Goal: Transaction & Acquisition: Purchase product/service

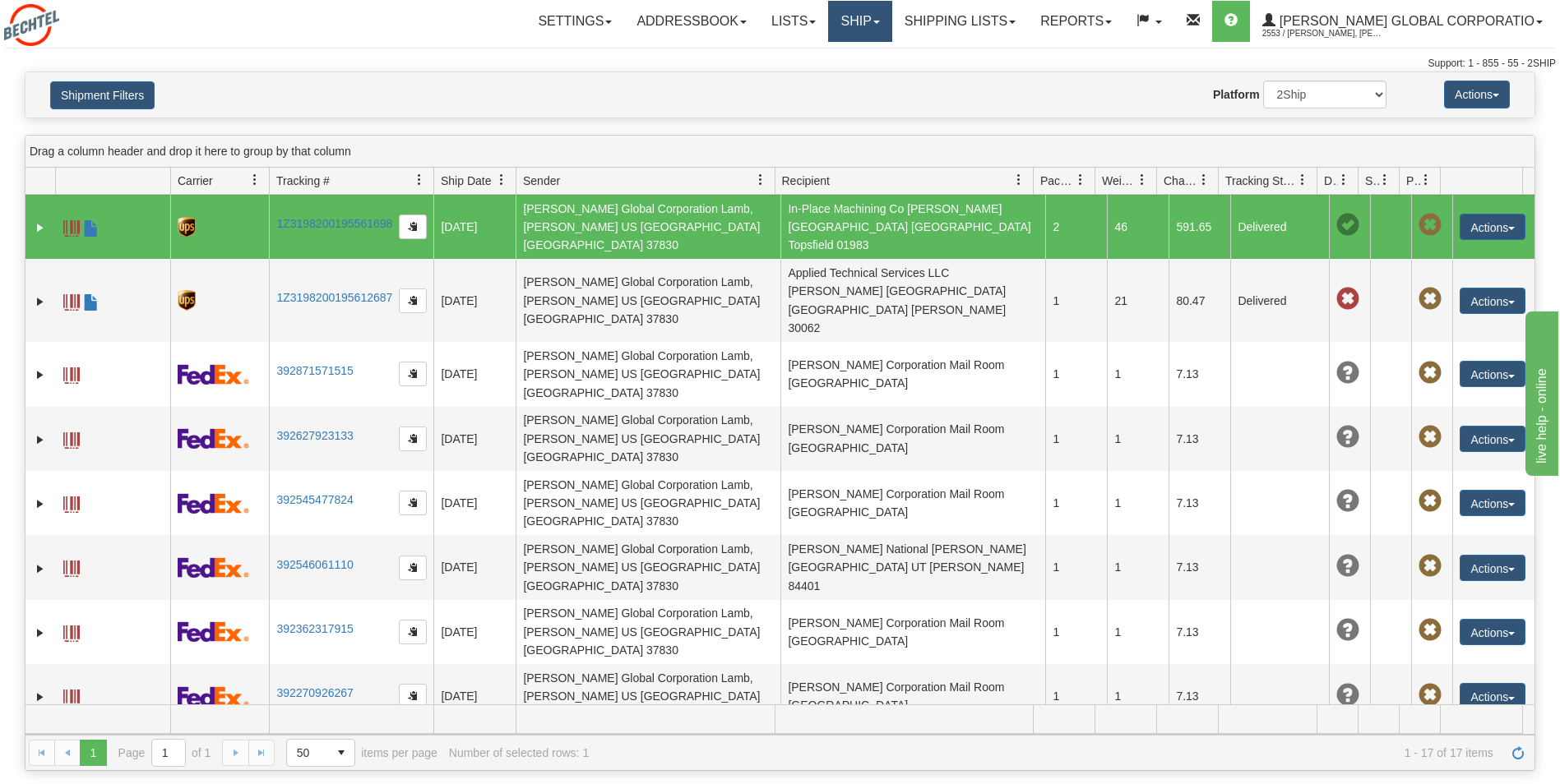
click at [891, 21] on link "Ship" at bounding box center [860, 21] width 63 height 41
click at [884, 53] on link "Ship Screen" at bounding box center [827, 57] width 130 height 21
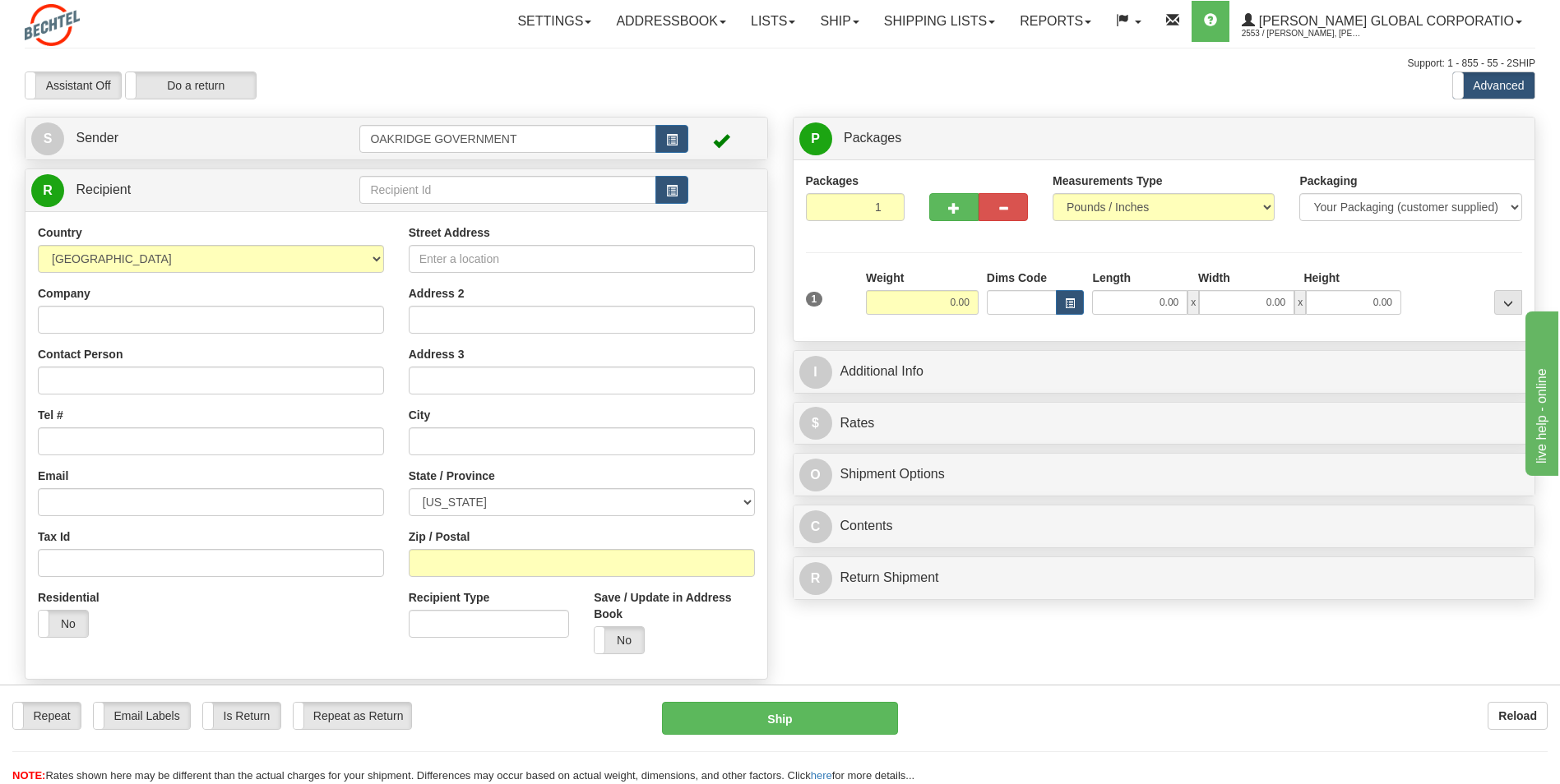
click at [271, 220] on div "Country AFGHANISTAN ALAND ISLANDS ALBANIA ALGERIA AMERICAN SAMOA ANDORRA ANGOLA…" at bounding box center [396, 445] width 741 height 467
click at [475, 262] on input "Street Address" at bounding box center [582, 259] width 346 height 28
click at [448, 567] on input "Zip / Postal" at bounding box center [582, 563] width 346 height 28
type input "29615"
click at [512, 263] on input "Street Address" at bounding box center [582, 259] width 346 height 28
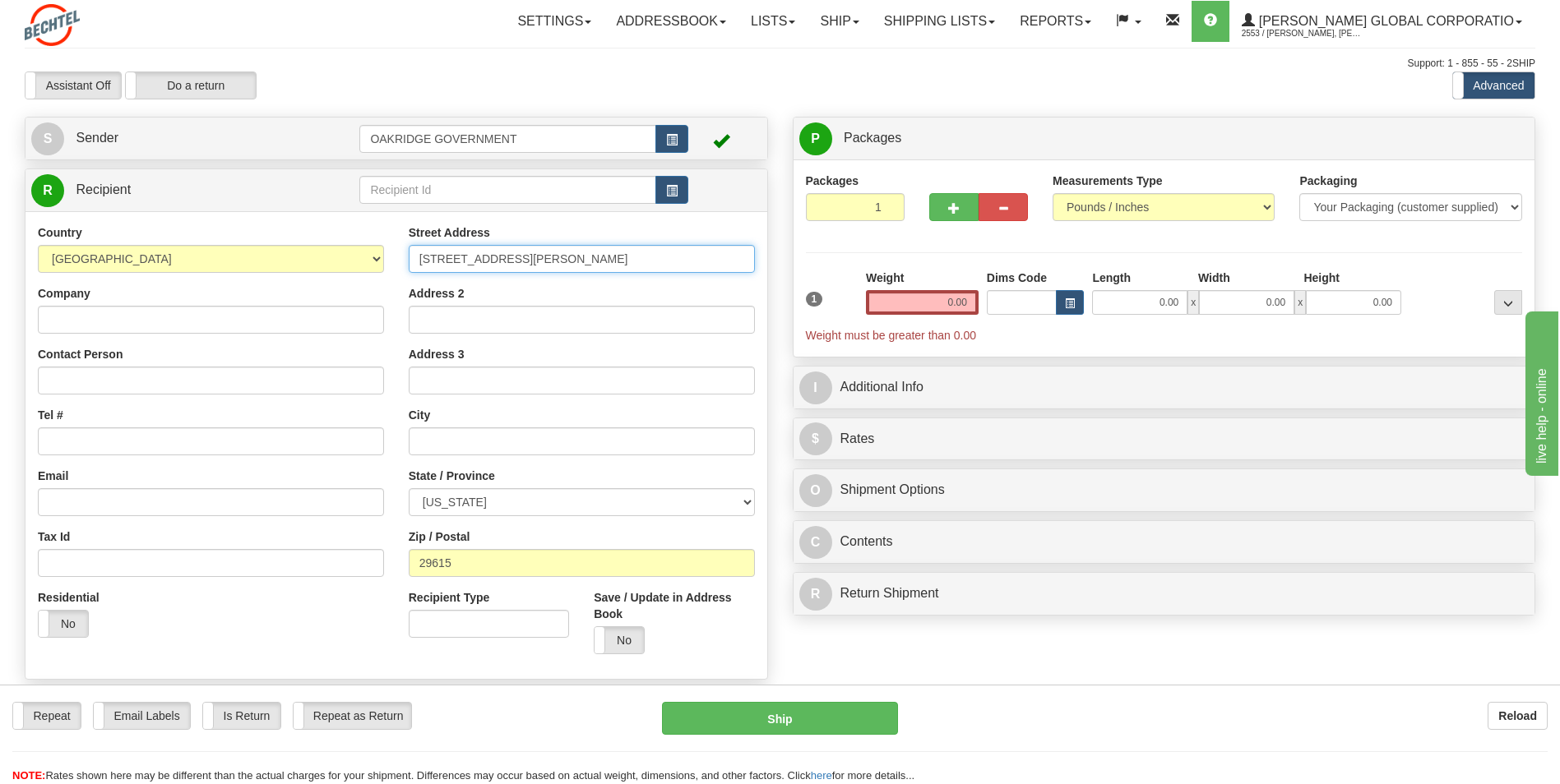
type input "214 Pelham Davis Circle"
click at [492, 320] on input "Address 2" at bounding box center [582, 320] width 346 height 28
click at [371, 362] on div "Contact Person" at bounding box center [211, 369] width 346 height 48
click at [432, 374] on input "Address 3" at bounding box center [582, 381] width 346 height 28
type input "2"
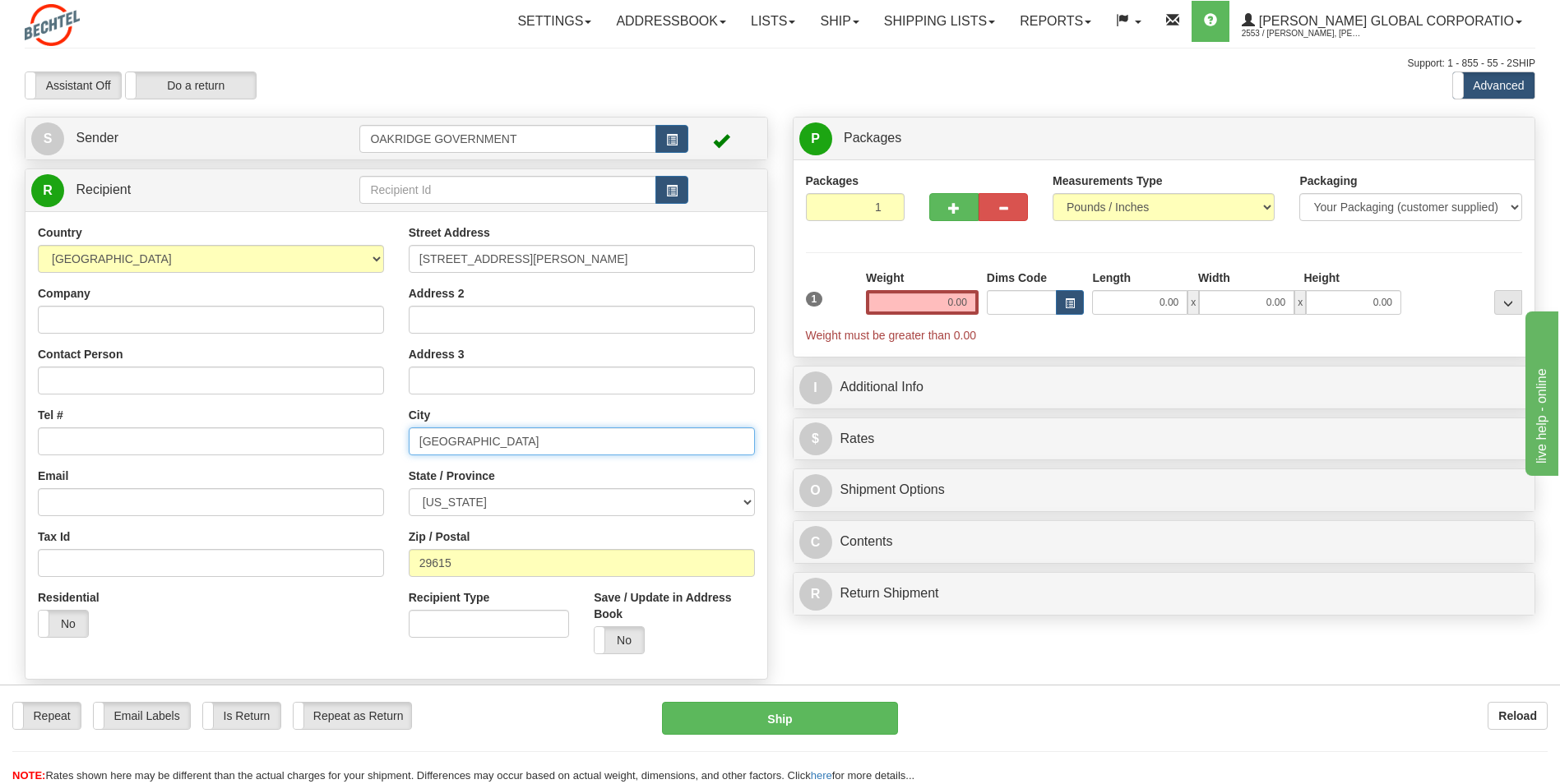
type input "Greenville"
select select "SC"
click at [118, 316] on input "Company" at bounding box center [211, 320] width 346 height 28
type input "a"
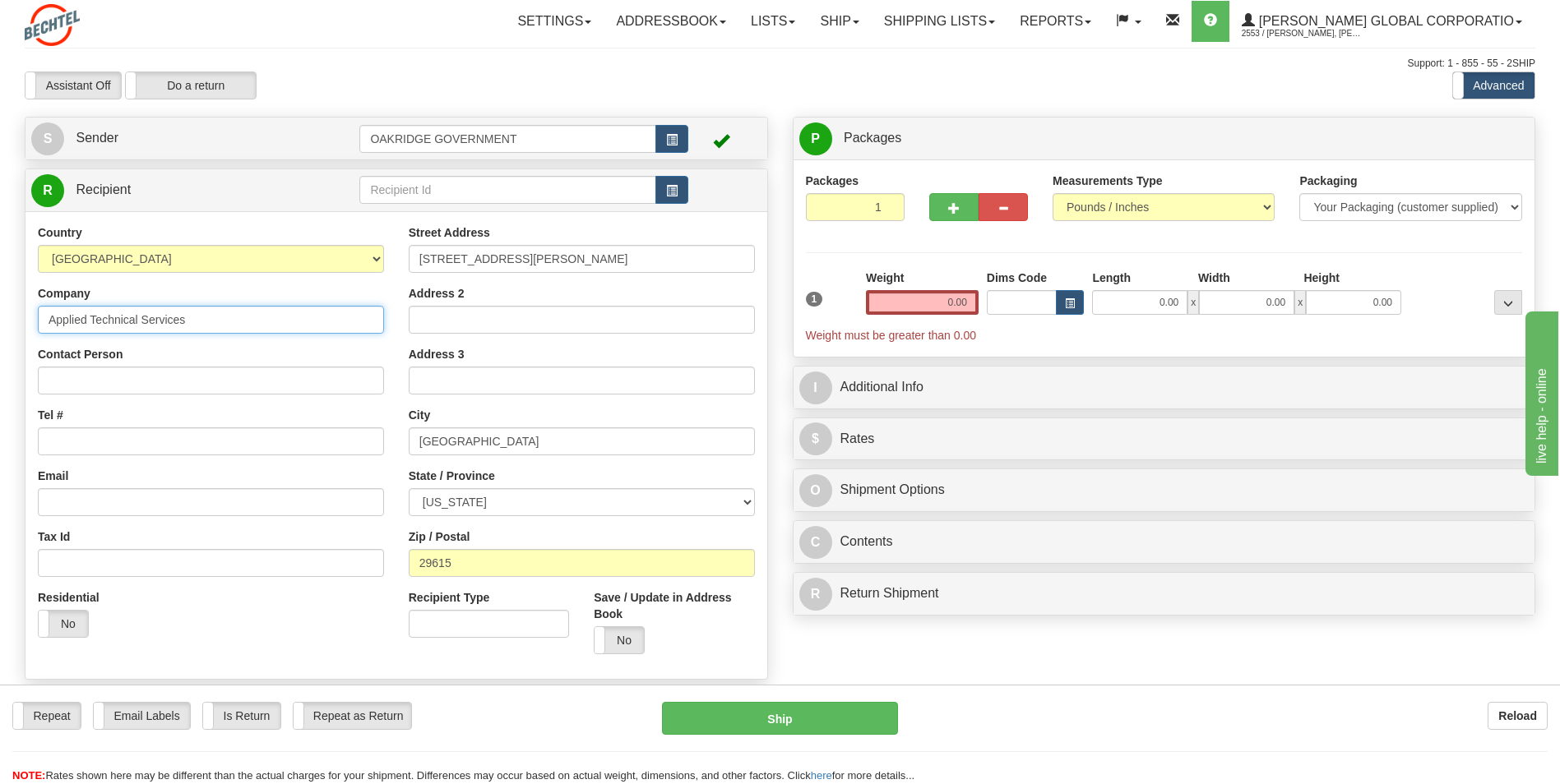
type input "Applied Technical Services"
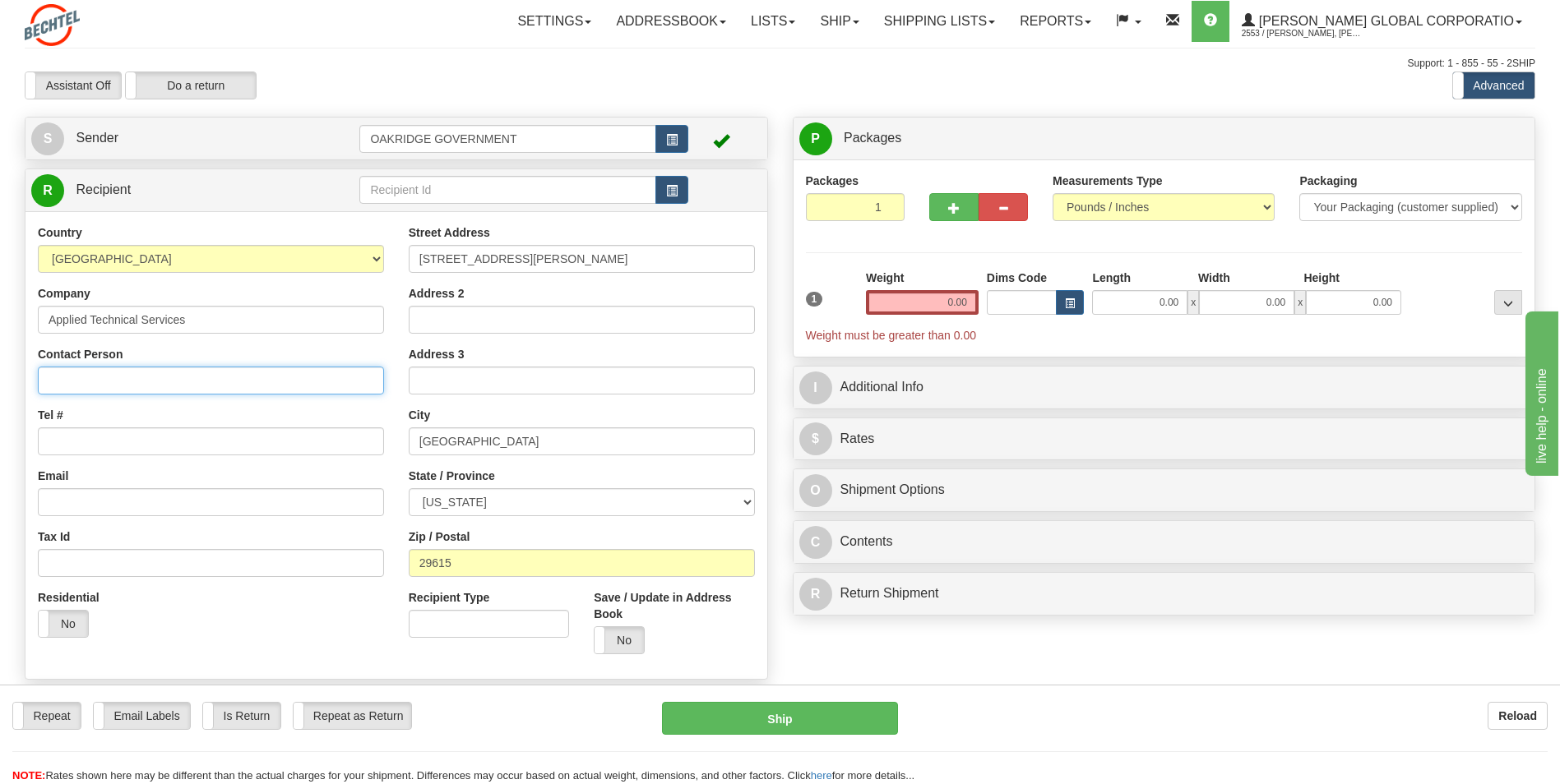
type input "m"
type input "Markus Poteat"
type input "Suite D"
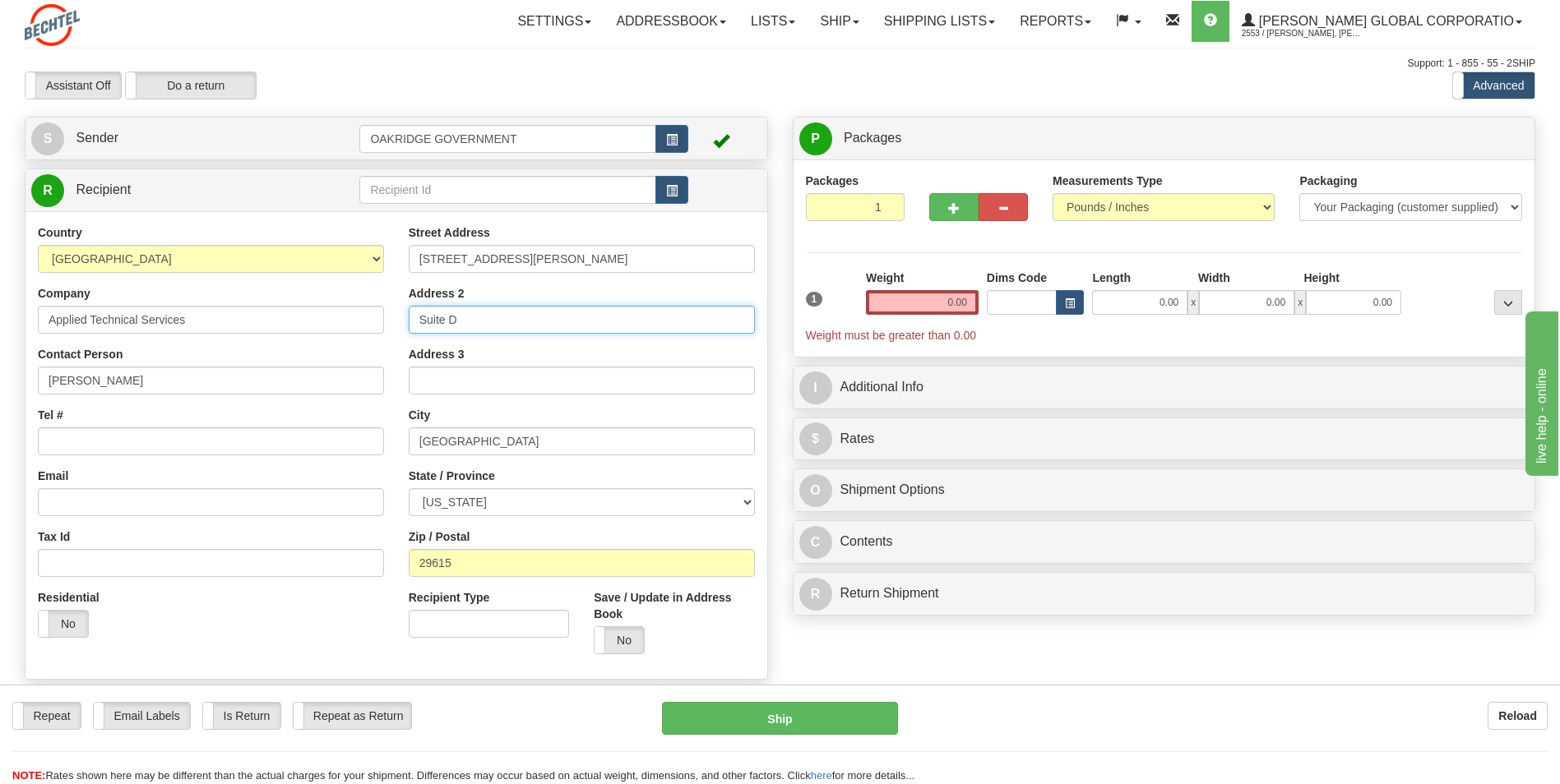
drag, startPoint x: 504, startPoint y: 320, endPoint x: 393, endPoint y: 328, distance: 111.3
click at [393, 328] on div "Country AFGHANISTAN ALAND ISLANDS ALBANIA ALGERIA AMERICAN SAMOA ANDORRA ANGOLA…" at bounding box center [396, 445] width 741 height 442
click at [168, 445] on input "Tel #" at bounding box center [211, 441] width 346 height 28
type input "8648750944"
click at [197, 538] on div "Tax Id" at bounding box center [211, 552] width 346 height 48
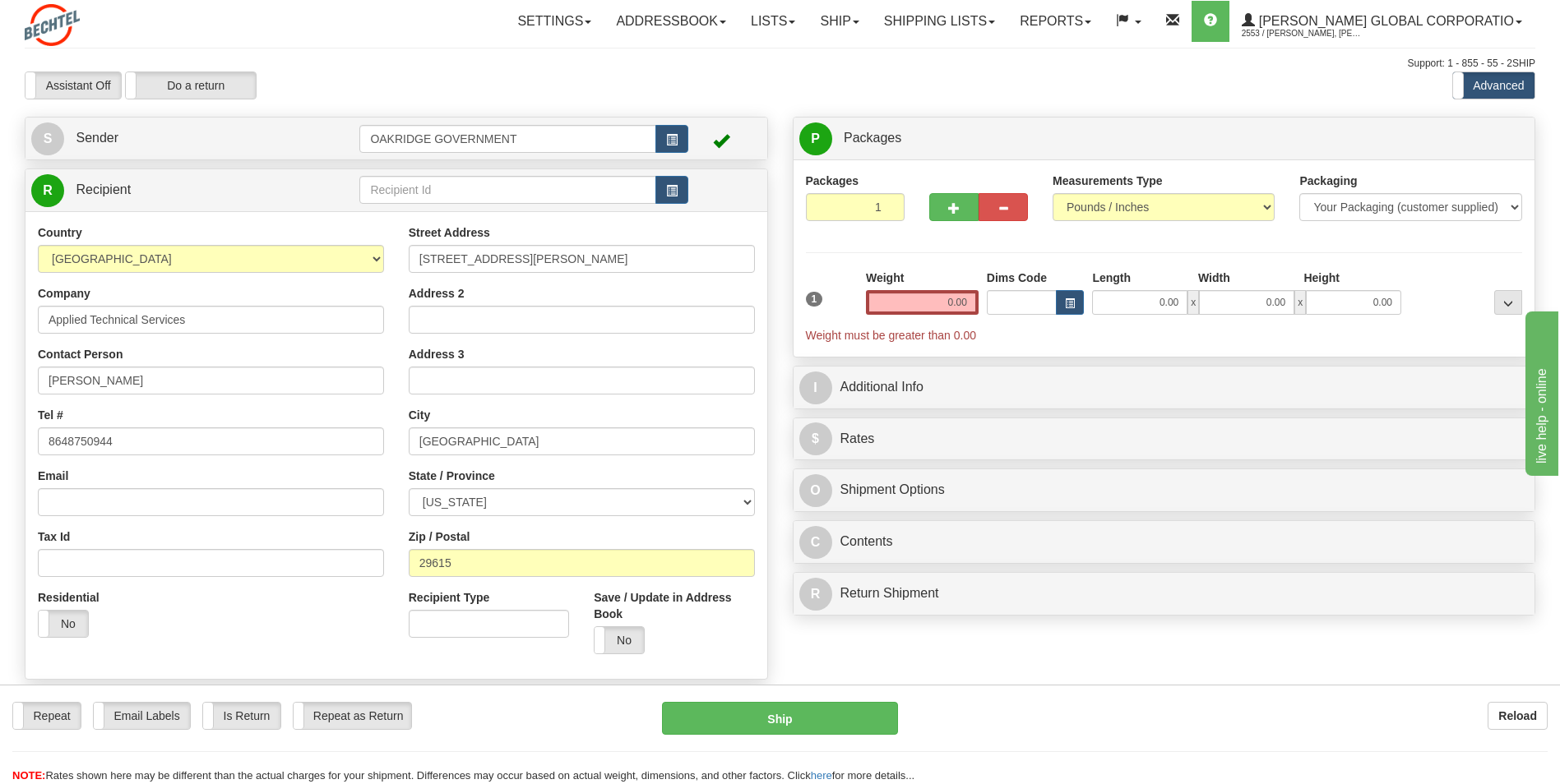
click at [921, 251] on div "Packages 1 1 Measurements Type" at bounding box center [1163, 259] width 717 height 172
click at [906, 296] on input "0.00" at bounding box center [922, 303] width 112 height 25
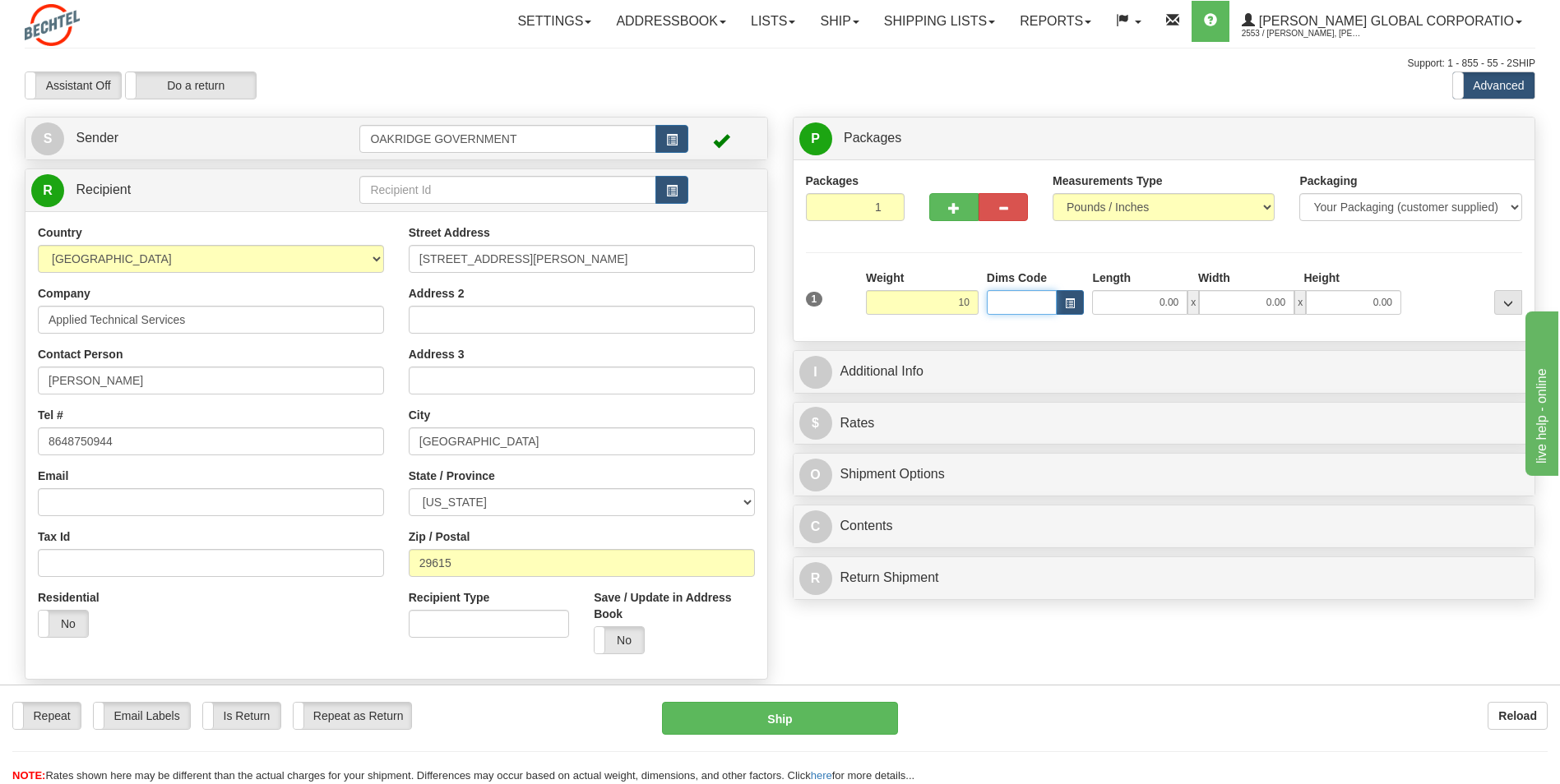
type input "10.00"
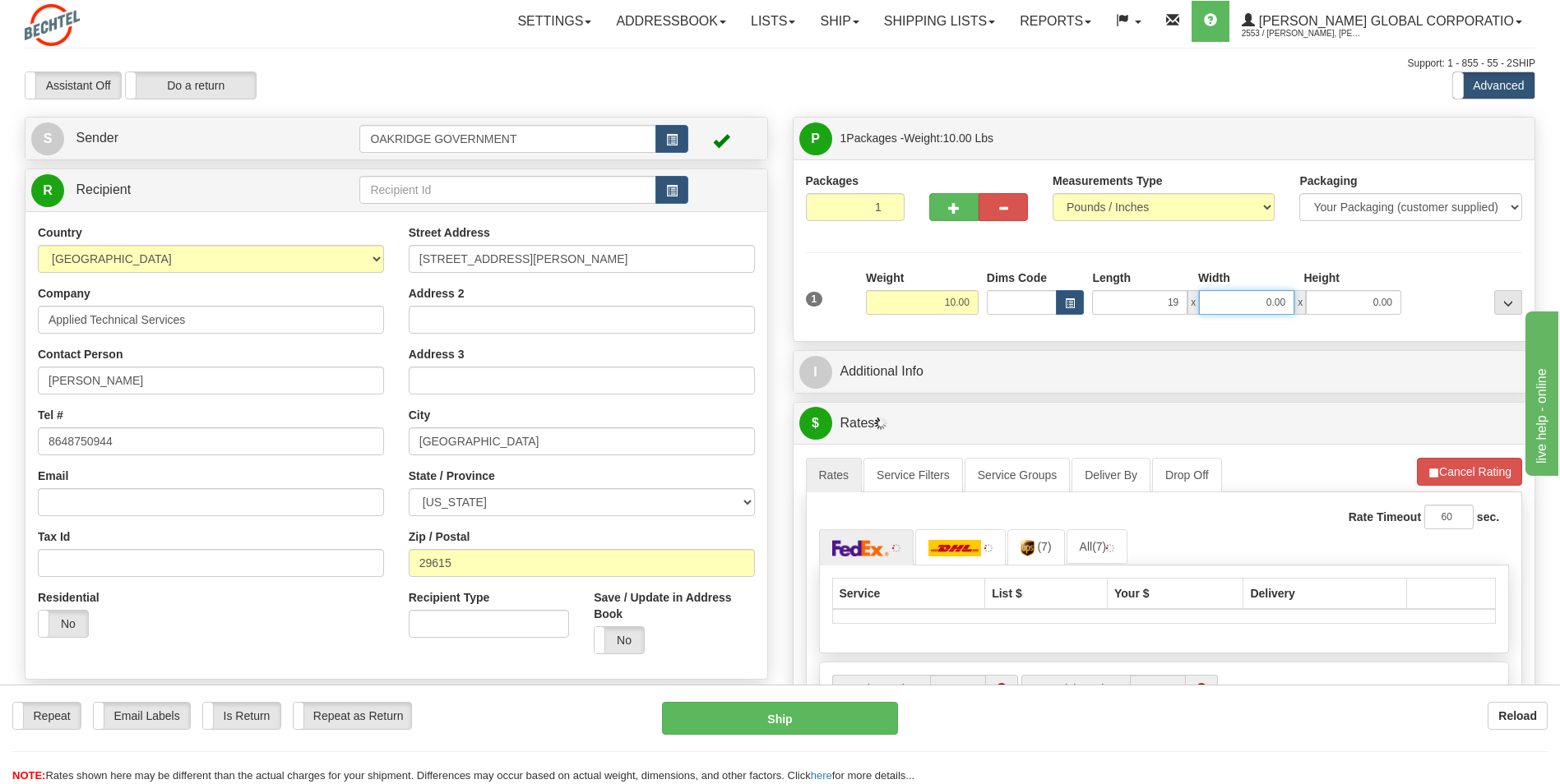
type input "19.00"
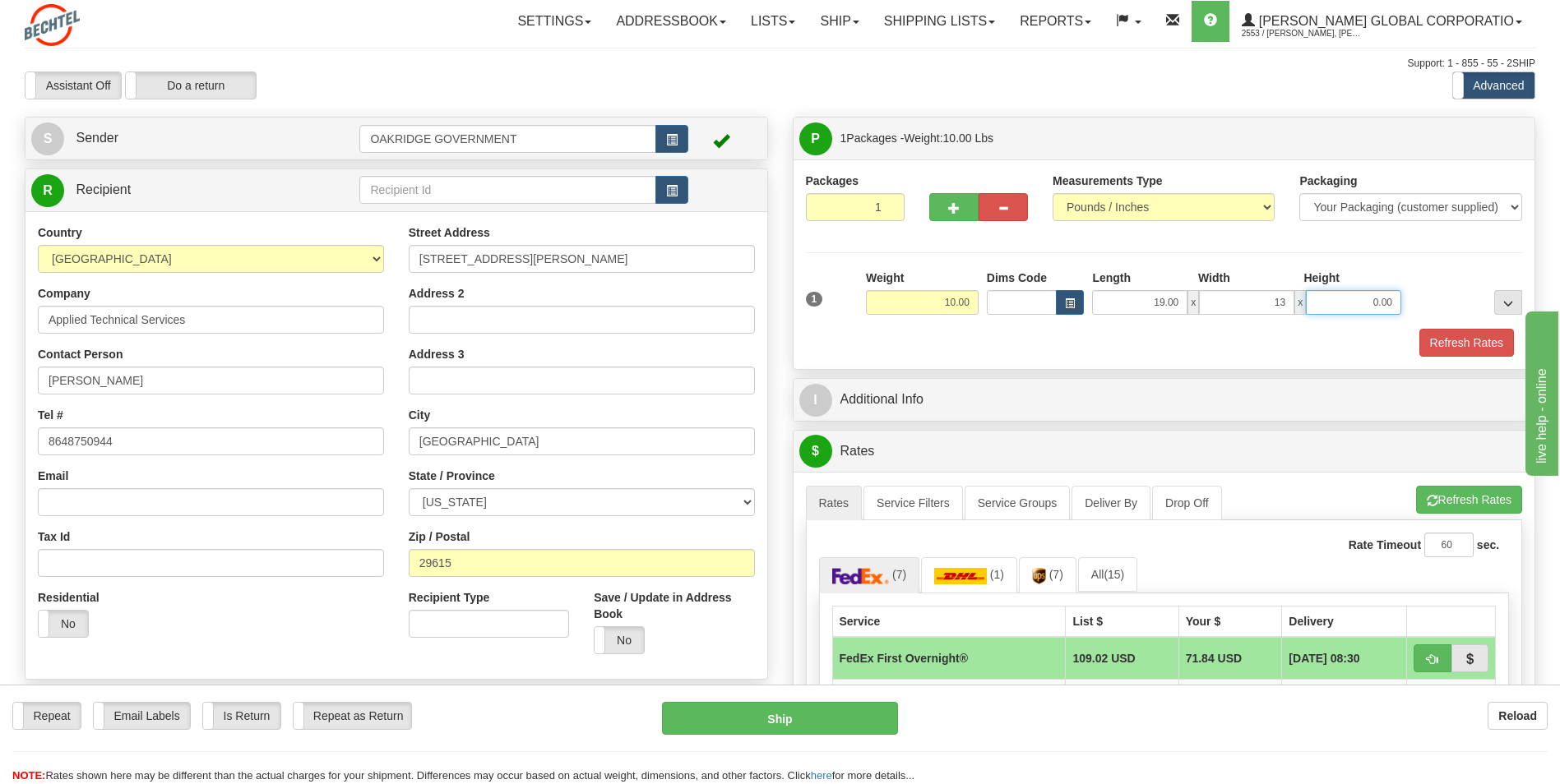
type input "13.00"
click at [938, 344] on div "Refresh Rates" at bounding box center [1164, 343] width 725 height 28
click at [1512, 310] on button "..." at bounding box center [1508, 303] width 28 height 25
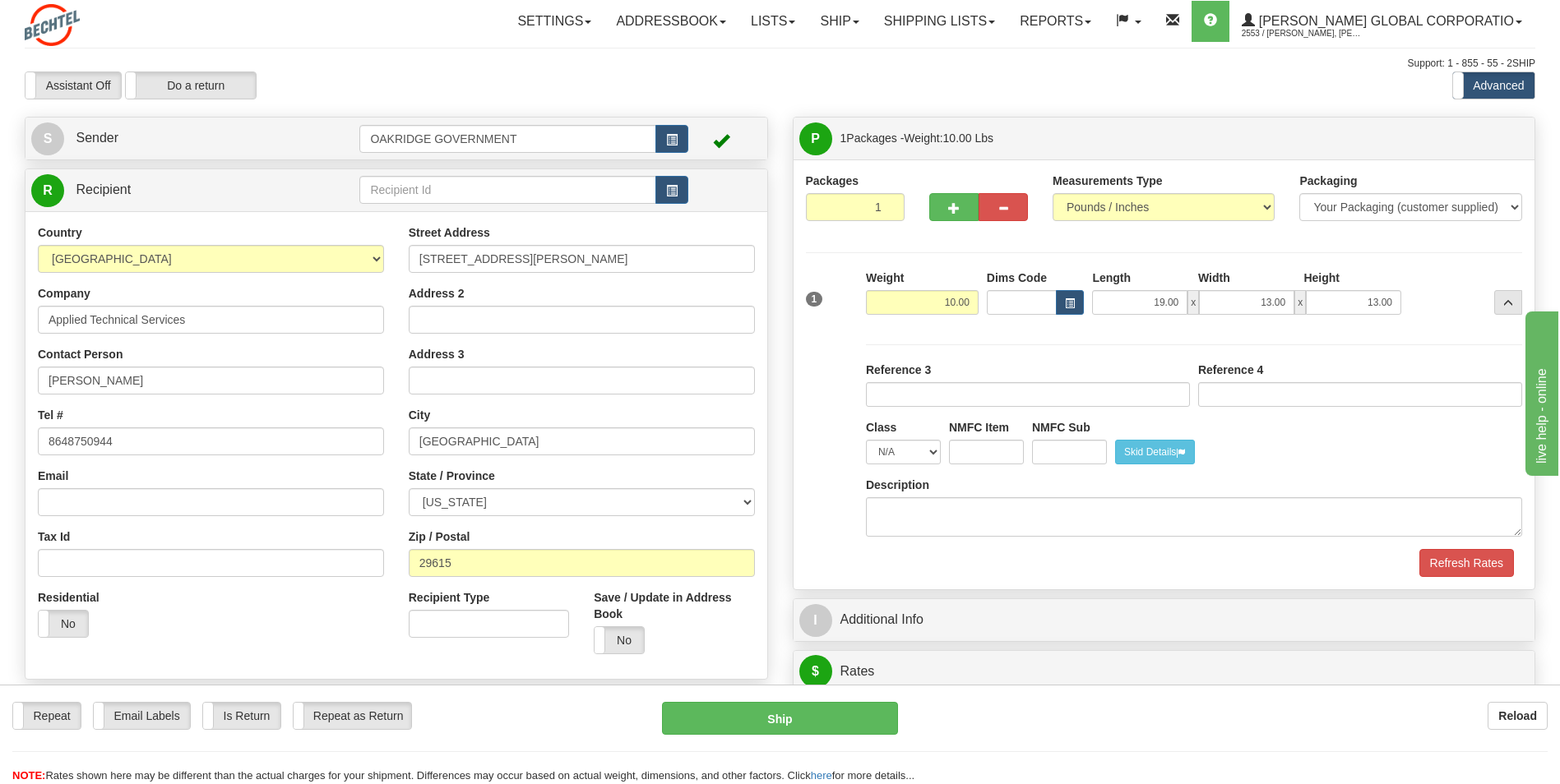
click at [1315, 425] on div "Packaging Your Packaging (customer supplied) Envelope (carrier supplied) Pack (…" at bounding box center [1193, 455] width 664 height 188
click at [1520, 302] on button "..." at bounding box center [1508, 303] width 28 height 25
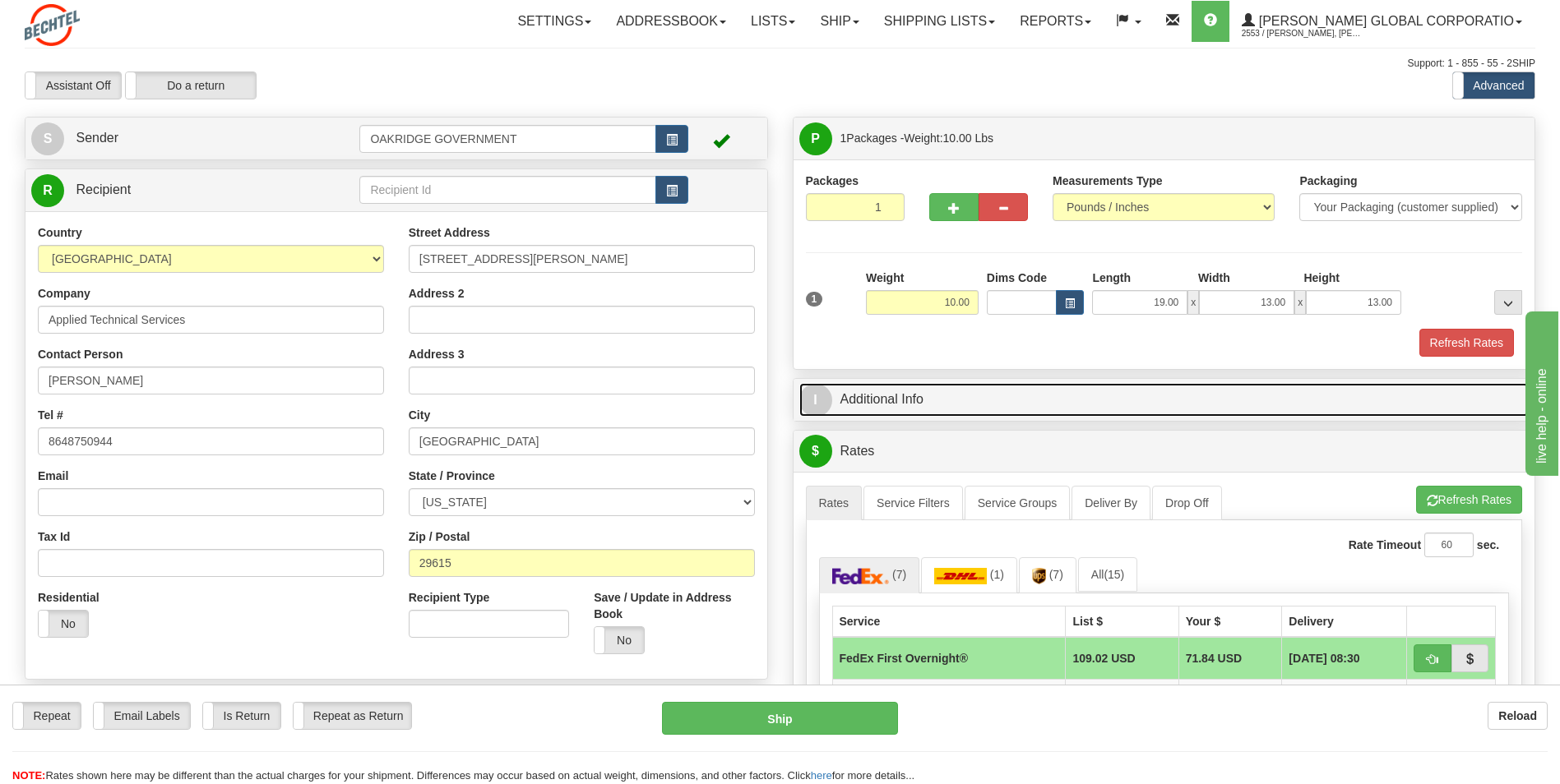
click at [959, 410] on link "I Additional Info" at bounding box center [1164, 400] width 730 height 33
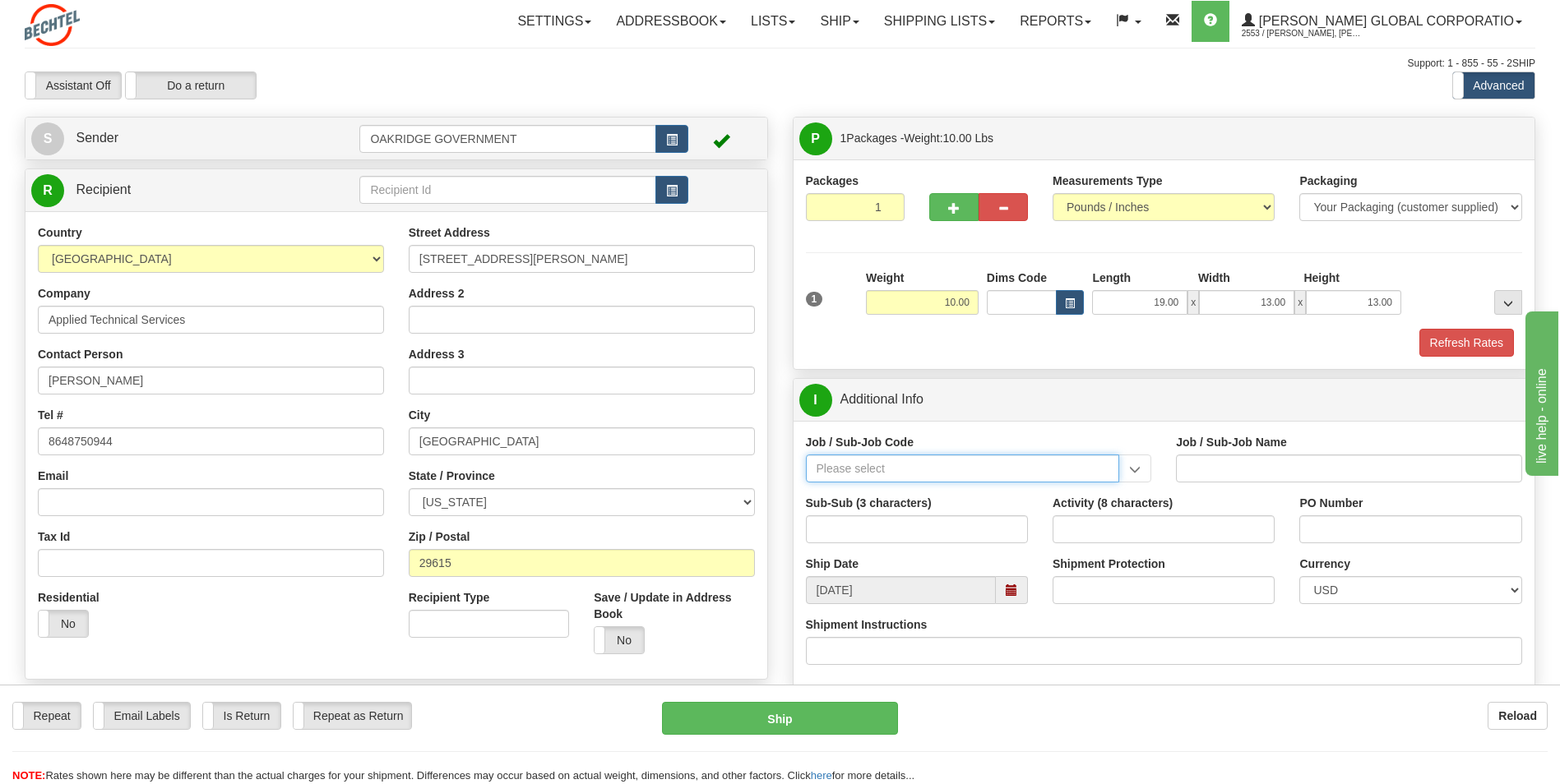
click at [904, 469] on input "Job / Sub-Job Code" at bounding box center [962, 468] width 314 height 28
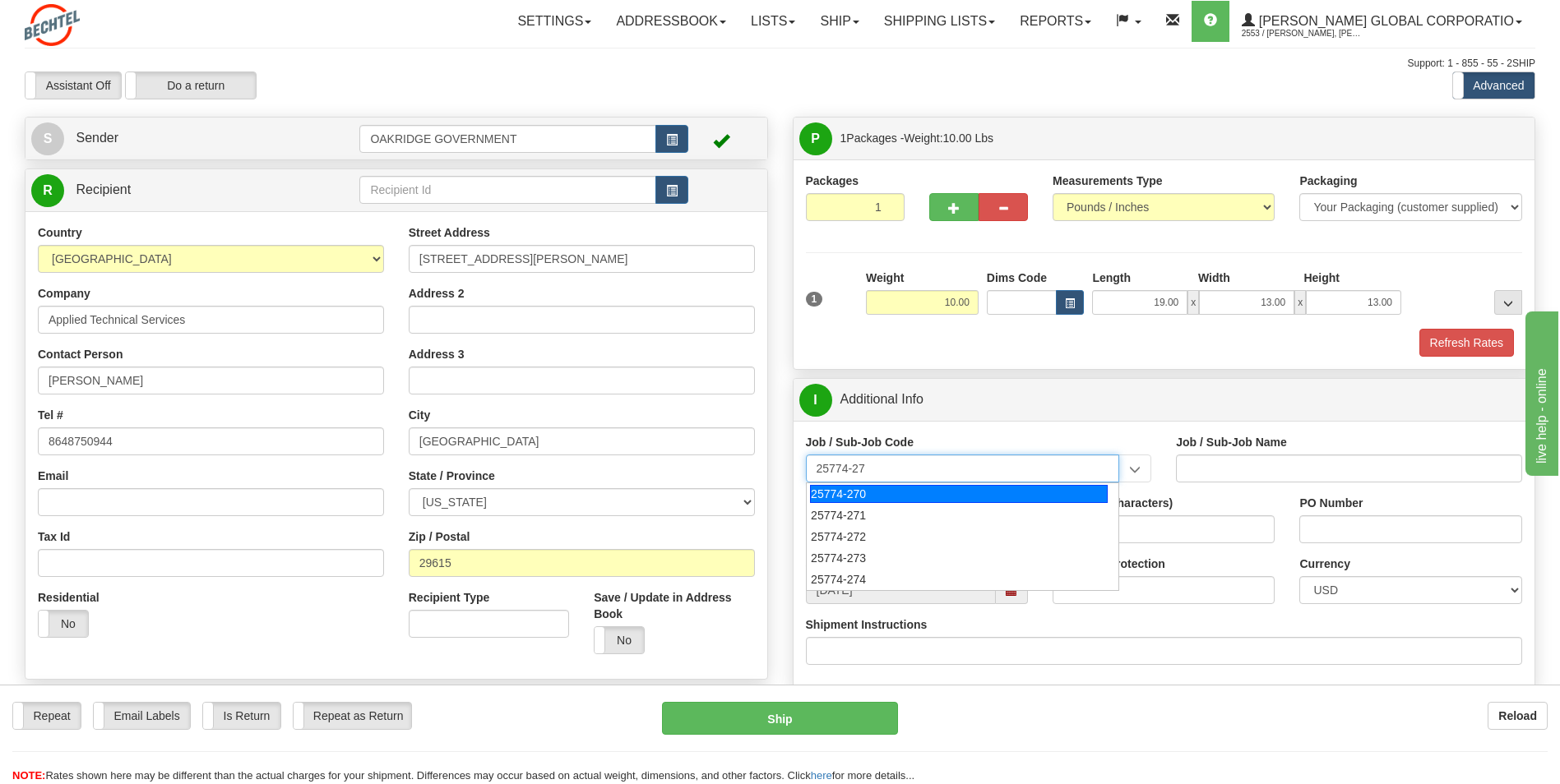
type input "25774-273"
click at [890, 491] on div "25774-273" at bounding box center [958, 494] width 297 height 18
type input "UPF - BNI ODCS NON-TAXABLE PER TN TAX CODE"
type input "25774-273"
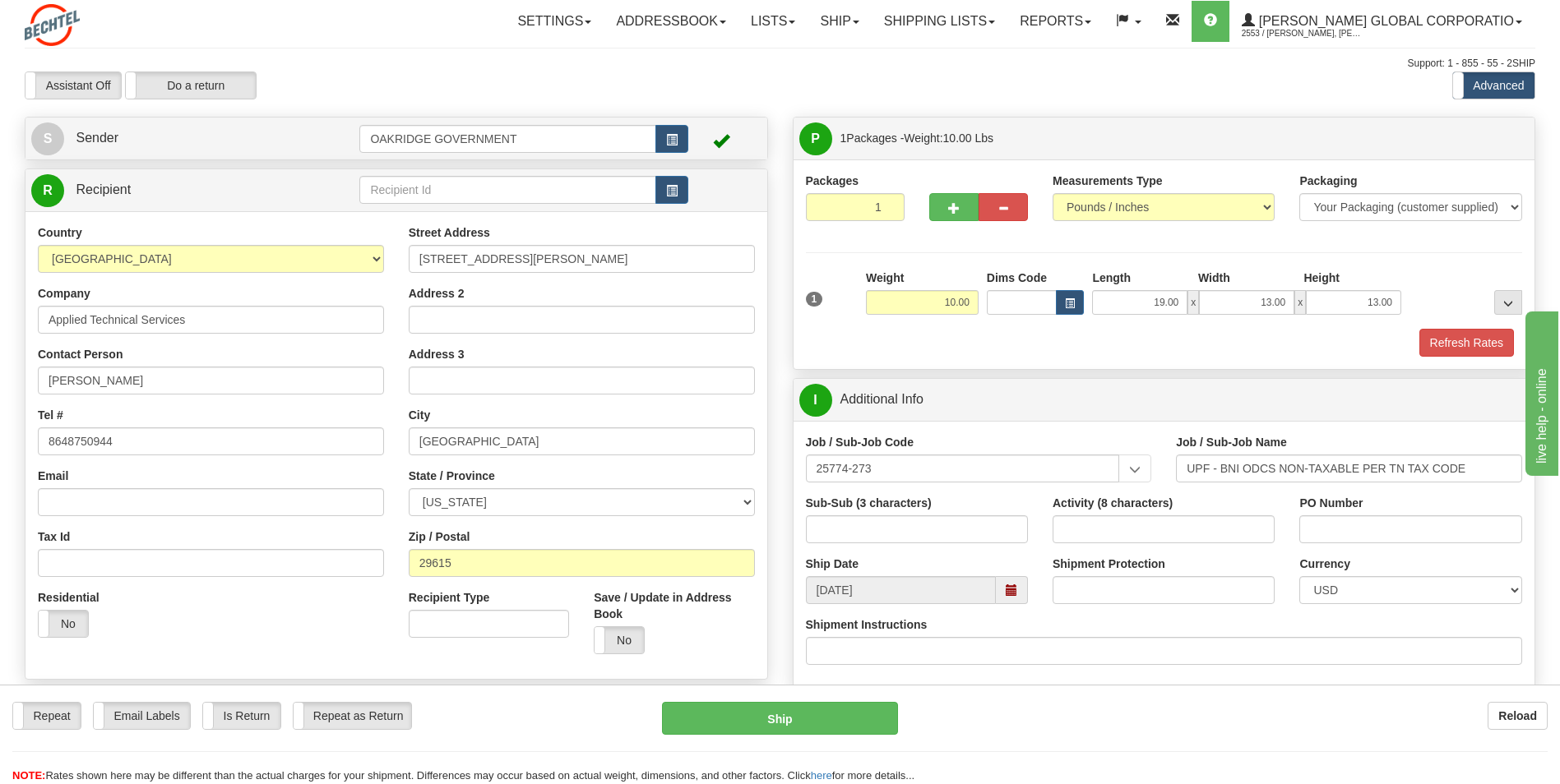
click at [1056, 442] on div "Job / Sub-Job Code 25774-273 25774-273" at bounding box center [978, 458] width 346 height 48
click at [1169, 576] on input "Shipment Protection" at bounding box center [1163, 590] width 222 height 28
click at [1155, 587] on input "Shipment Protection" at bounding box center [1163, 590] width 222 height 28
type input "3500"
click at [1227, 547] on div "Activity (8 characters)" at bounding box center [1163, 524] width 247 height 61
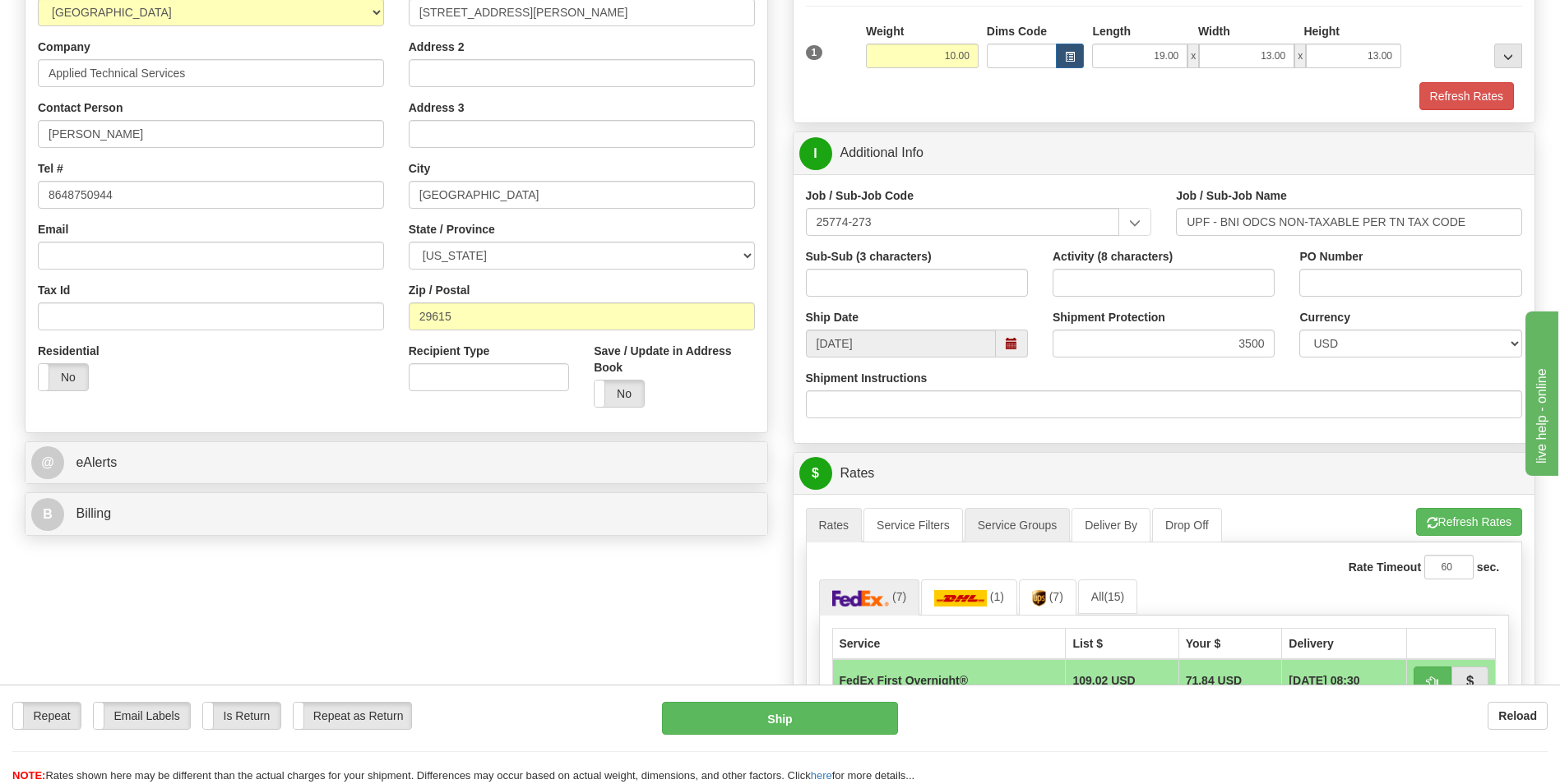
scroll to position [329, 0]
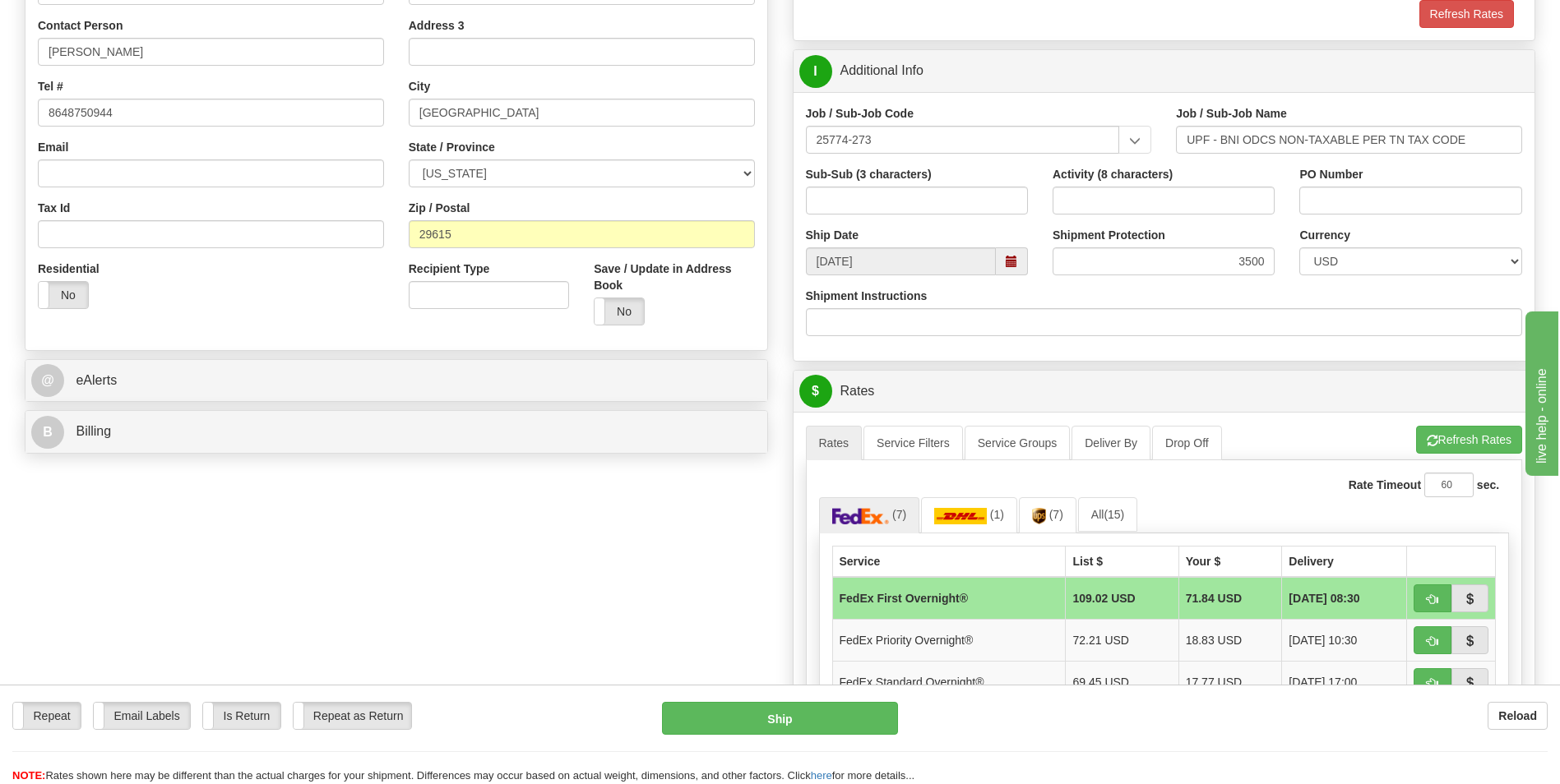
click at [1224, 496] on div "Rate Timeout 60 sec." at bounding box center [1163, 485] width 691 height 25
click at [1040, 509] on img at bounding box center [1039, 516] width 14 height 17
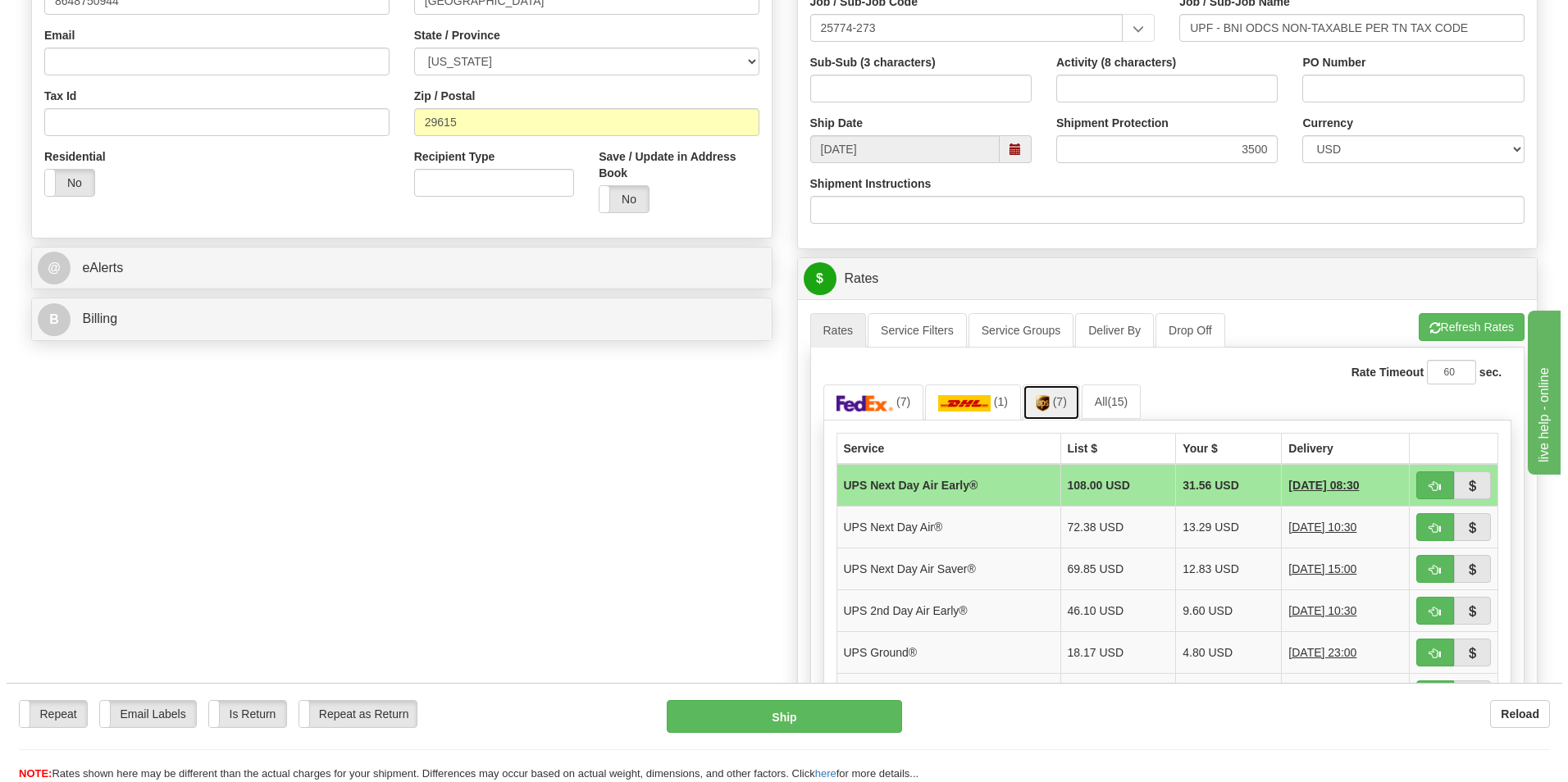
scroll to position [492, 0]
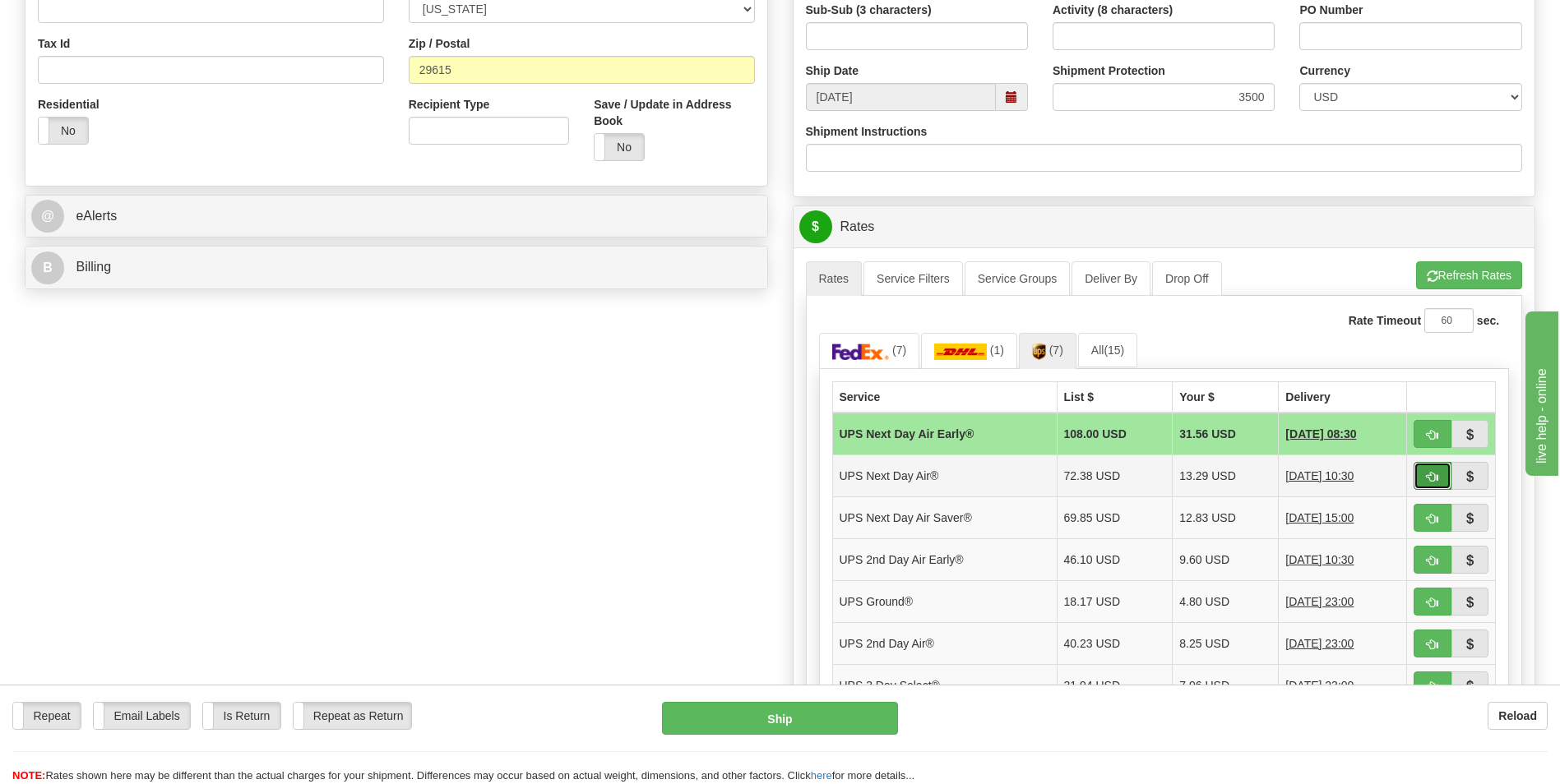
click at [1435, 476] on span "button" at bounding box center [1432, 477] width 11 height 11
type input "01"
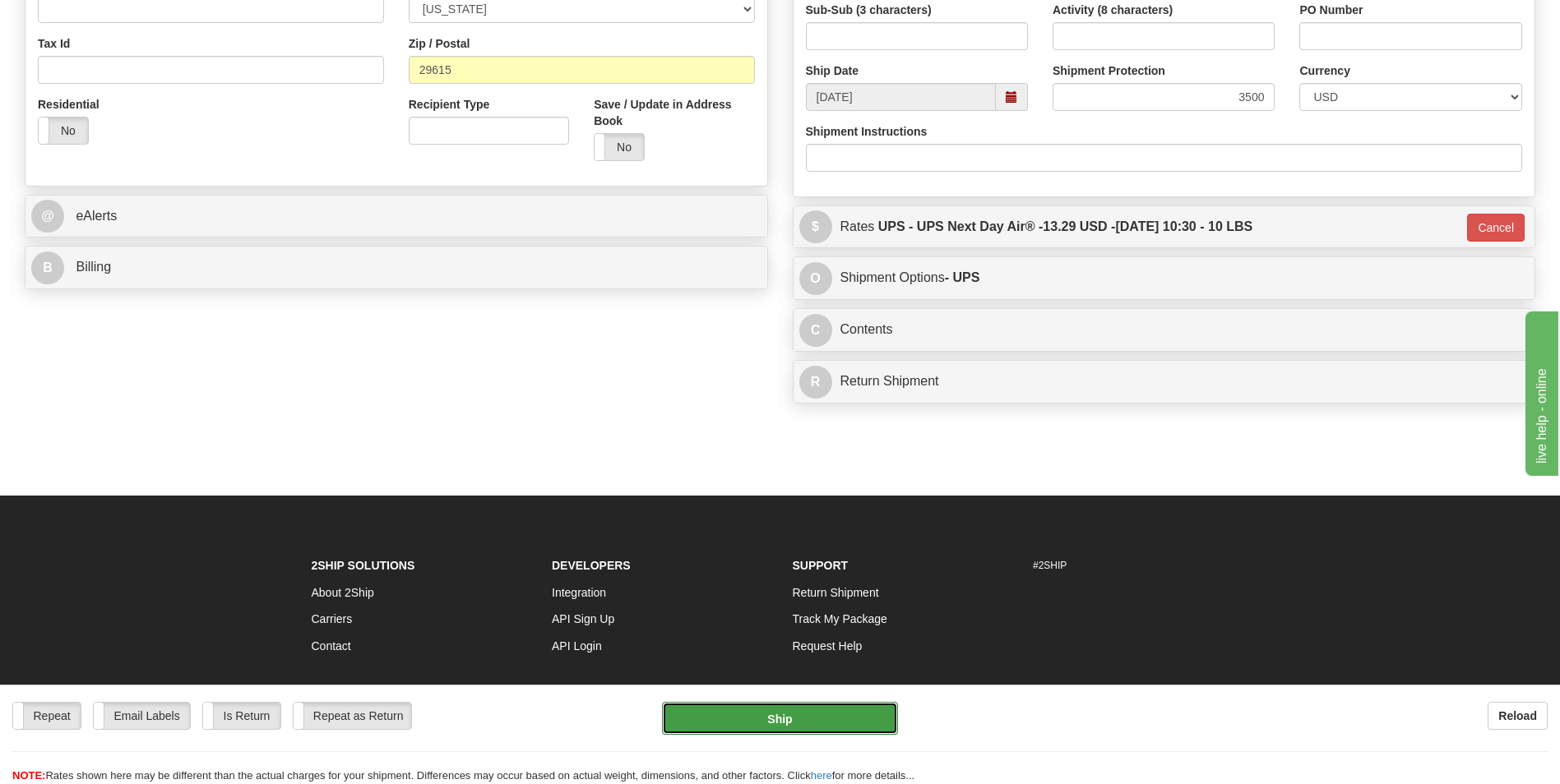
click at [787, 726] on button "Ship" at bounding box center [779, 717] width 235 height 32
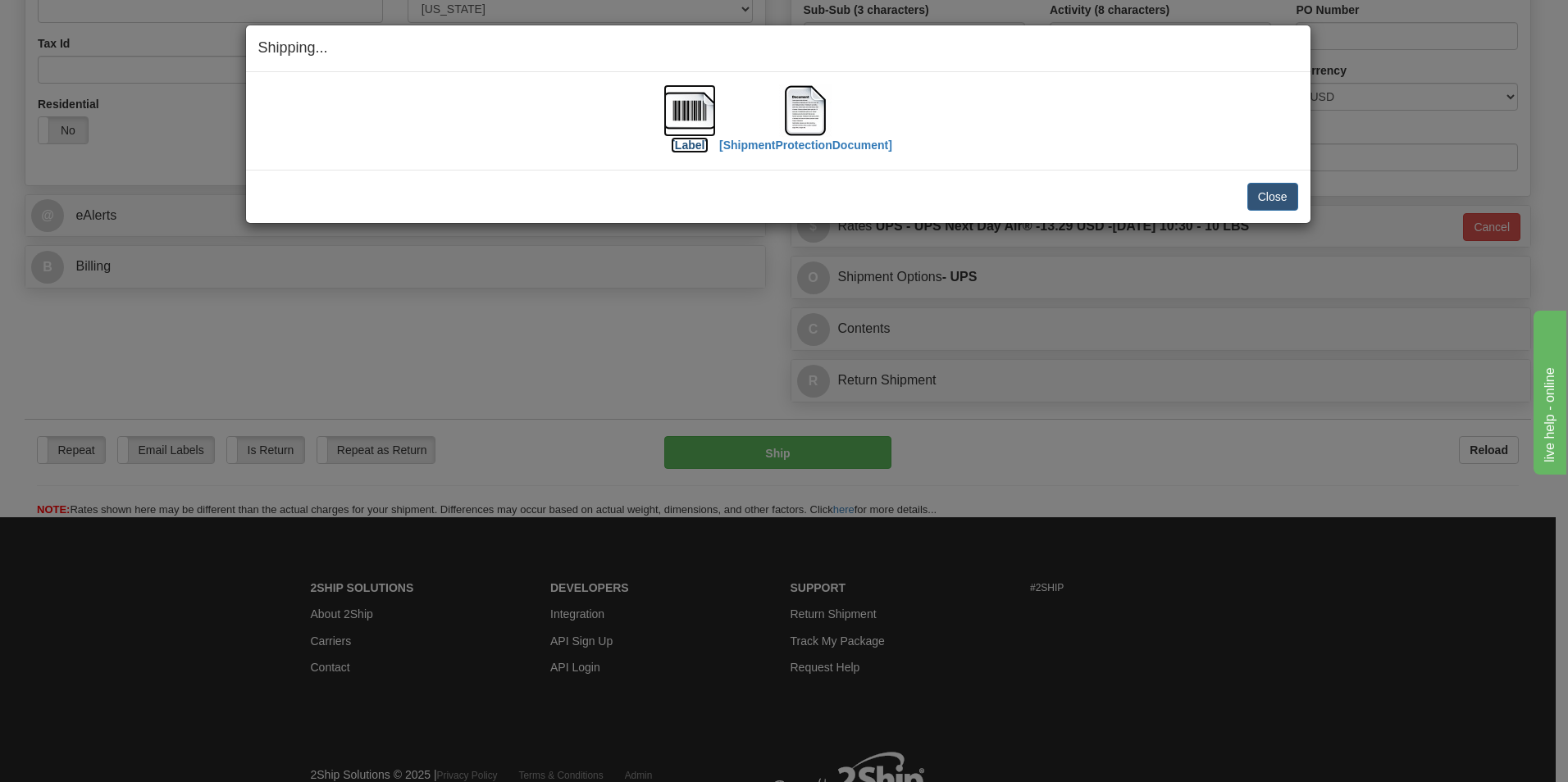
click at [683, 115] on img at bounding box center [690, 111] width 52 height 52
click at [802, 126] on img at bounding box center [805, 111] width 52 height 52
click at [1272, 191] on button "Close" at bounding box center [1272, 197] width 51 height 28
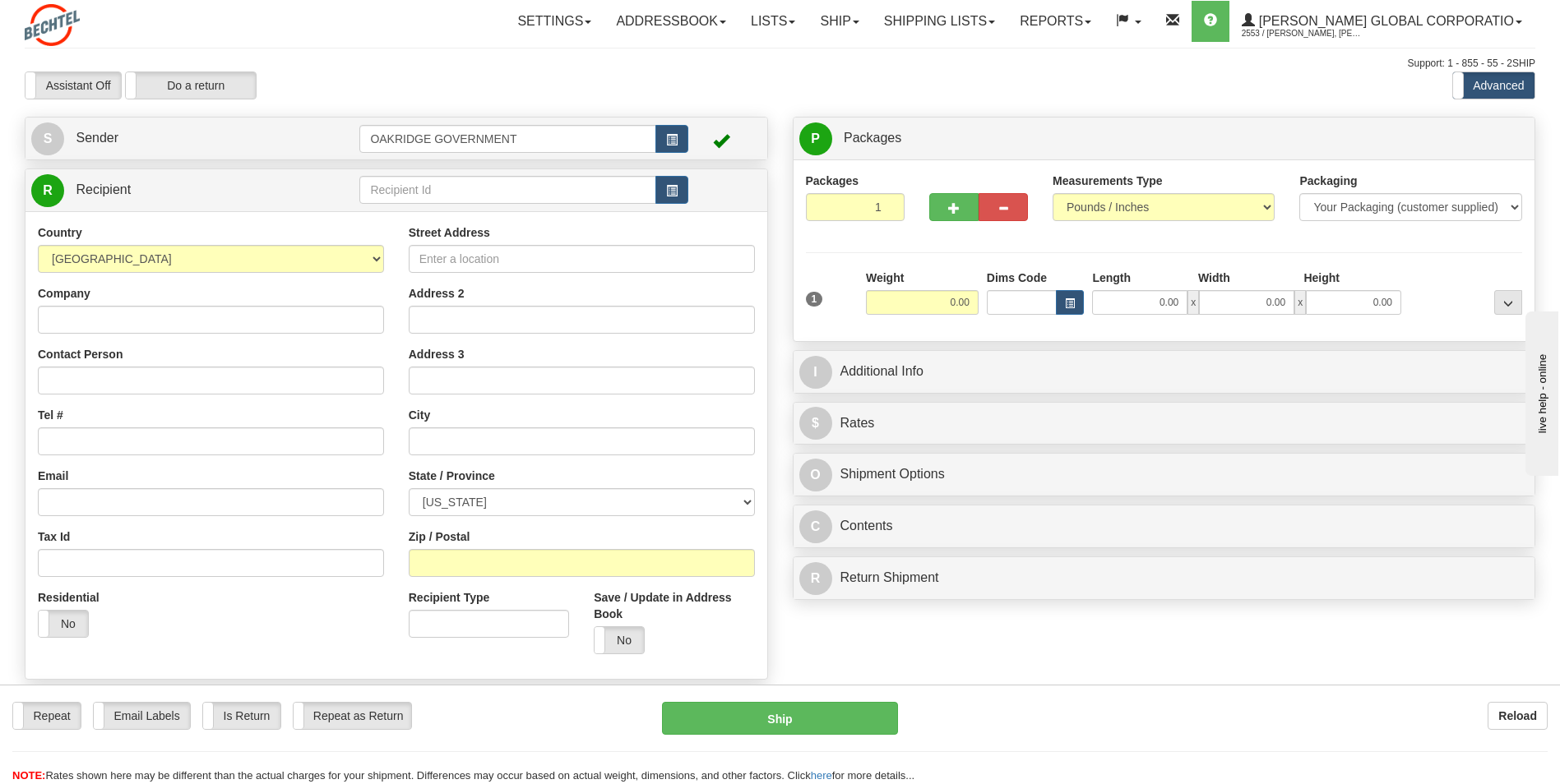
click at [984, 246] on div "Packages 1 1 Measurements Type" at bounding box center [1163, 251] width 717 height 156
click at [347, 296] on div "Company" at bounding box center [211, 309] width 346 height 48
click at [227, 314] on input "Company" at bounding box center [211, 320] width 346 height 28
type input "In Place Machining Co"
click at [123, 381] on input "Contact Person" at bounding box center [211, 381] width 346 height 28
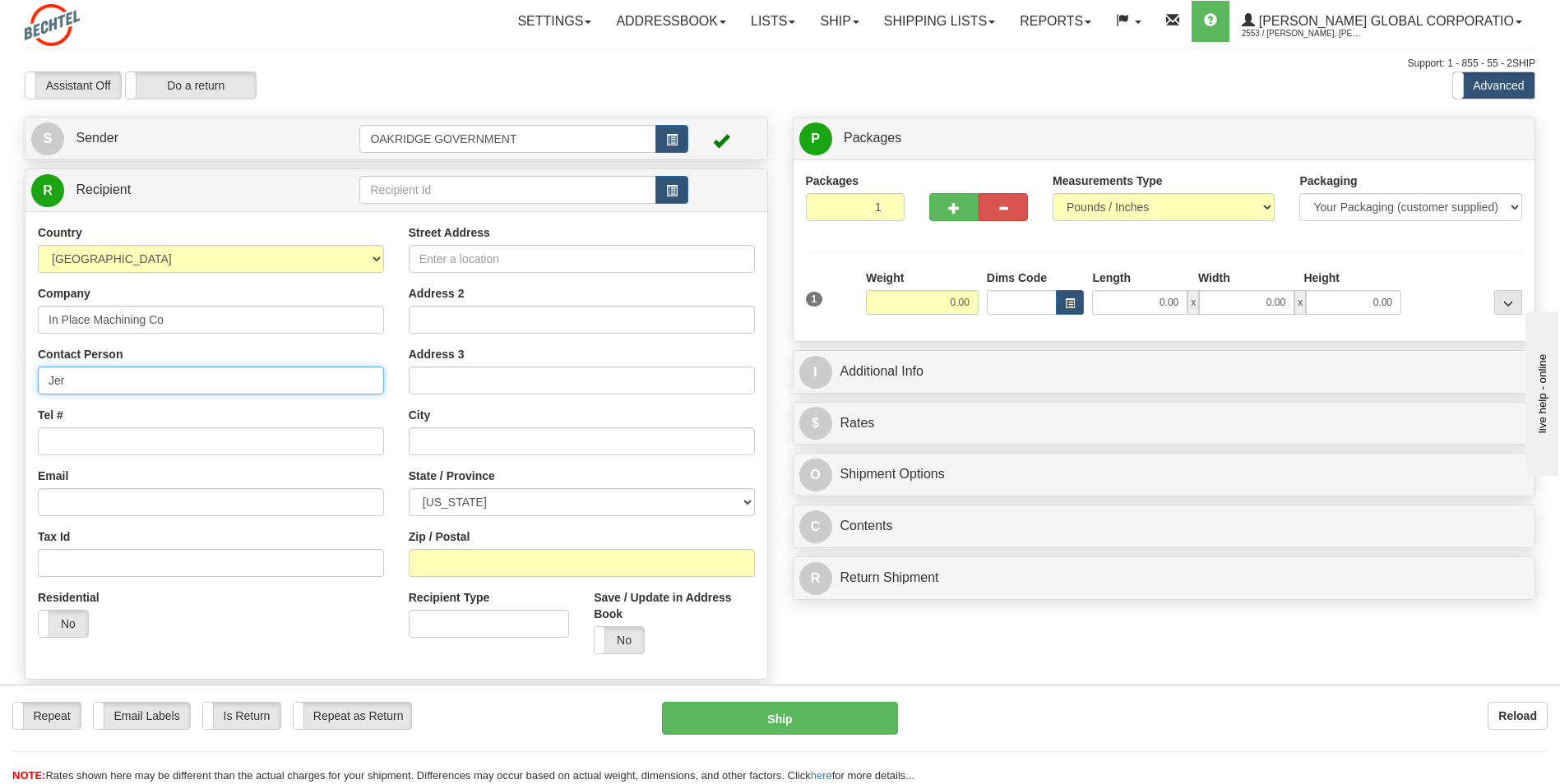
type input "Jereny Schmidt"
type input "428A Boston Street"
type input "Topsfield"
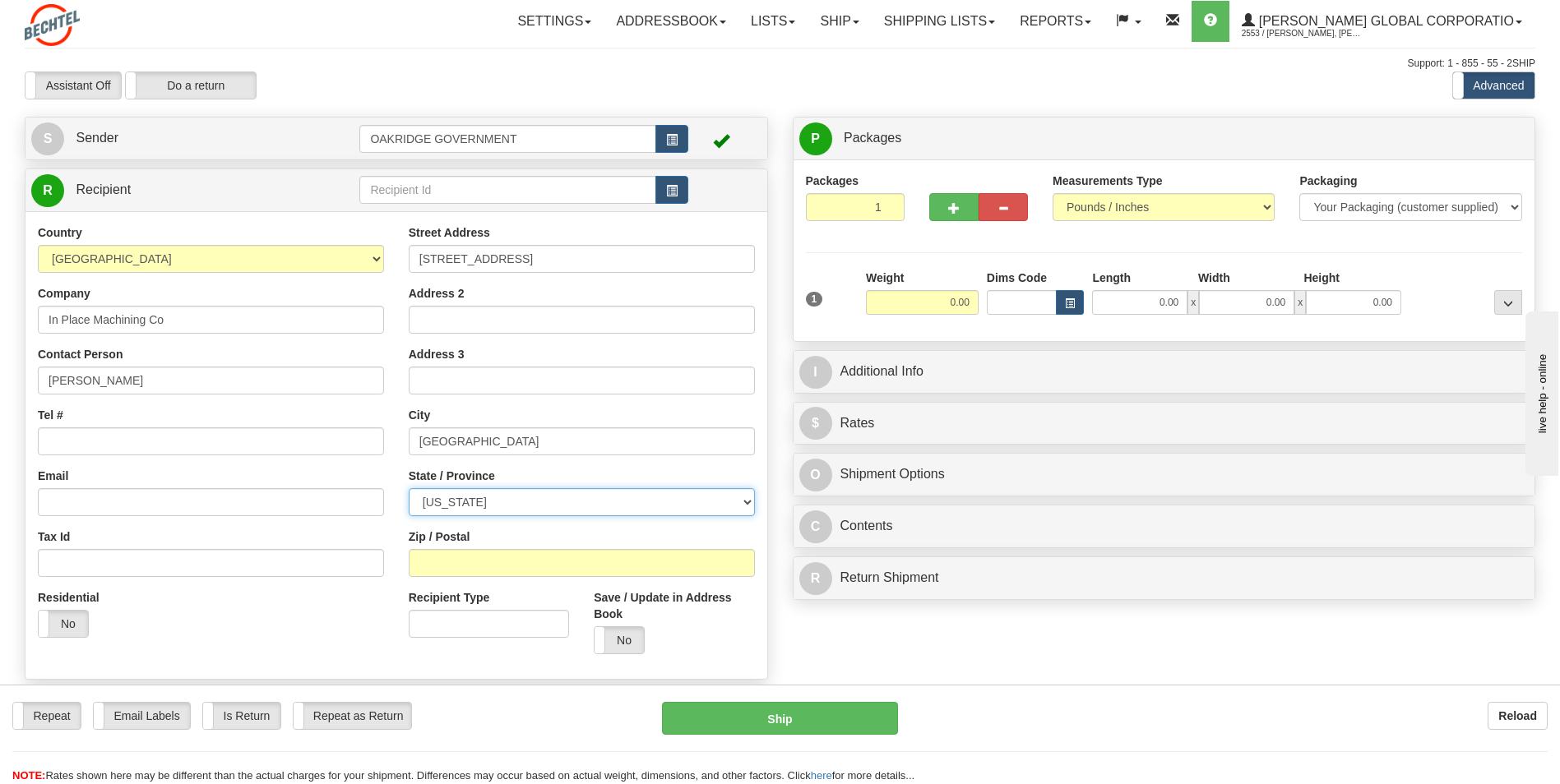
select select "MA"
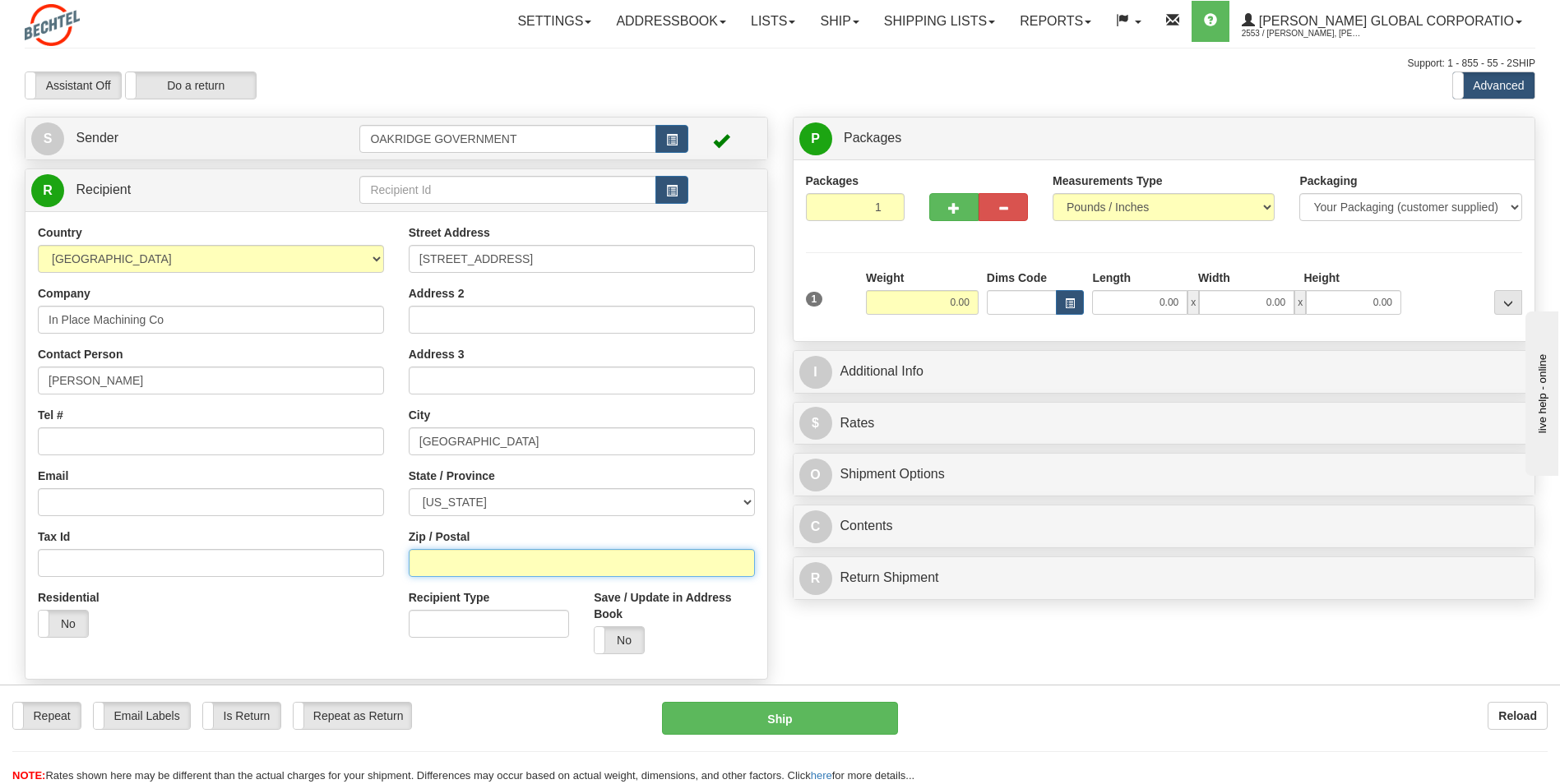
type input "01983"
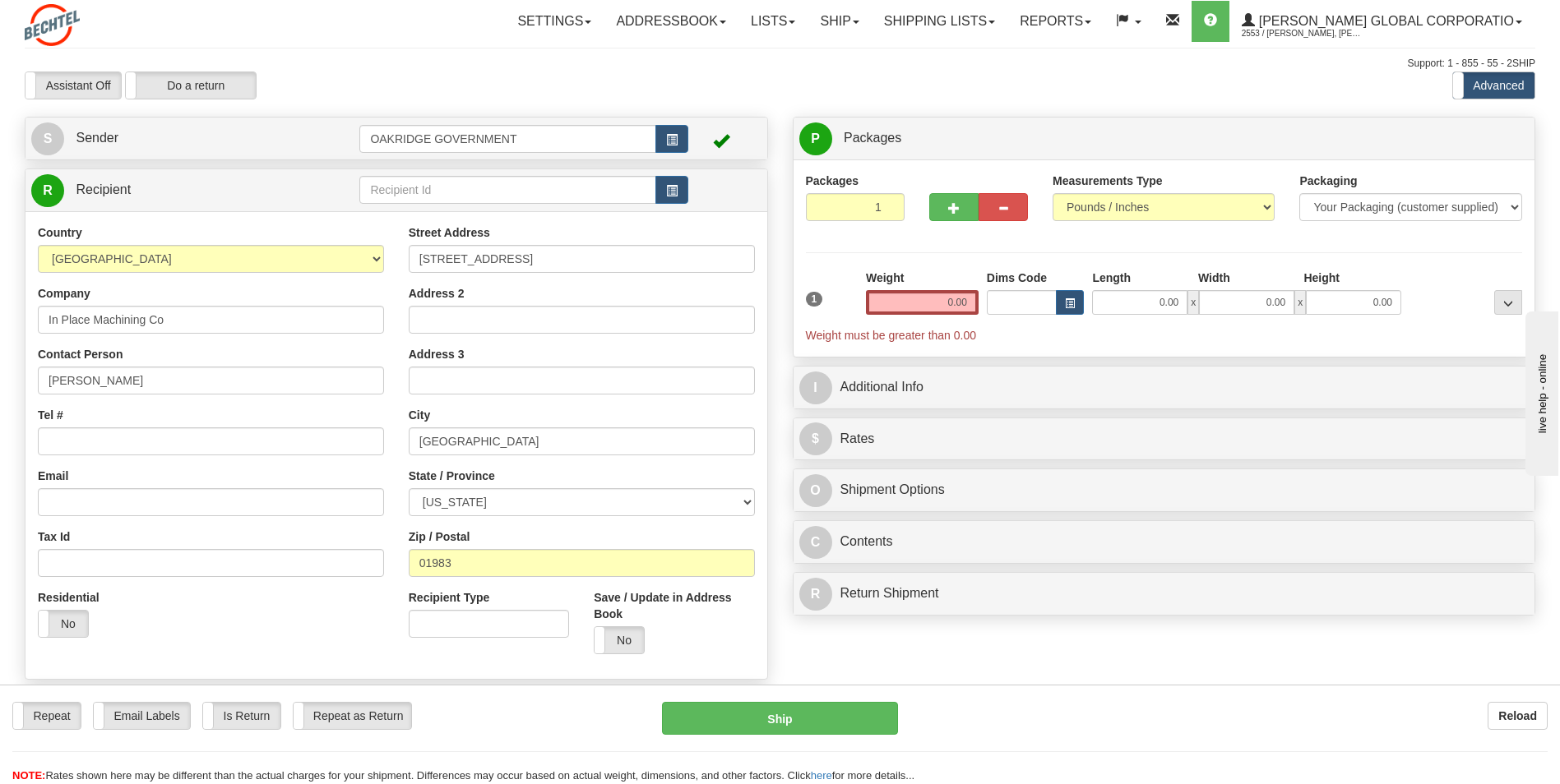
click at [233, 347] on div "Contact Person Jereny Schmidt" at bounding box center [211, 369] width 346 height 48
click at [89, 444] on input "Tel #" at bounding box center [211, 441] width 346 height 28
type input "5138134219"
click at [316, 411] on div "Tel # 5138134219" at bounding box center [211, 431] width 346 height 48
click at [917, 294] on input "0.00" at bounding box center [922, 303] width 112 height 25
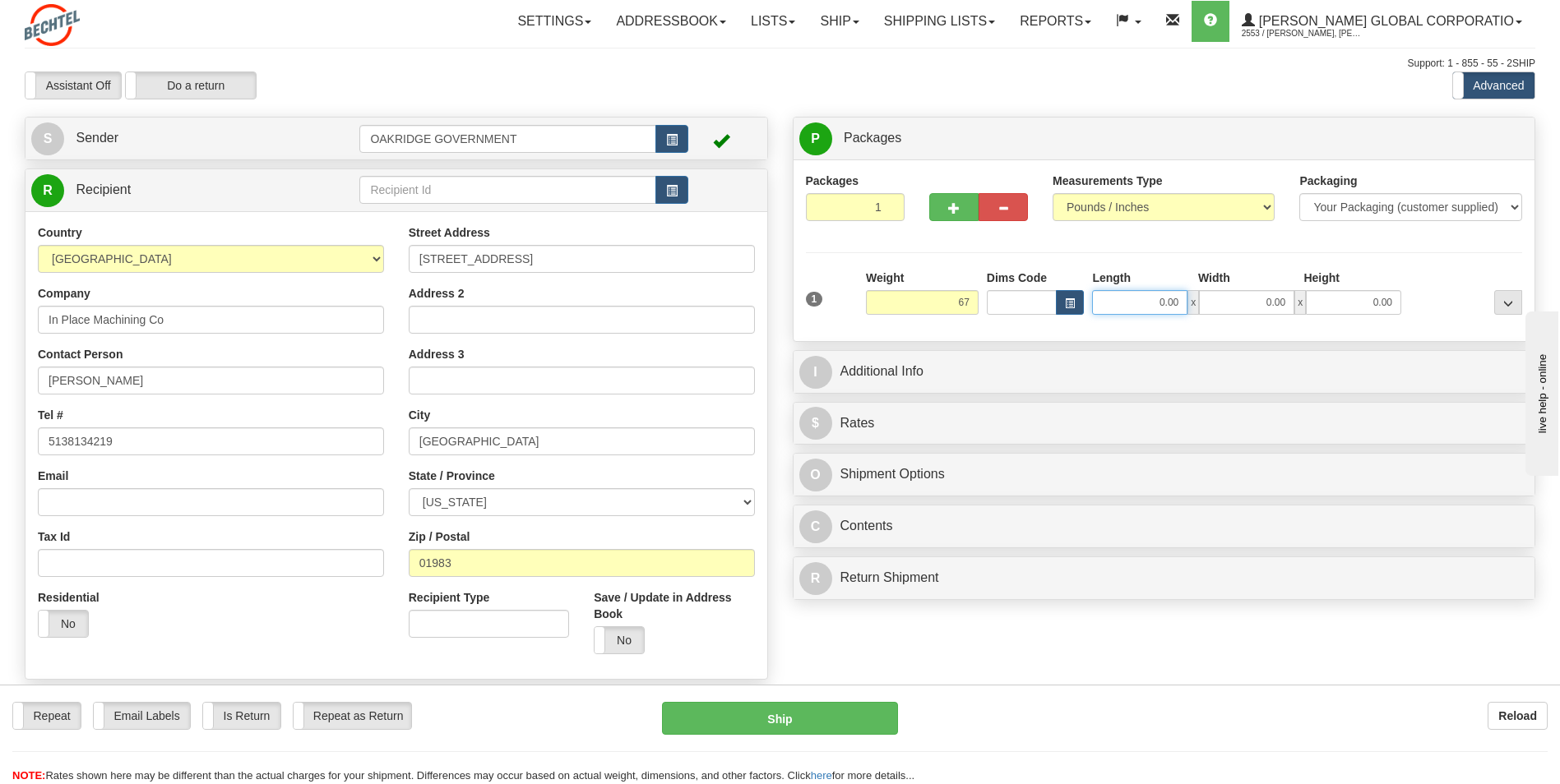
type input "67.00"
click at [1165, 303] on input "0.00" at bounding box center [1139, 303] width 96 height 25
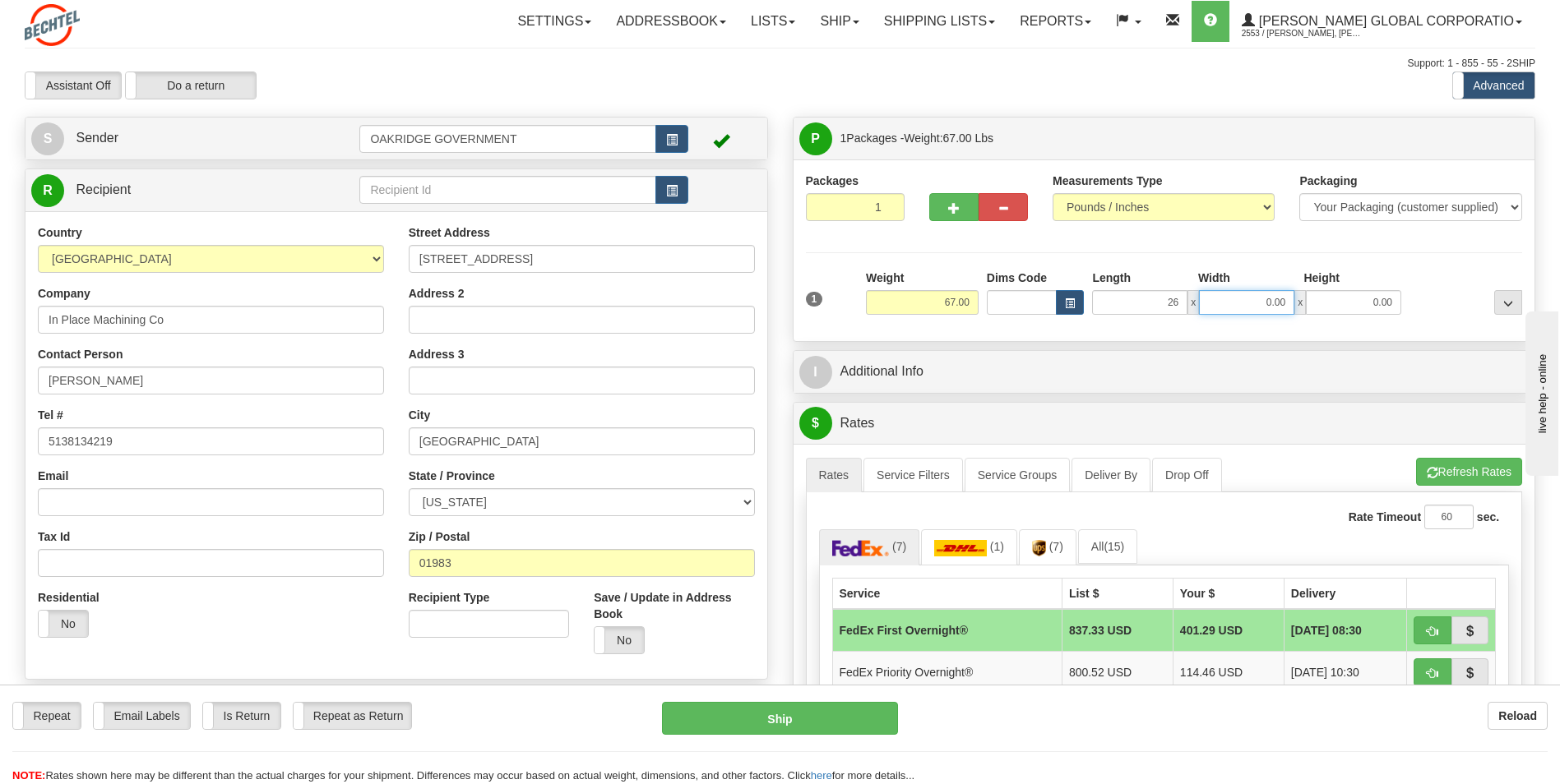
type input "26.00"
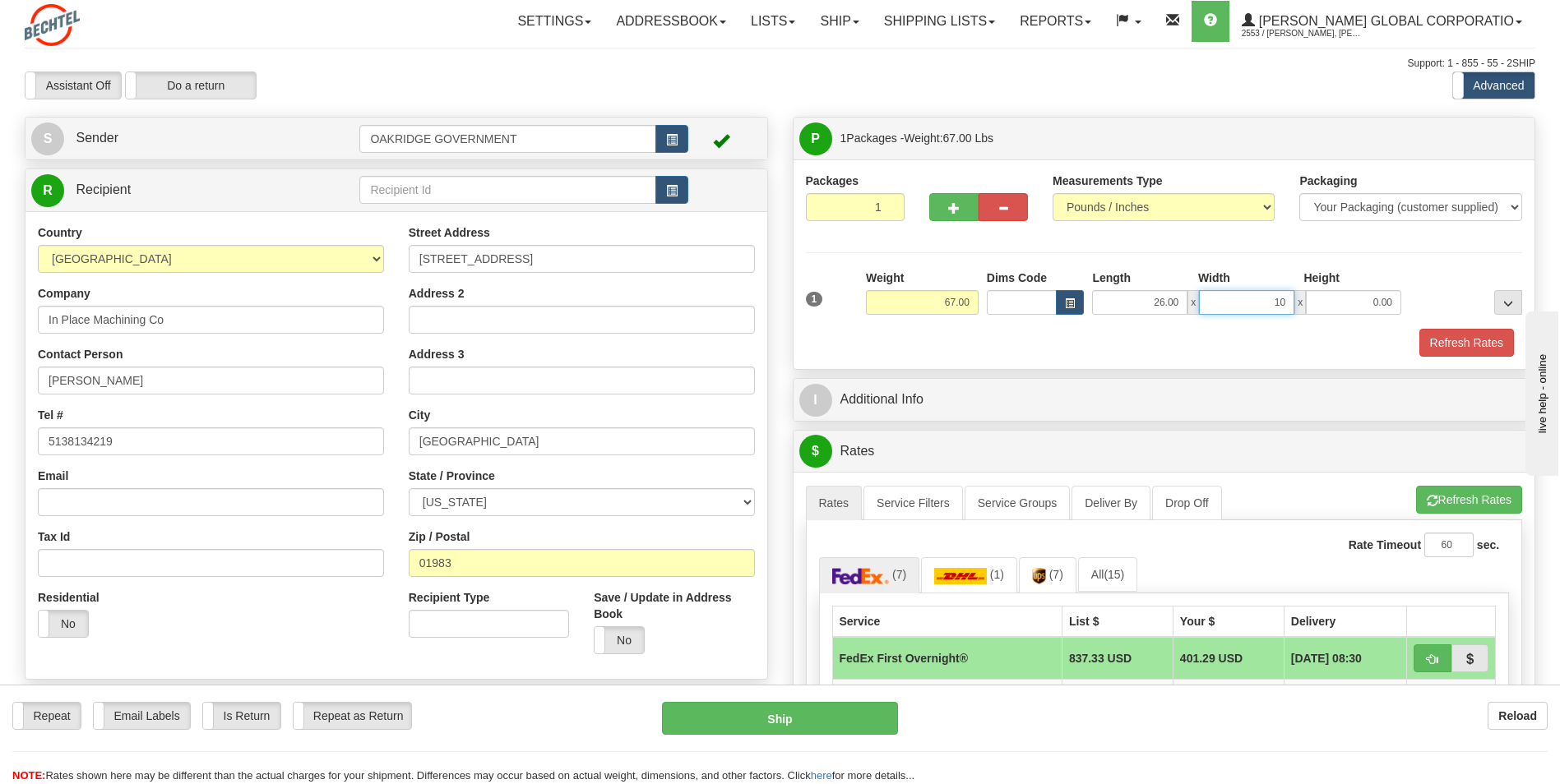
type input "1"
type input "20.00"
type input "15.00"
click at [1051, 352] on div "Refresh Rates" at bounding box center [1164, 343] width 725 height 28
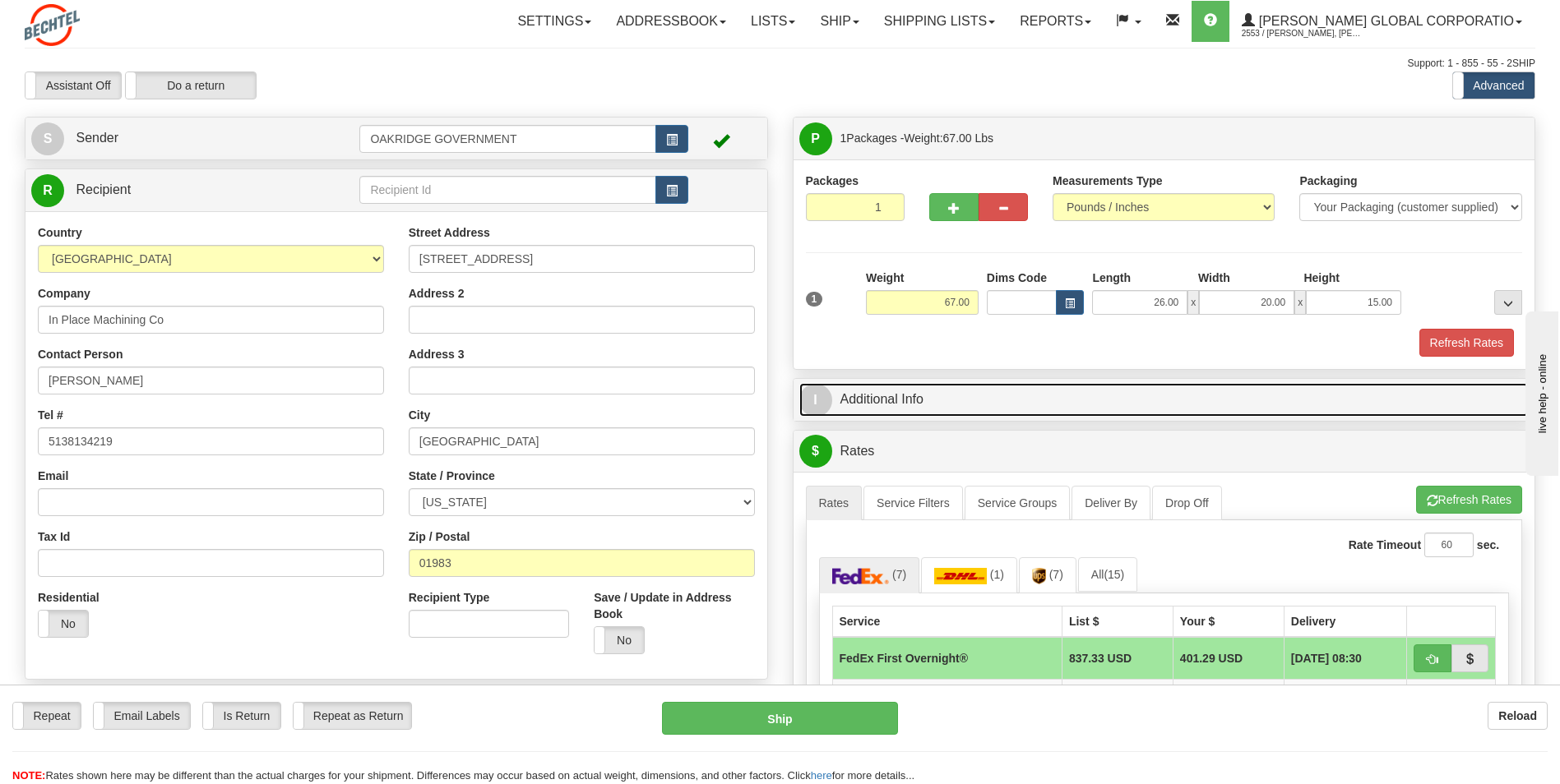
click at [968, 396] on link "I Additional Info" at bounding box center [1164, 400] width 730 height 33
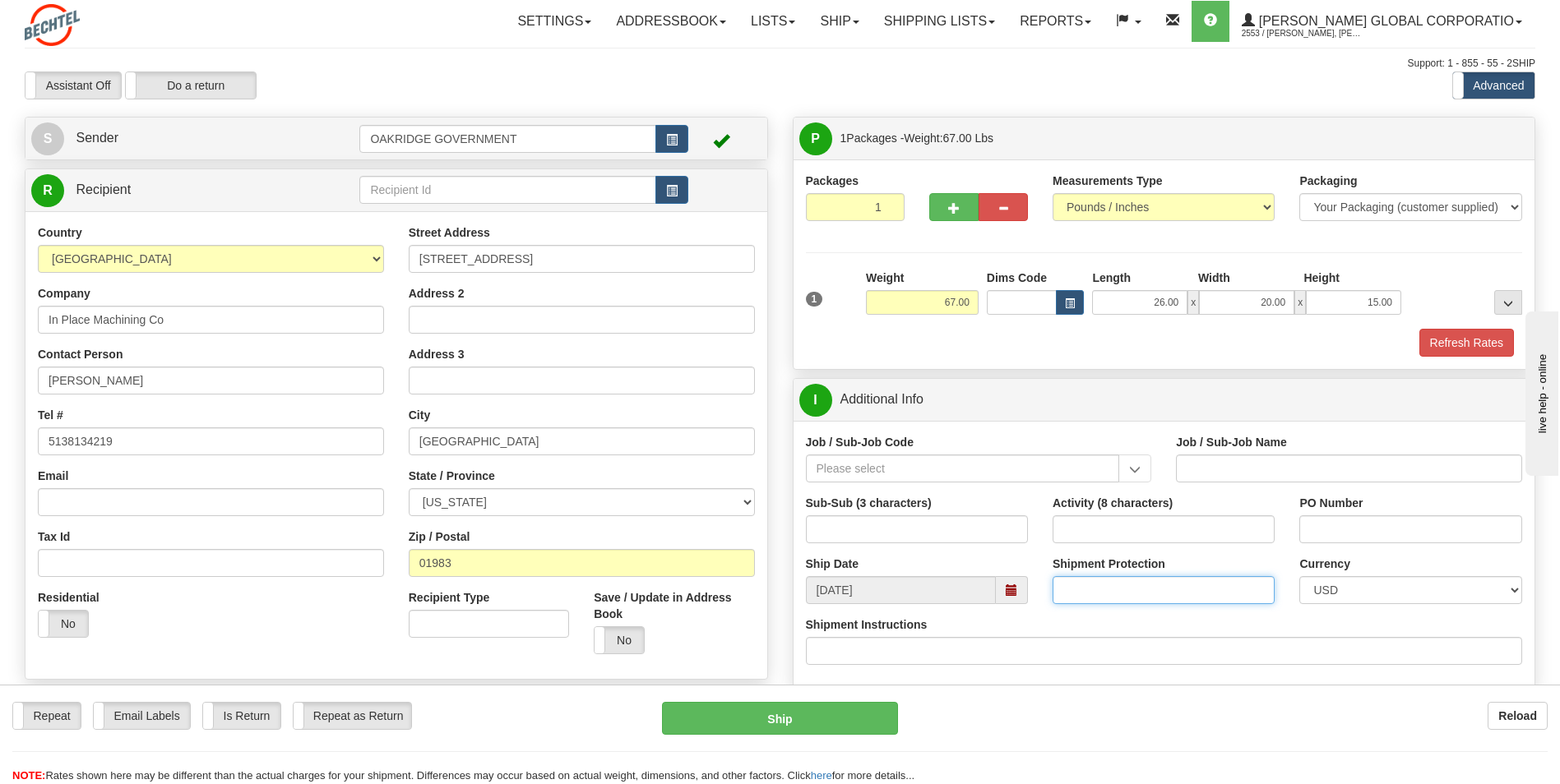
click at [1106, 586] on input "Shipment Protection" at bounding box center [1163, 590] width 222 height 28
type input "50000"
click at [1033, 558] on div "Ship Date 09/09/2025" at bounding box center [916, 579] width 247 height 48
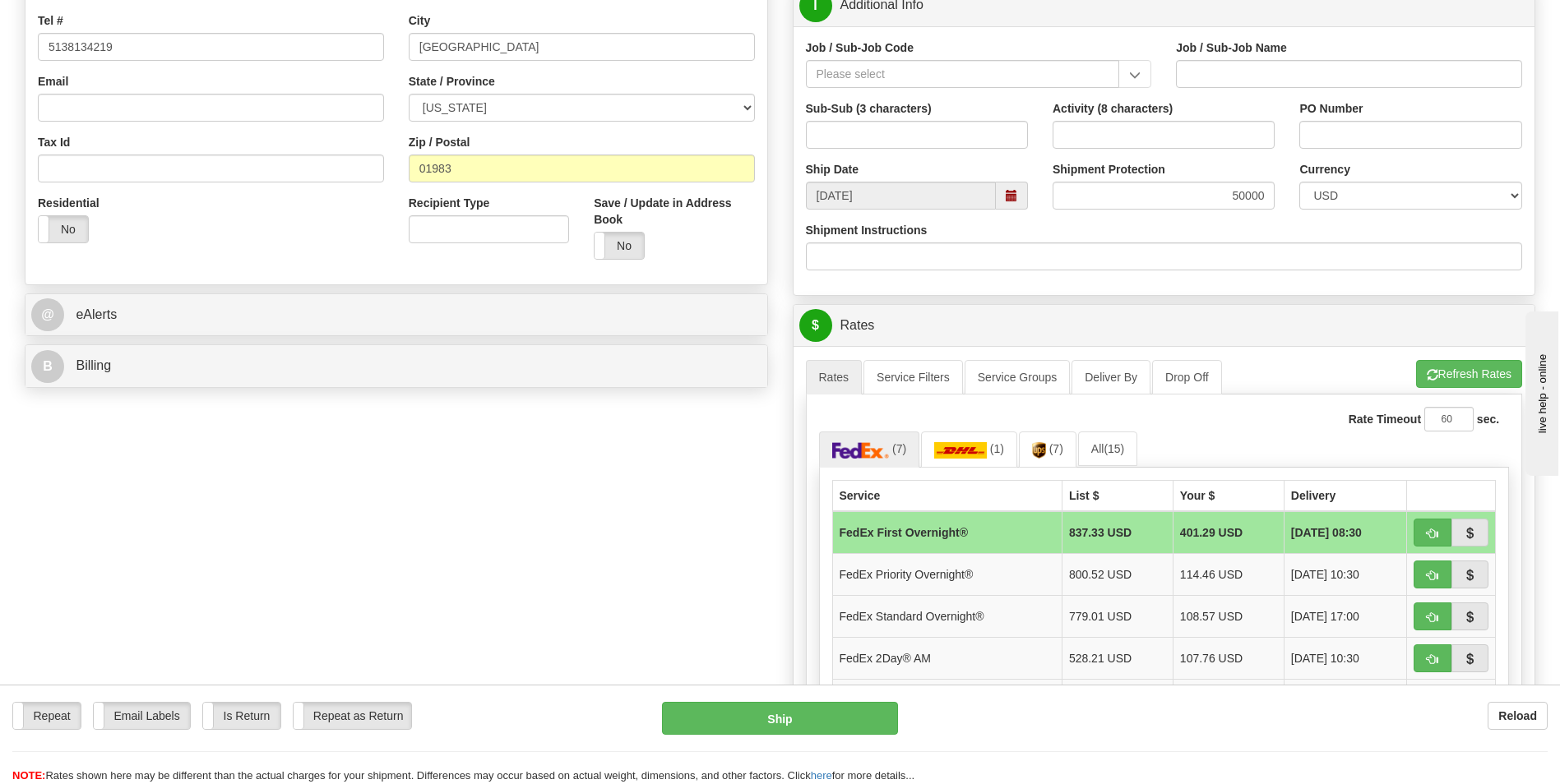
scroll to position [411, 0]
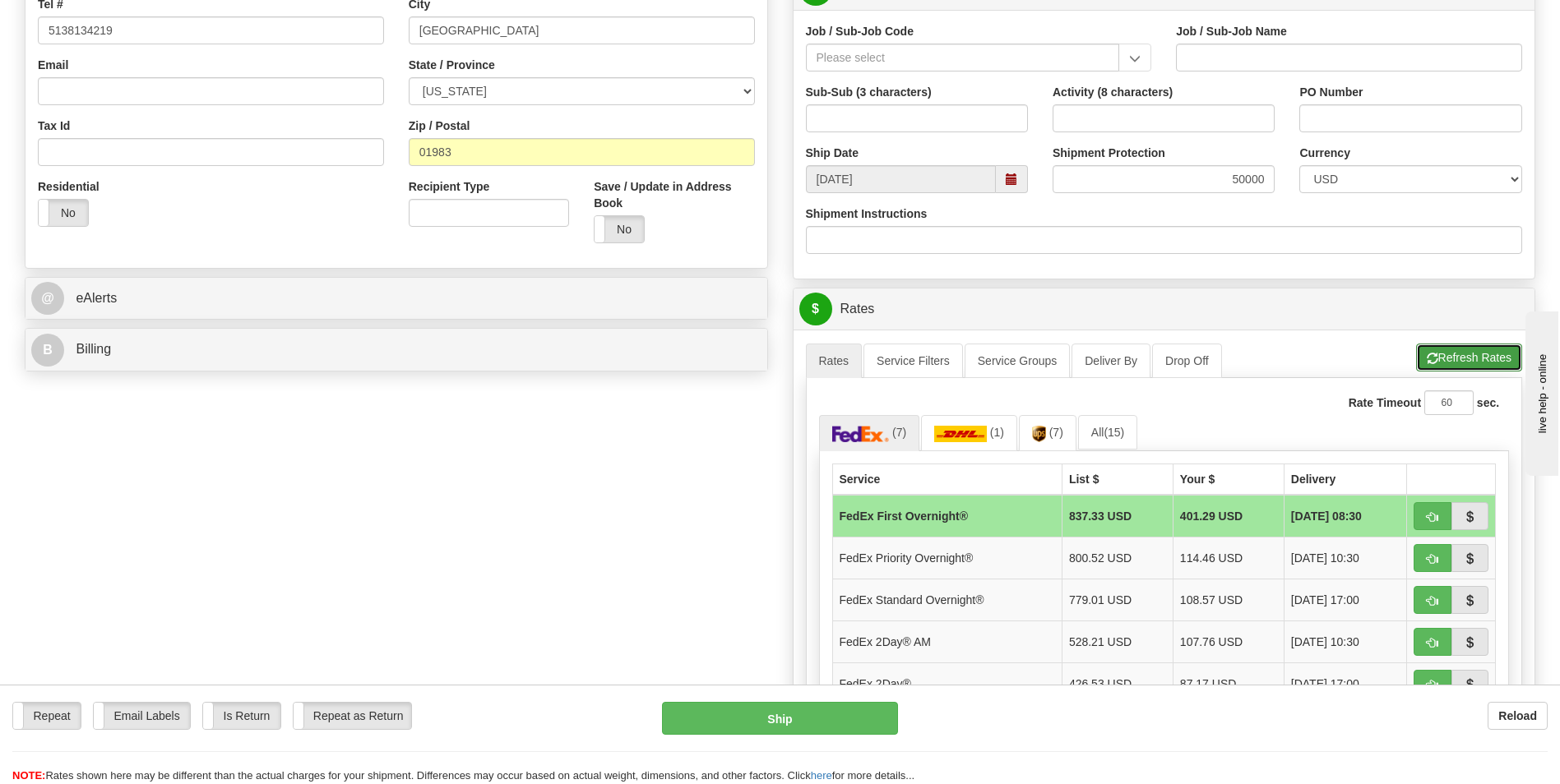
click at [1469, 361] on button "Refresh Rates" at bounding box center [1469, 358] width 106 height 28
click at [1051, 438] on span "(7)" at bounding box center [1056, 431] width 14 height 13
click at [920, 559] on td "UPS Next Day Air®" at bounding box center [940, 558] width 217 height 42
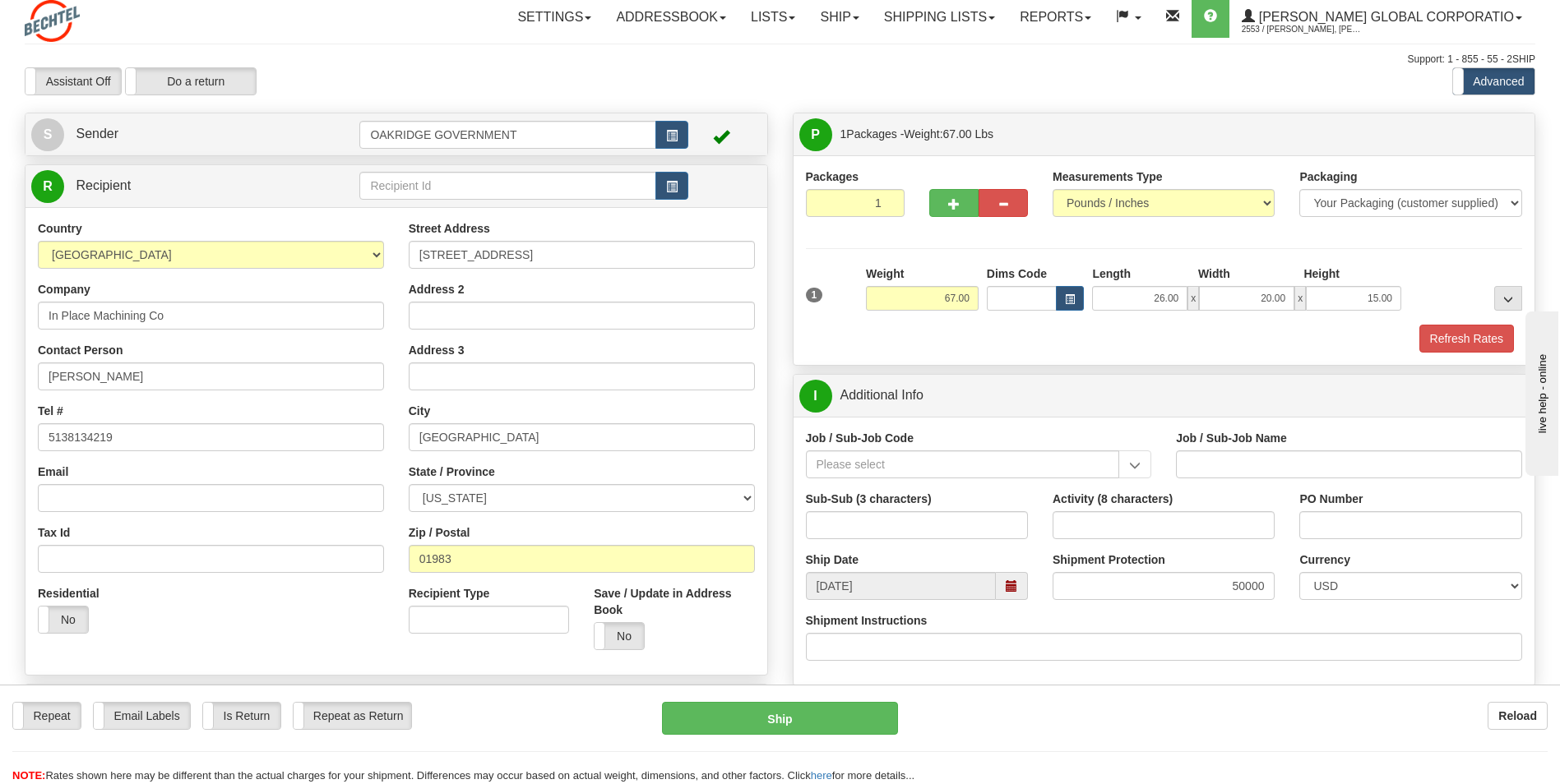
scroll to position [0, 0]
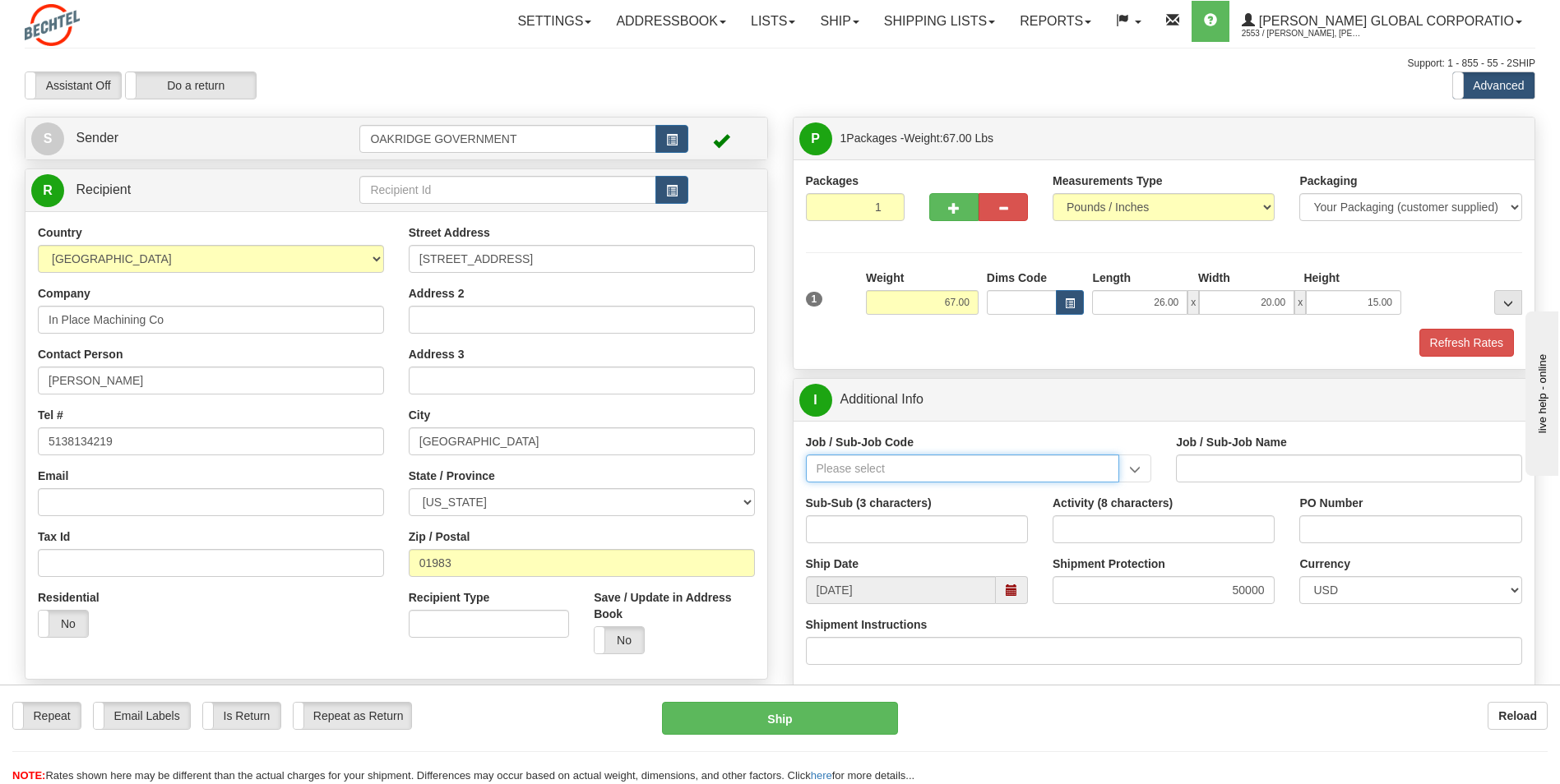
click at [944, 470] on input "Job / Sub-Job Code" at bounding box center [962, 468] width 314 height 28
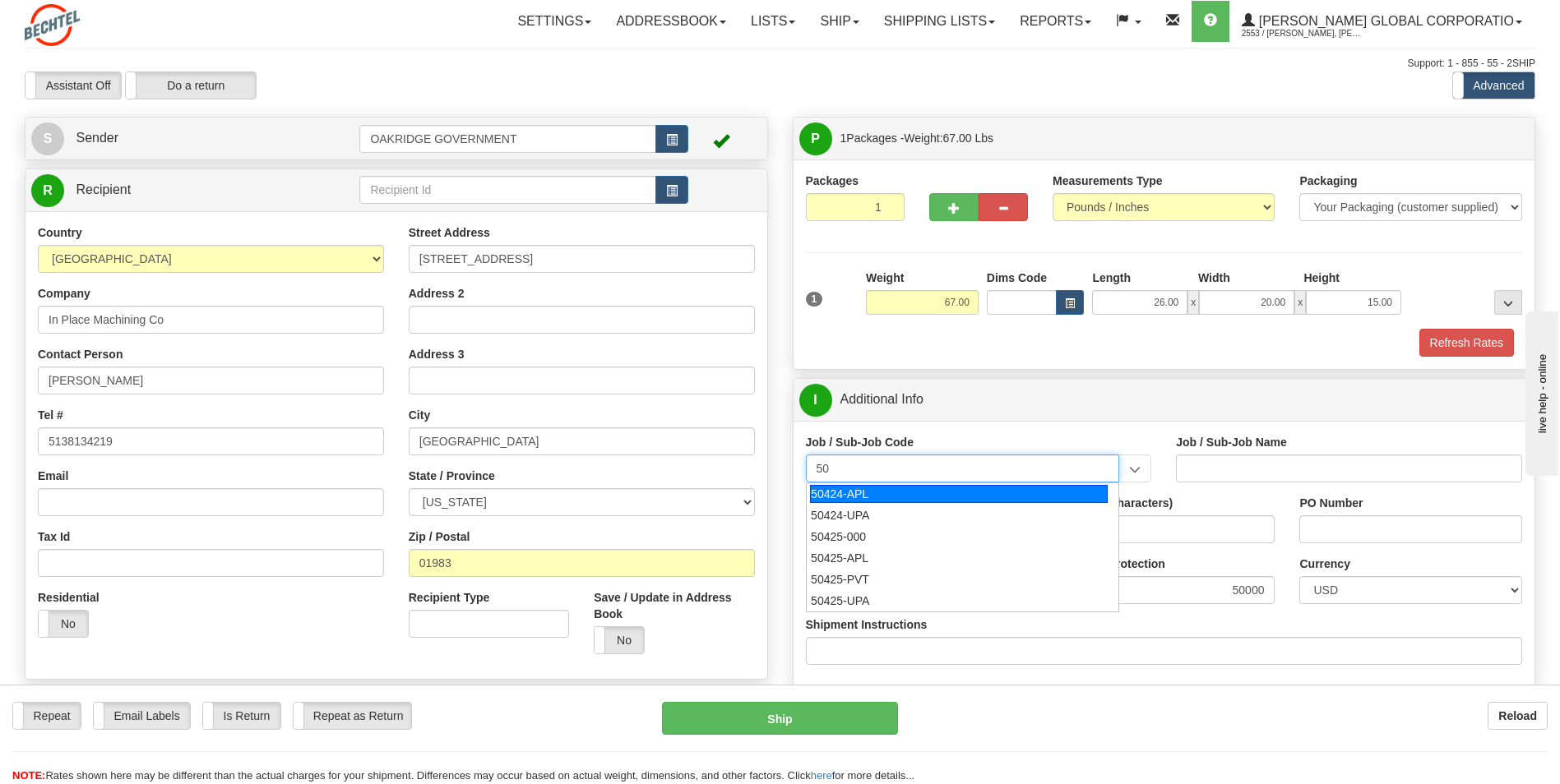
type input "5"
type input "4"
type input "2"
type input "25774-273"
click at [887, 498] on div "25774-273" at bounding box center [958, 494] width 297 height 18
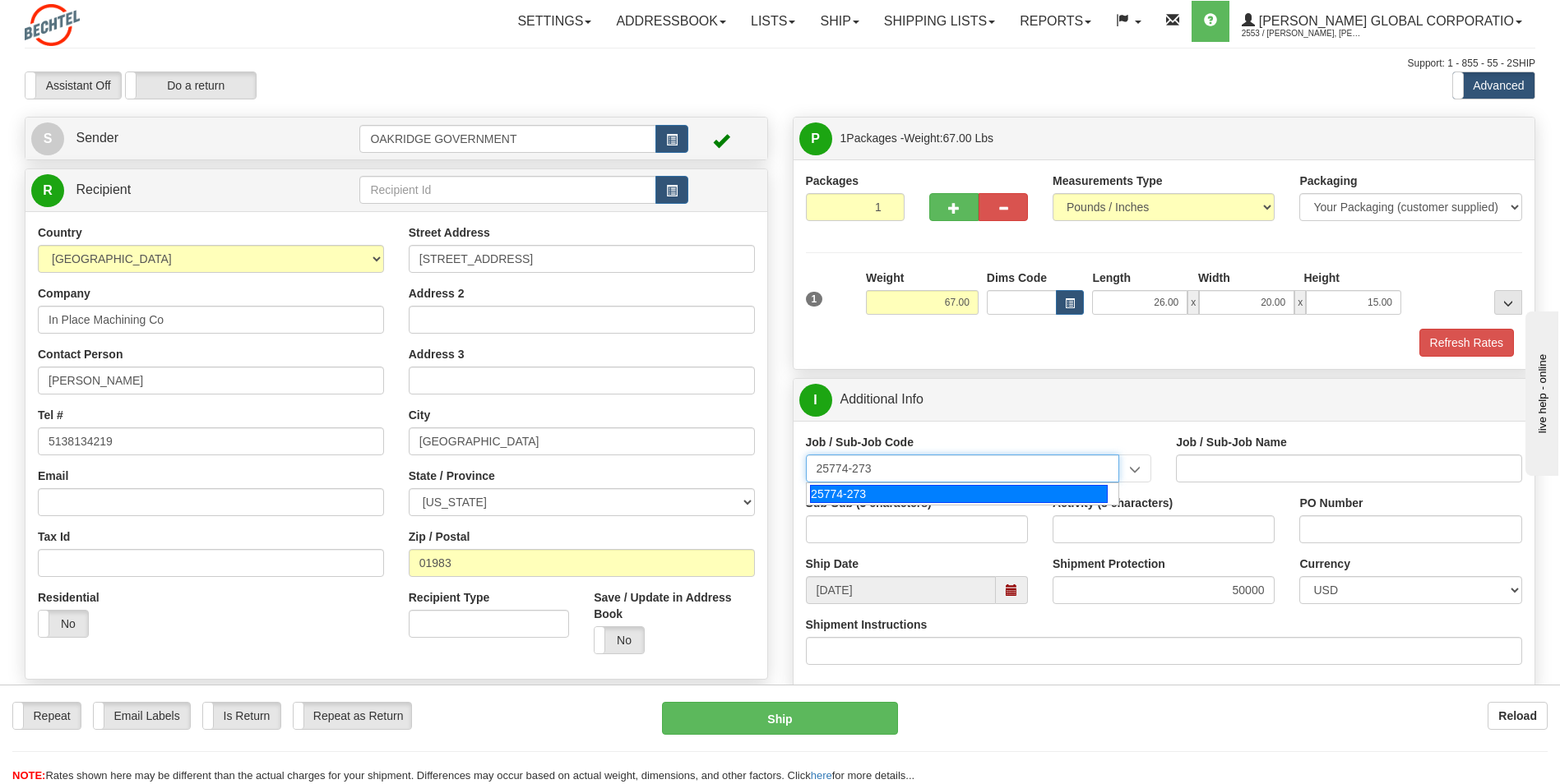
type input "UPF - BNI ODCS NON-TAXABLE PER TN TAX CODE"
type input "25774-273"
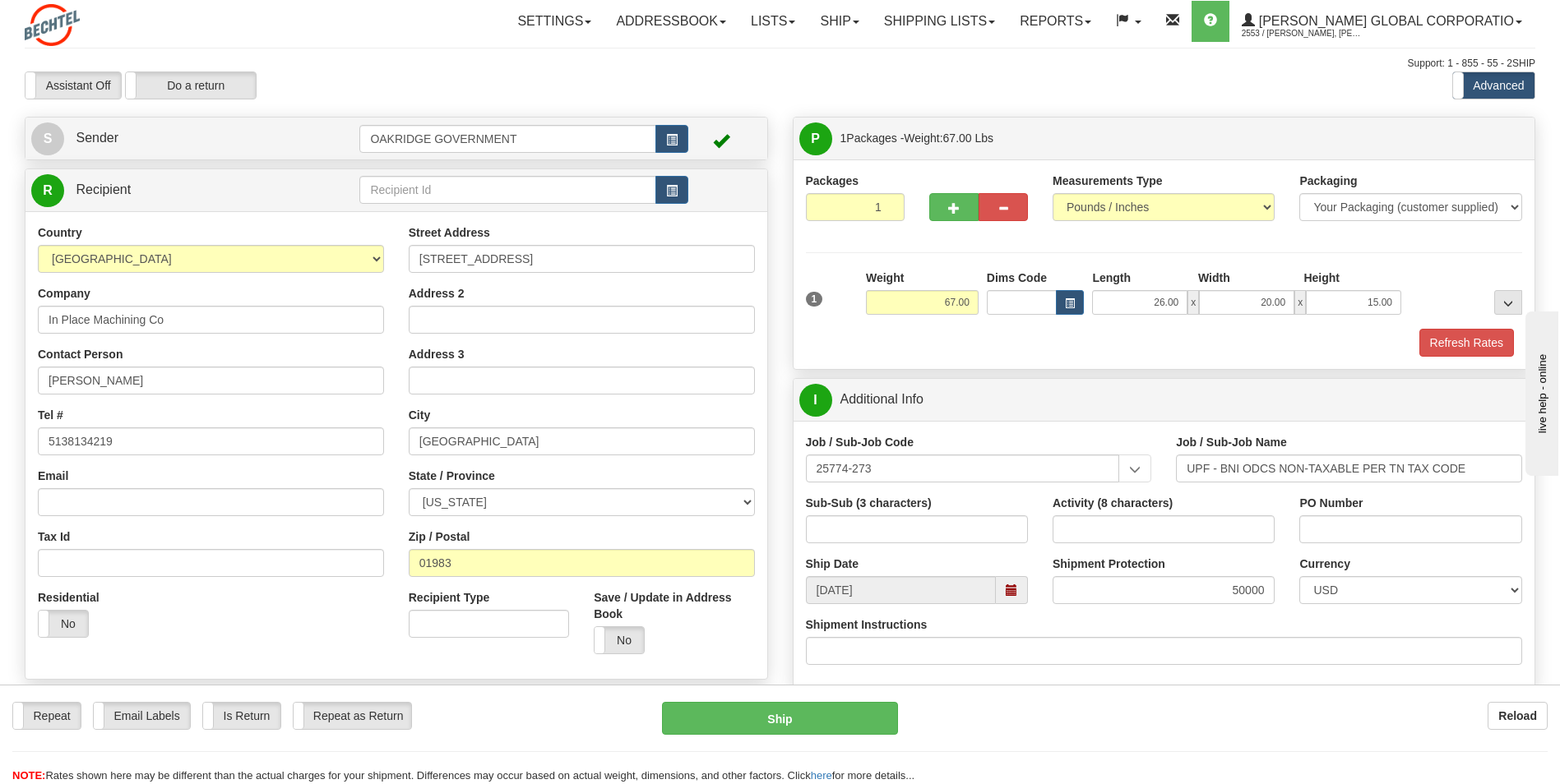
click at [1044, 561] on div "Shipment Protection 50000" at bounding box center [1163, 585] width 247 height 61
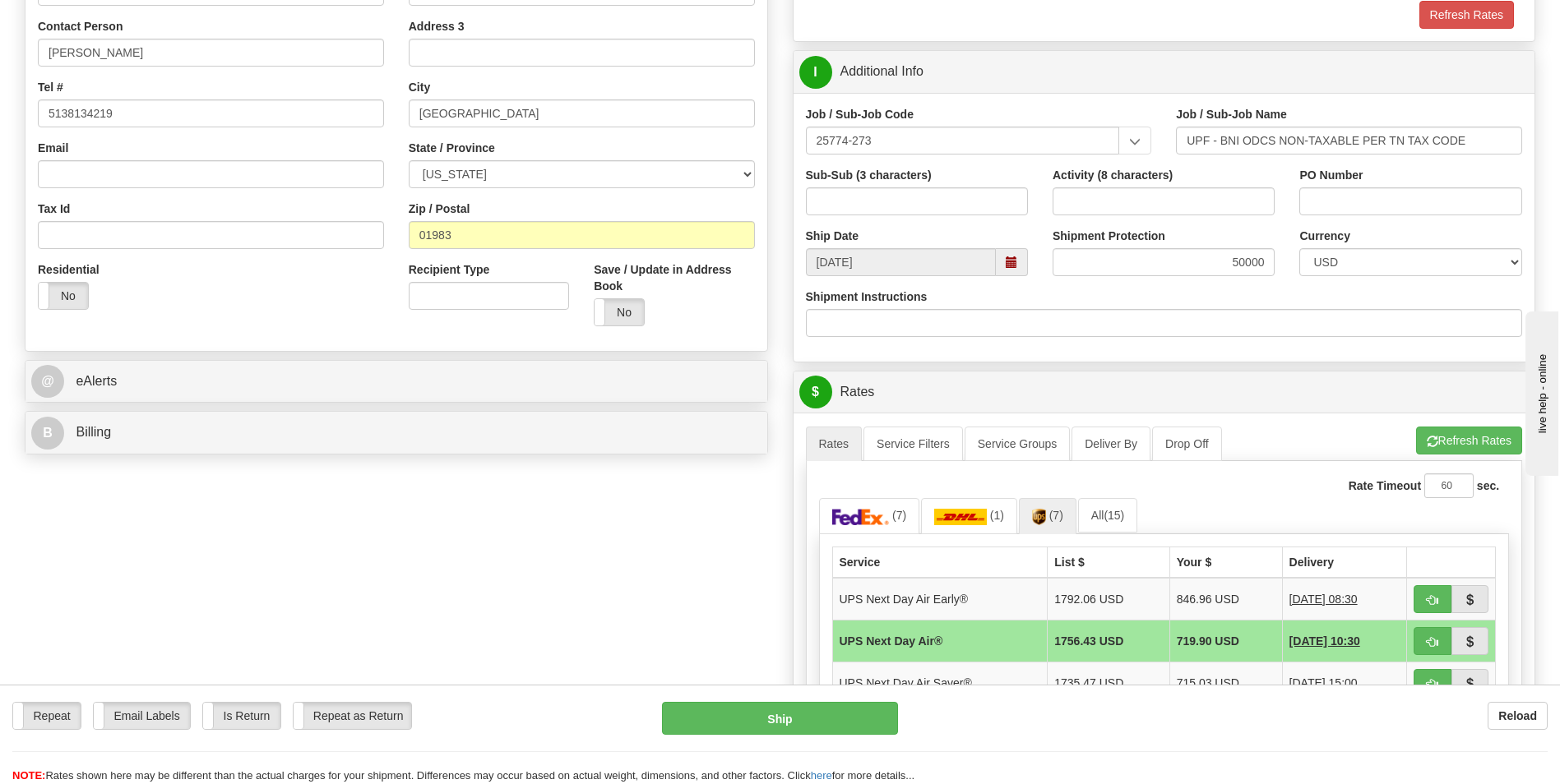
scroll to position [411, 0]
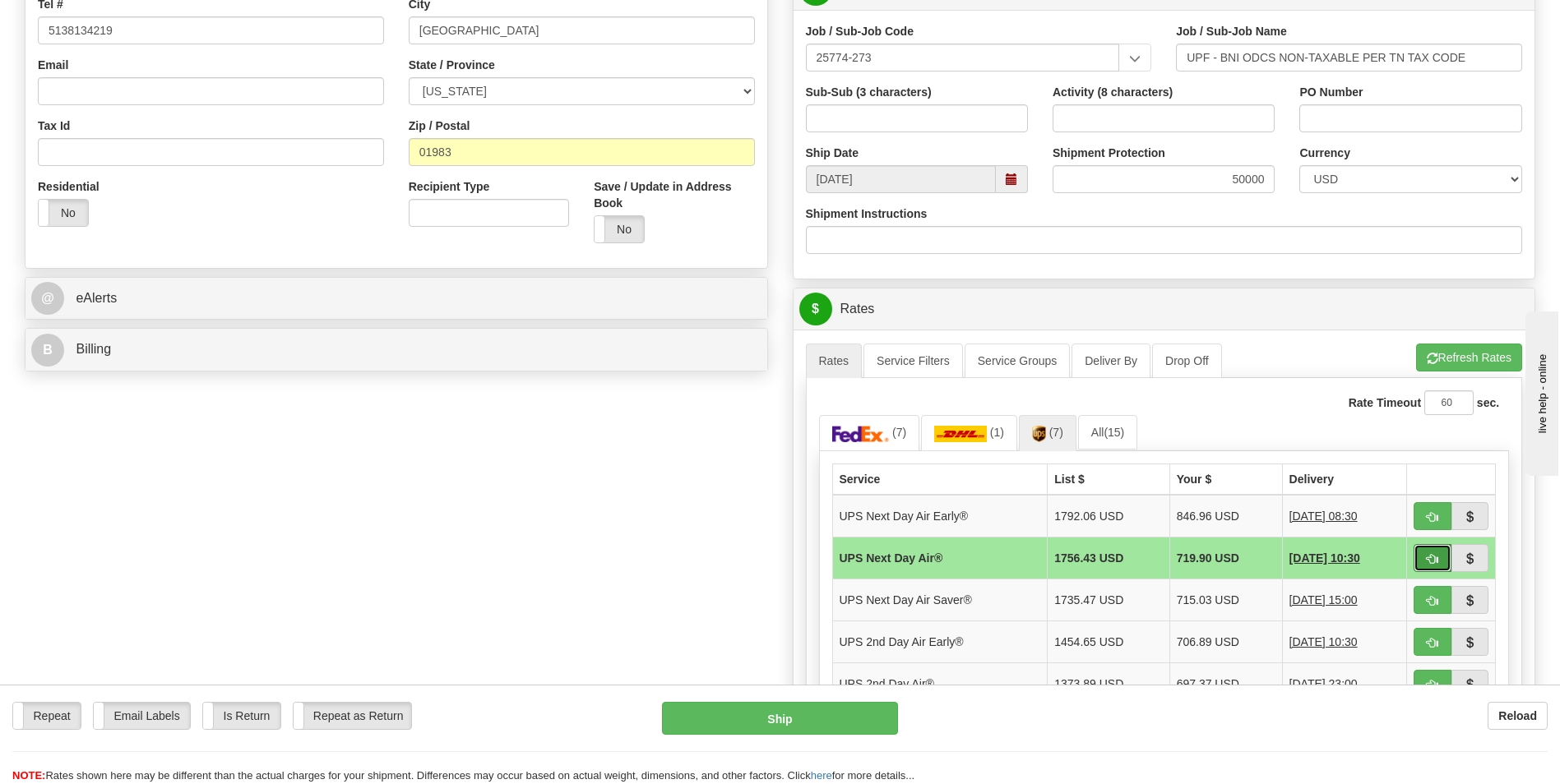
click at [1429, 554] on span "button" at bounding box center [1432, 559] width 11 height 11
type input "01"
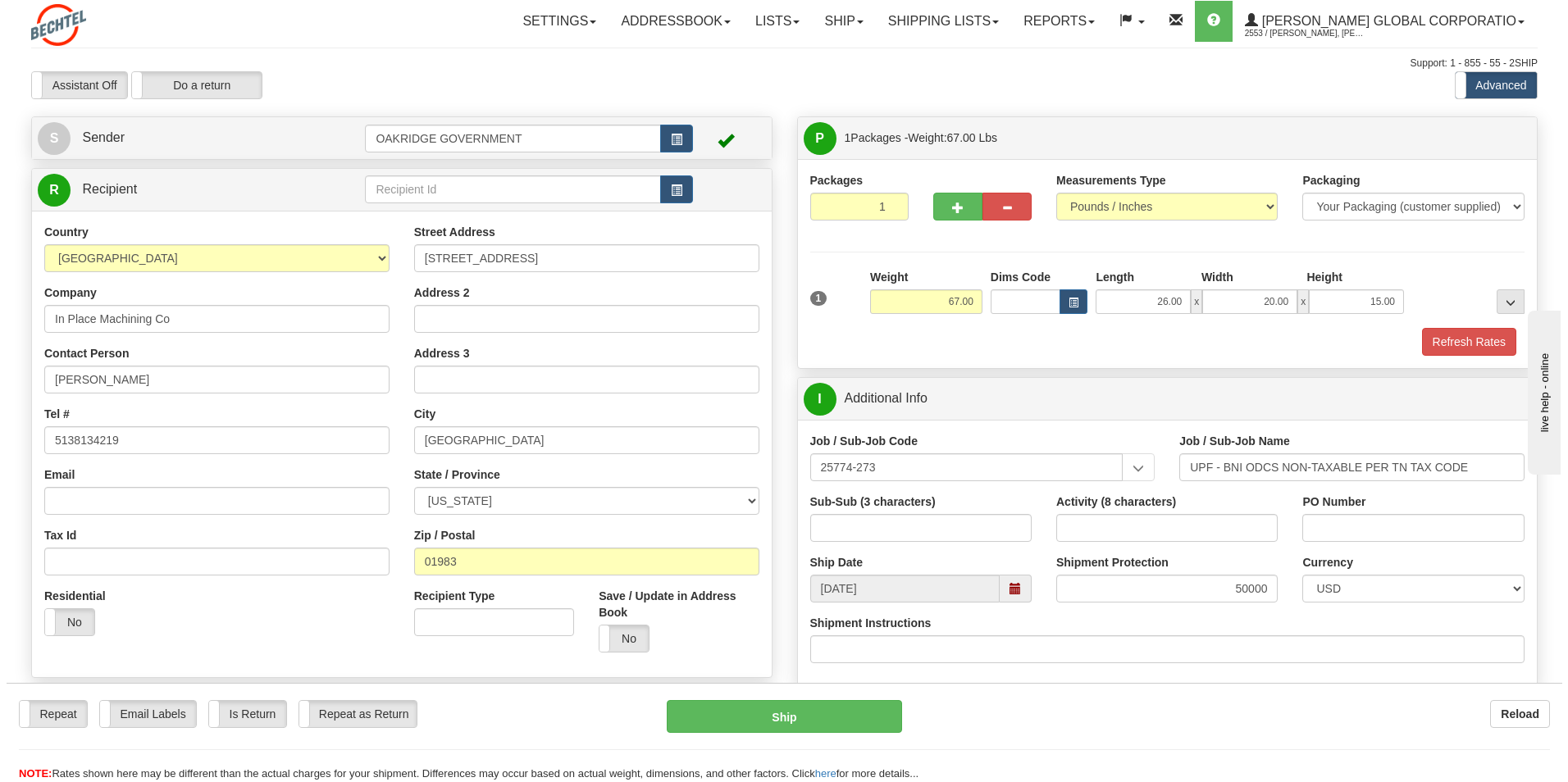
scroll to position [328, 0]
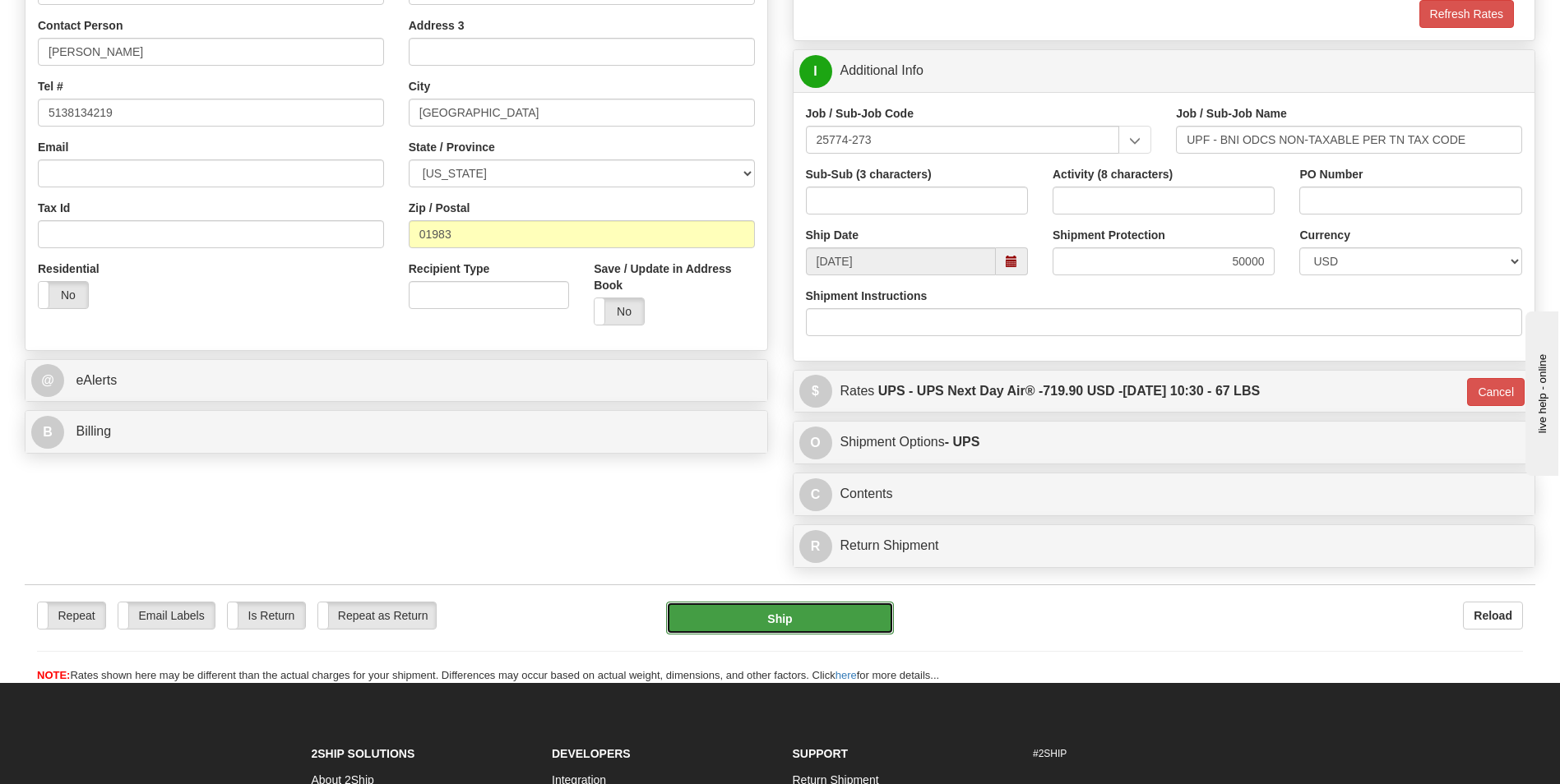
click at [821, 620] on button "Ship" at bounding box center [779, 617] width 227 height 32
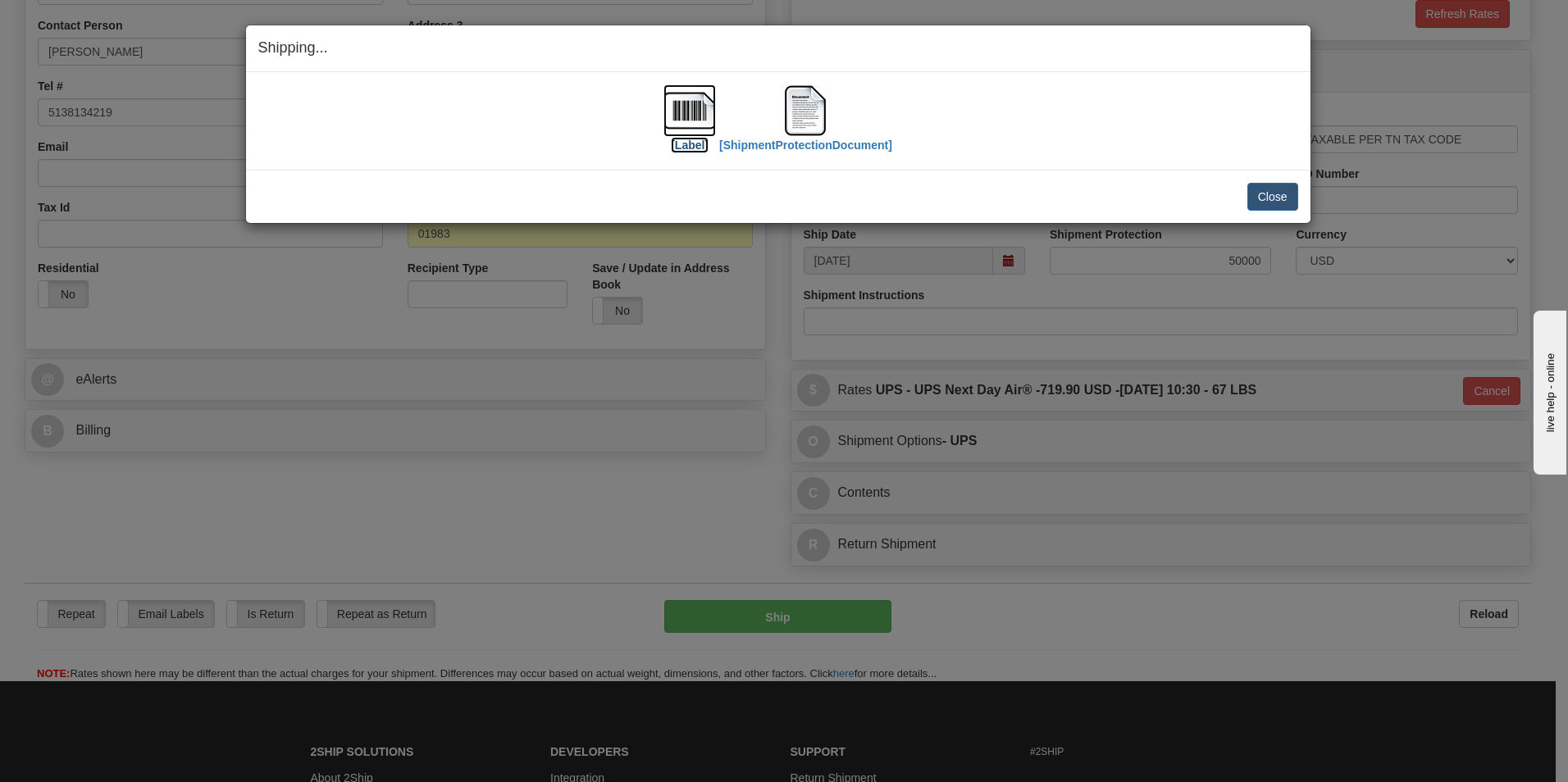
click at [681, 136] on label "[Label]" at bounding box center [689, 144] width 38 height 17
click at [806, 137] on label "[ShipmentProtectionDocument]" at bounding box center [806, 144] width 173 height 17
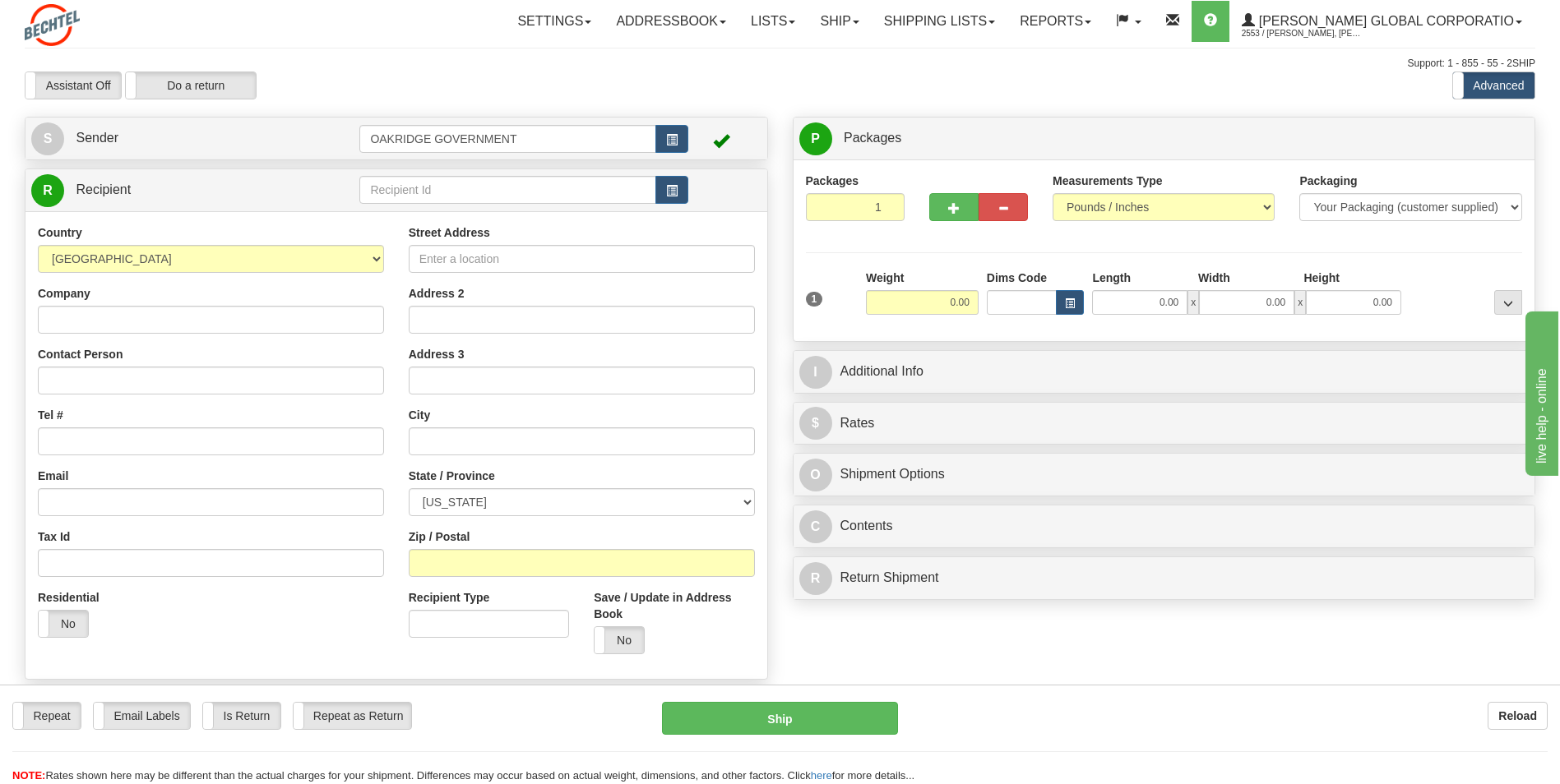
click at [732, 199] on td at bounding box center [724, 190] width 73 height 33
click at [870, 28] on link "Ship" at bounding box center [839, 21] width 63 height 41
click at [963, 32] on link "Shipping lists" at bounding box center [939, 21] width 136 height 41
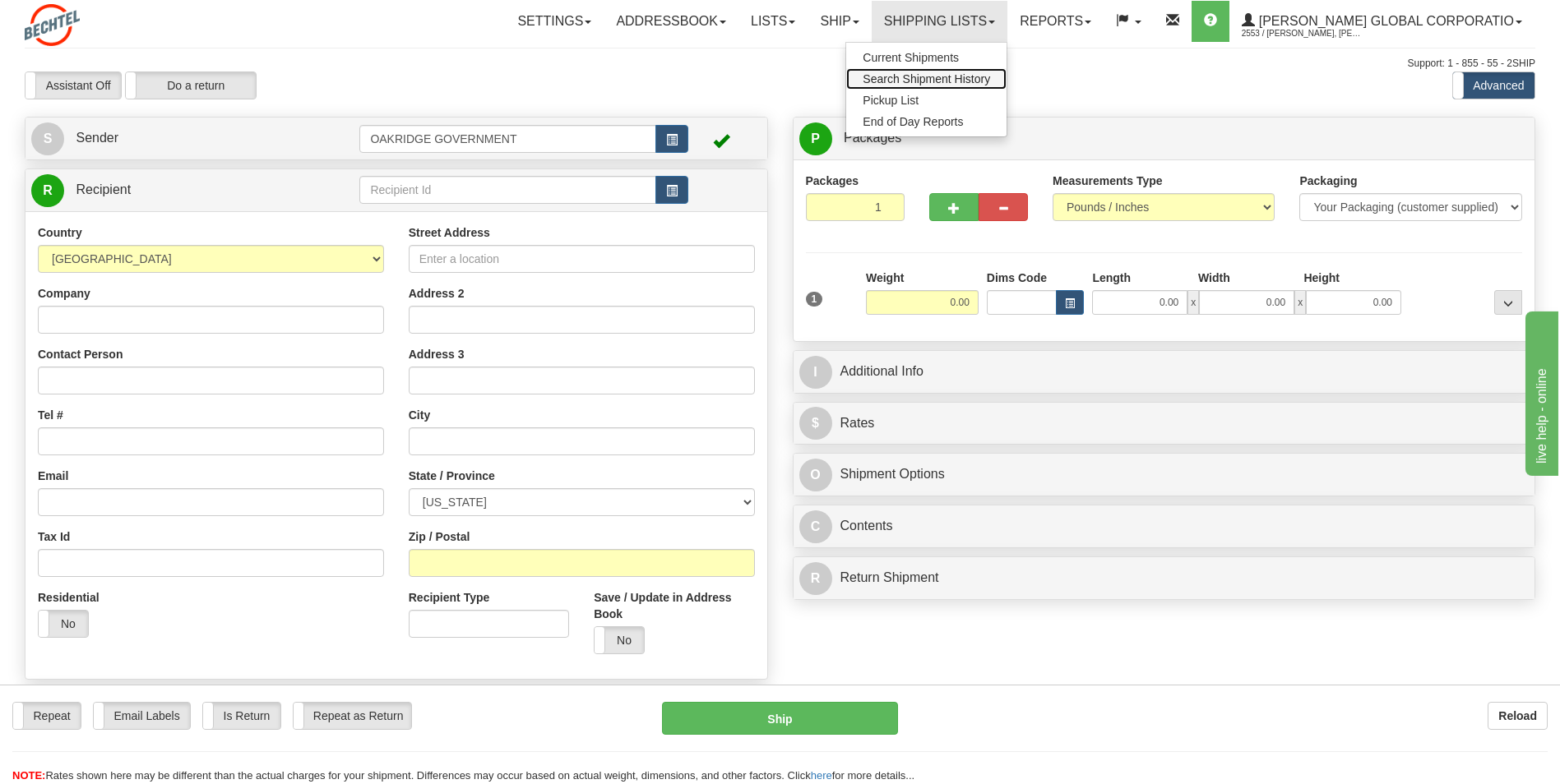
click at [984, 84] on span "Search Shipment History" at bounding box center [926, 78] width 127 height 13
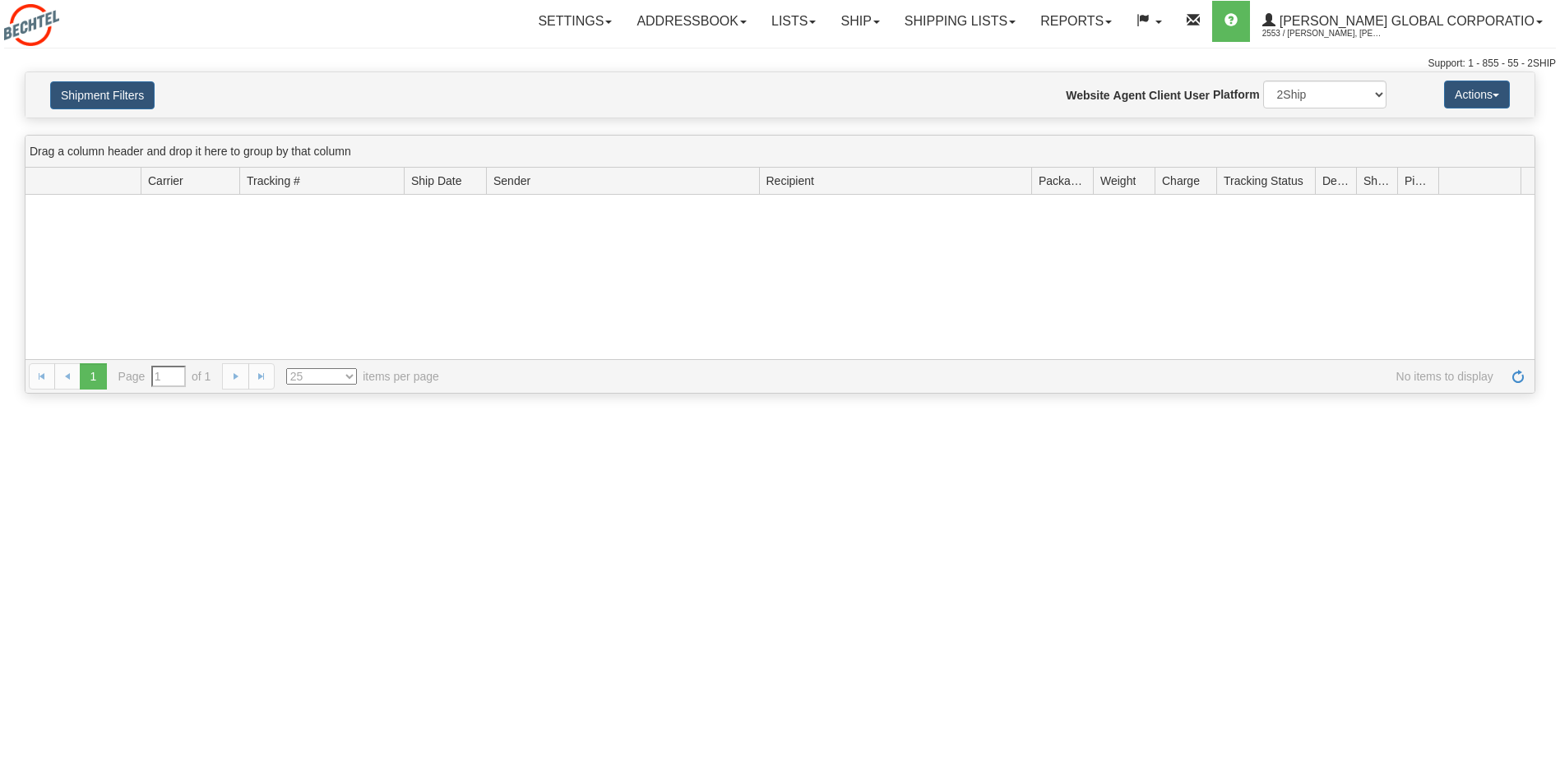
type input "From [DATE] To [DATE]"
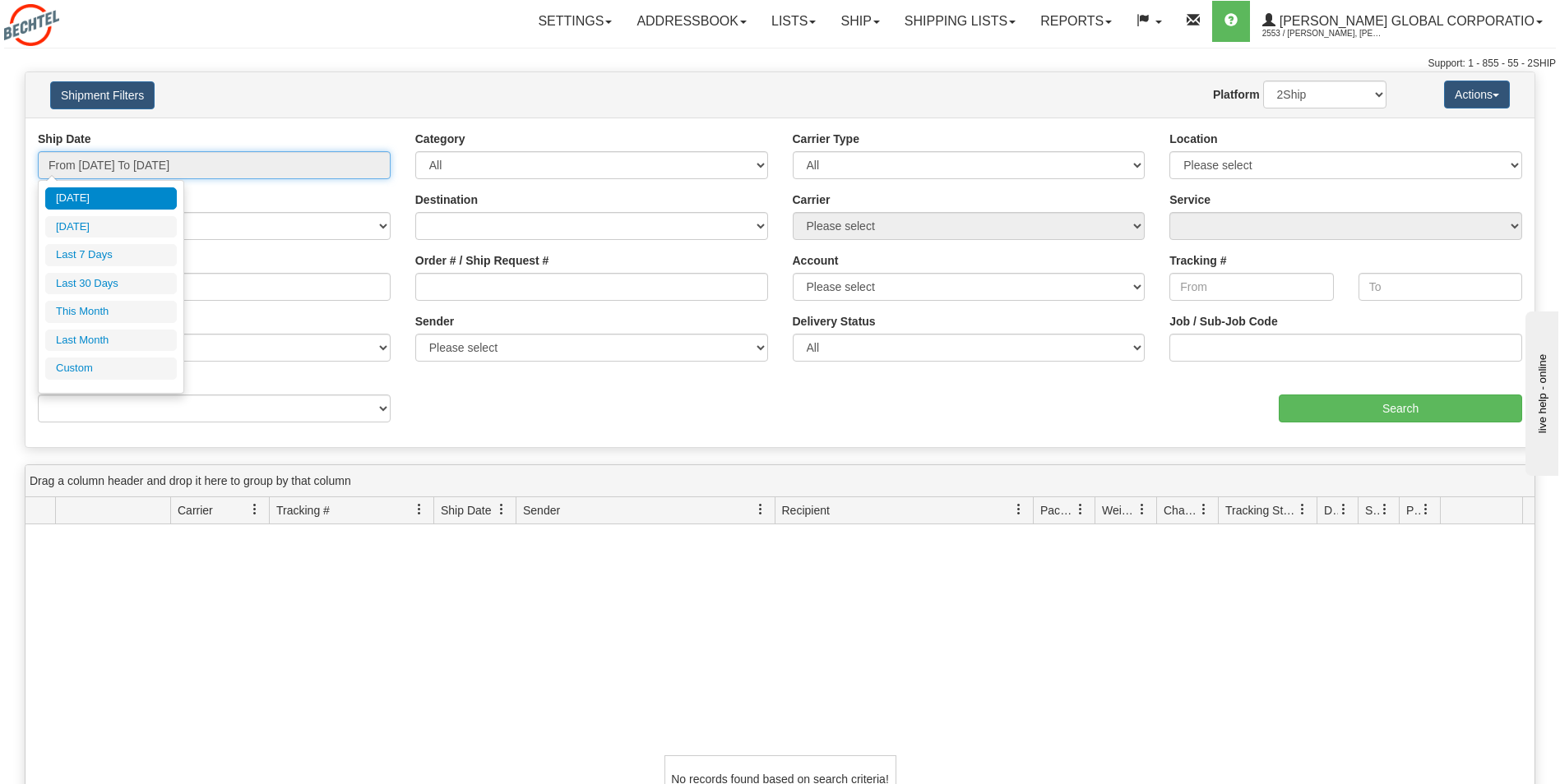
click at [168, 173] on input "From [DATE] To [DATE]" at bounding box center [214, 165] width 353 height 28
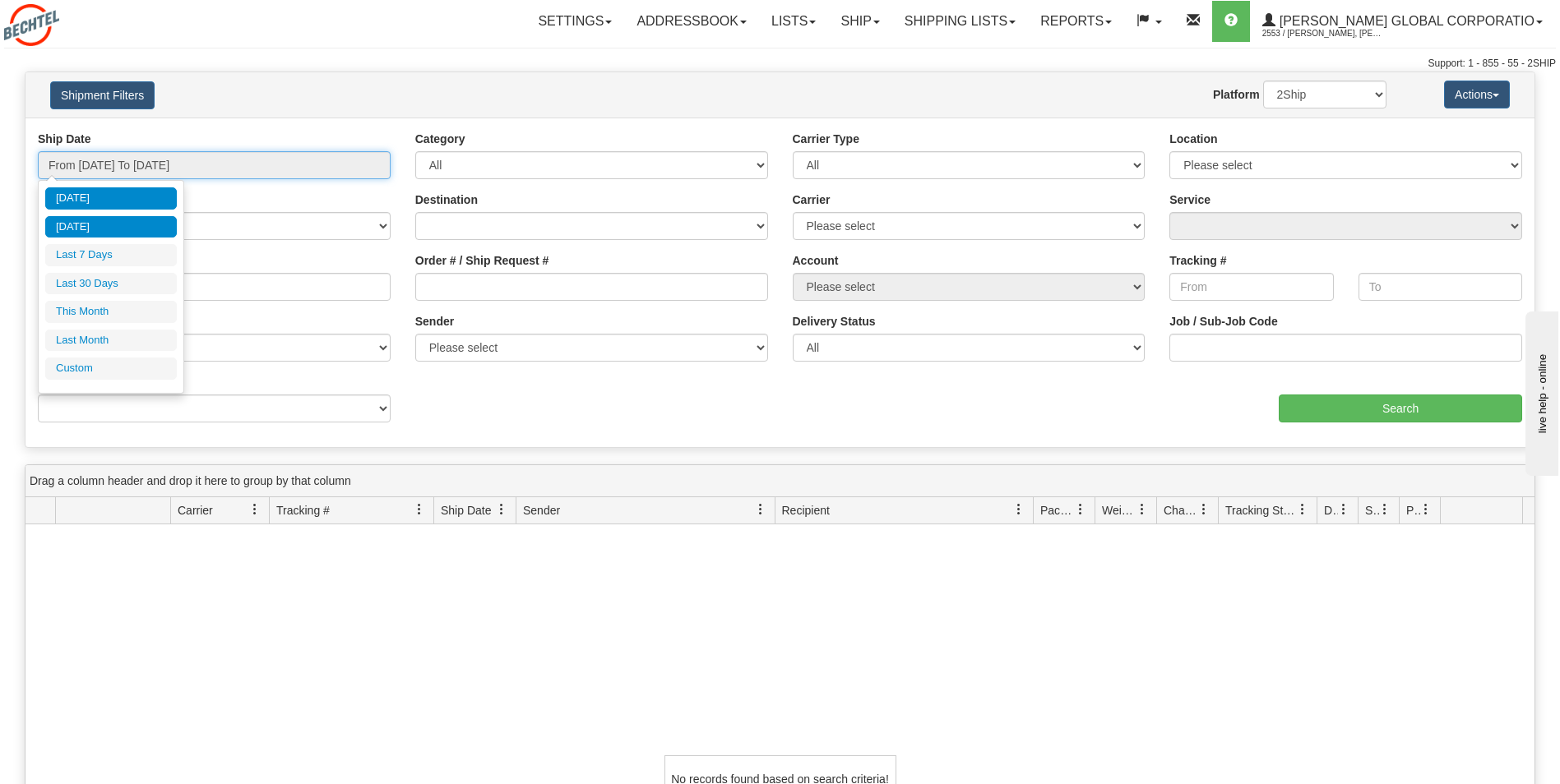
type input "[DATE]"
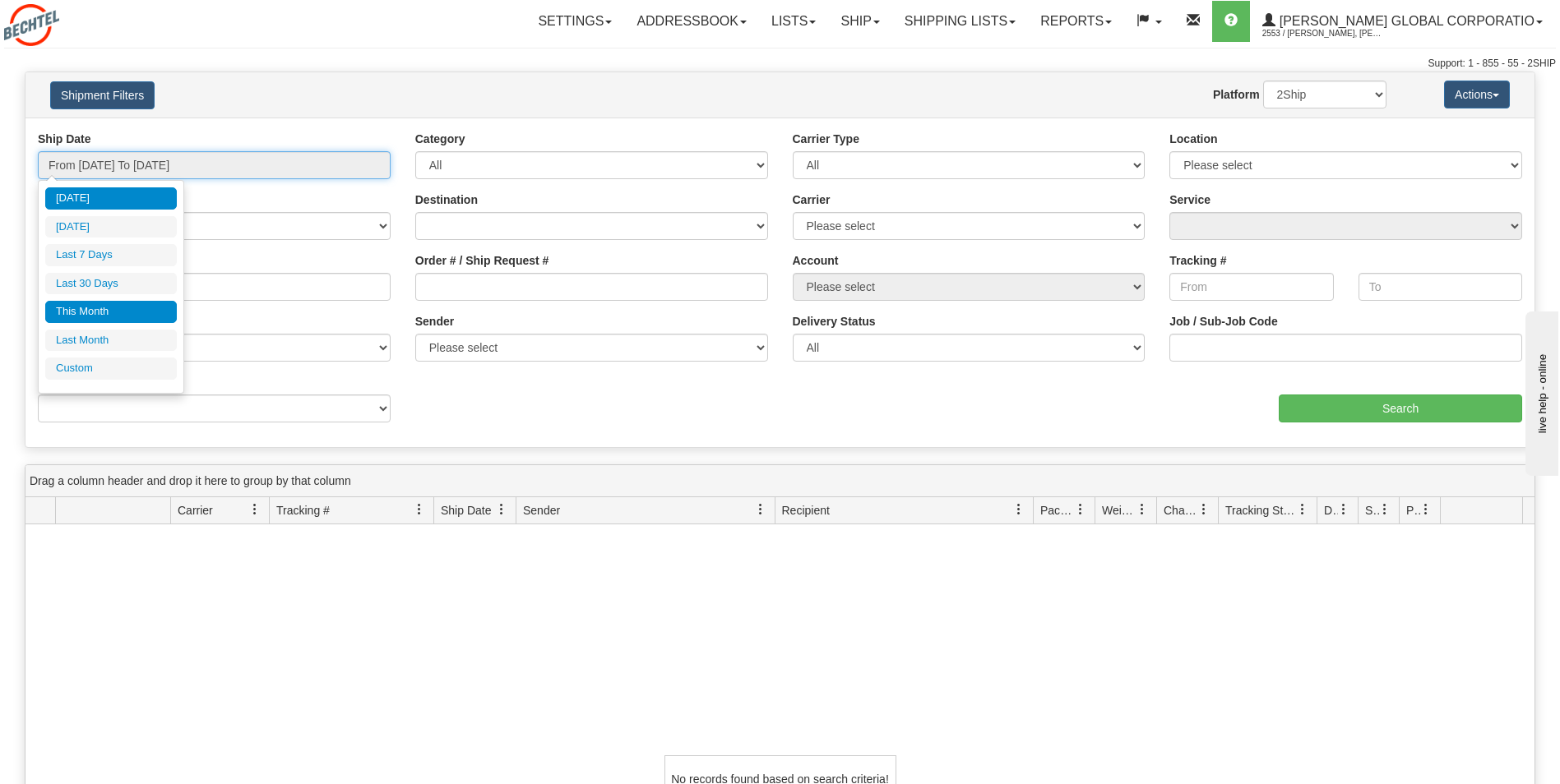
type input "[DATE]"
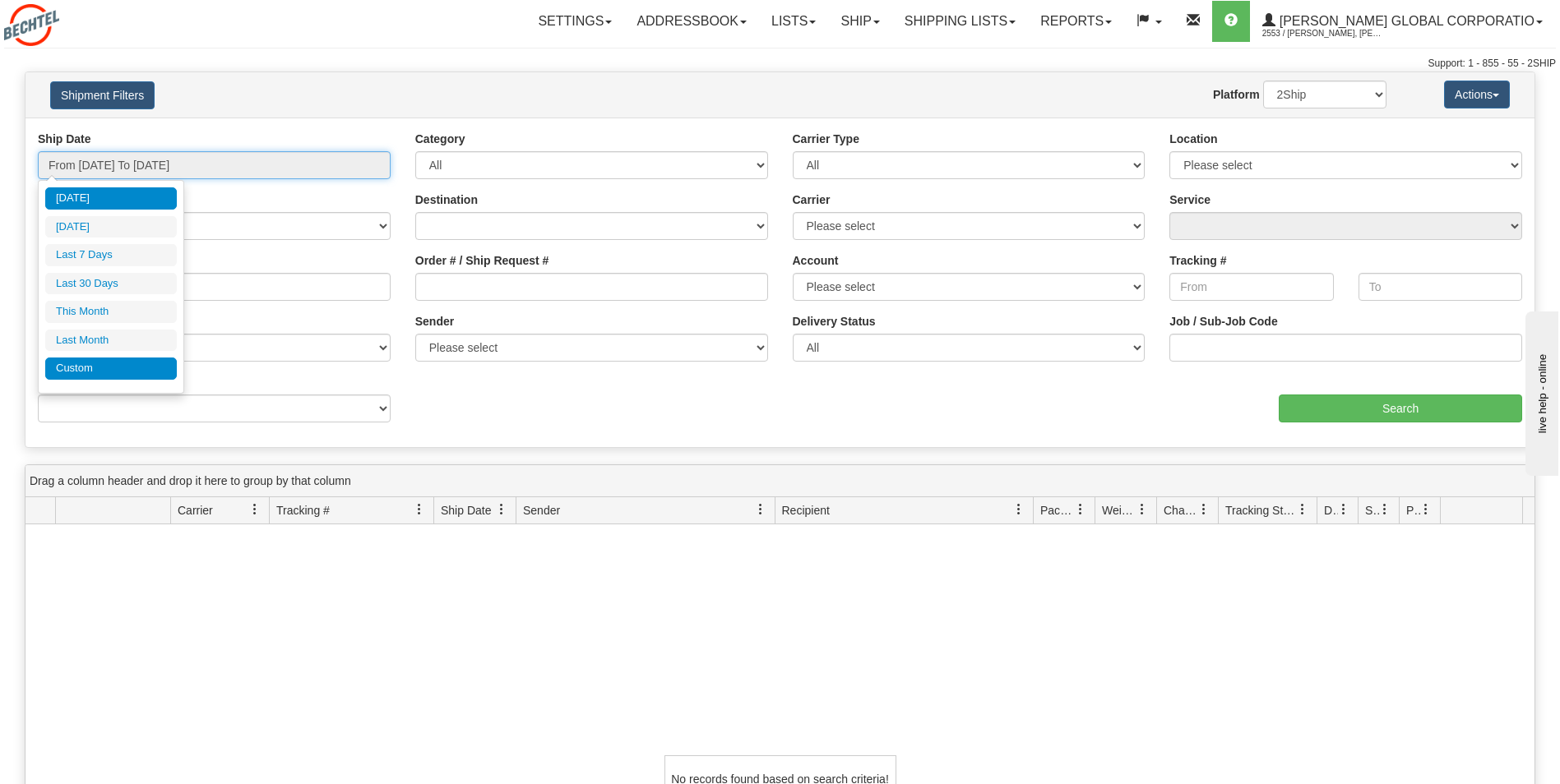
type input "[DATE]"
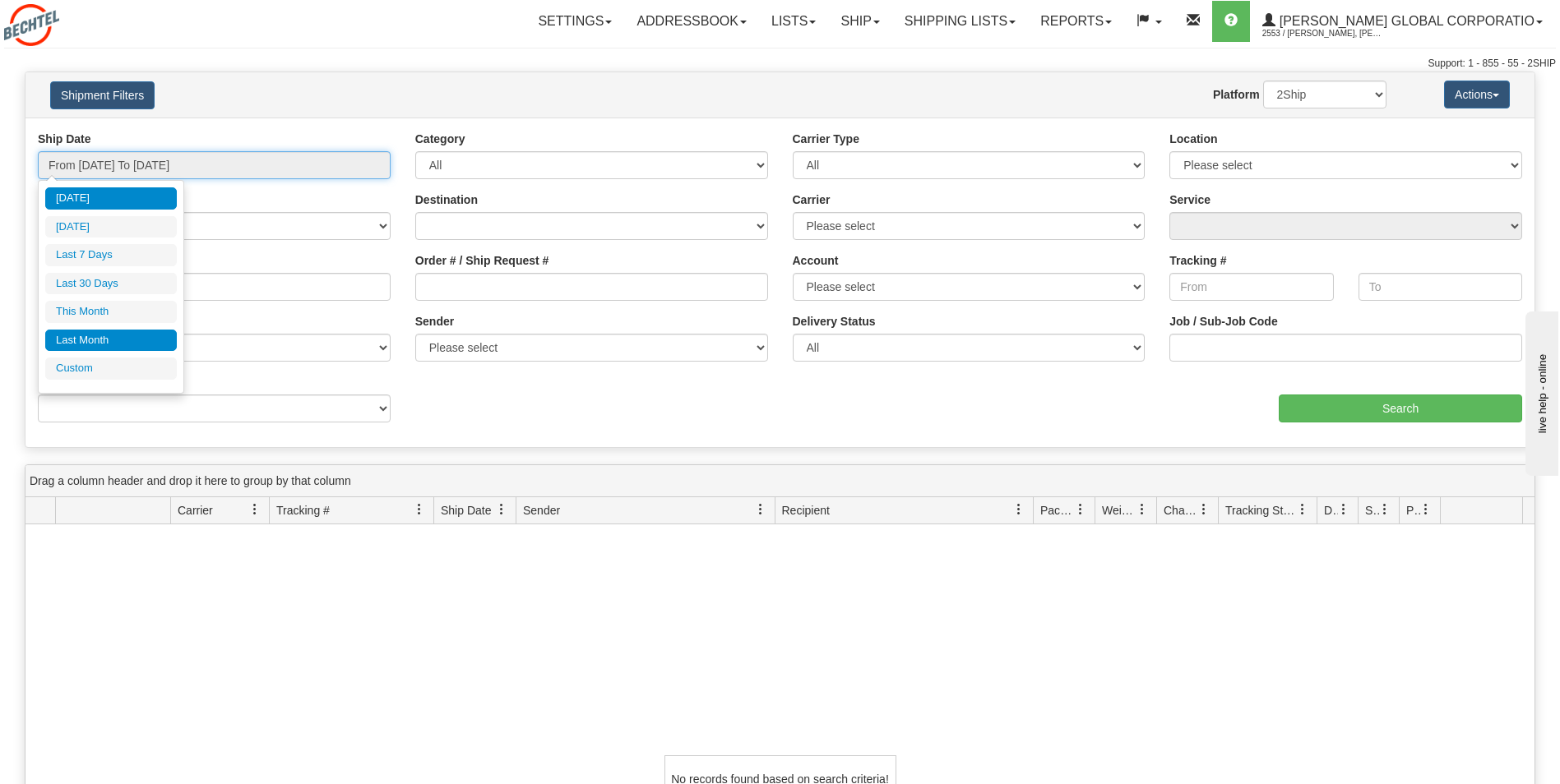
type input "[DATE]"
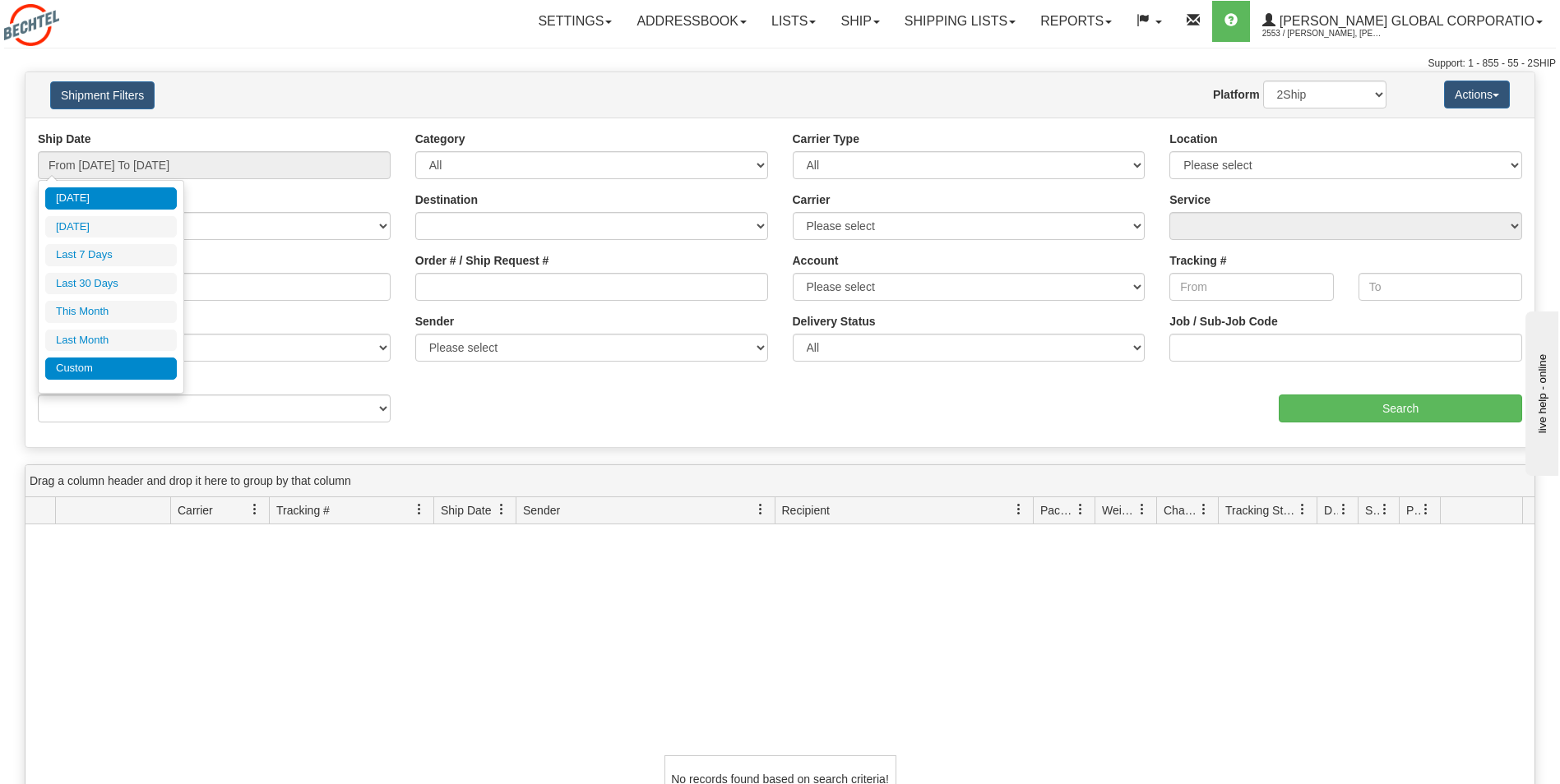
click at [101, 369] on li "Custom" at bounding box center [111, 368] width 132 height 22
type input "[DATE]"
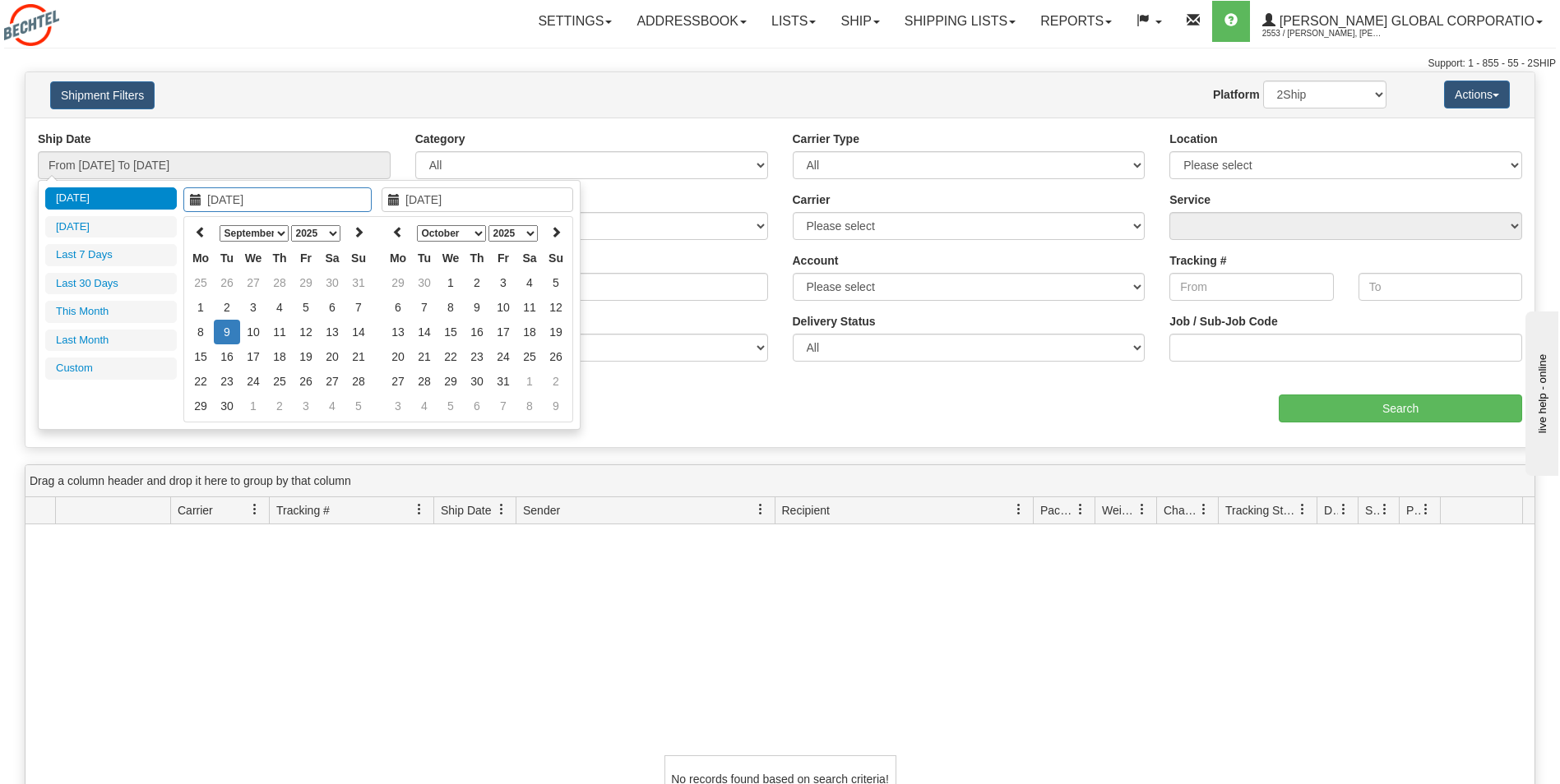
type input "[DATE]"
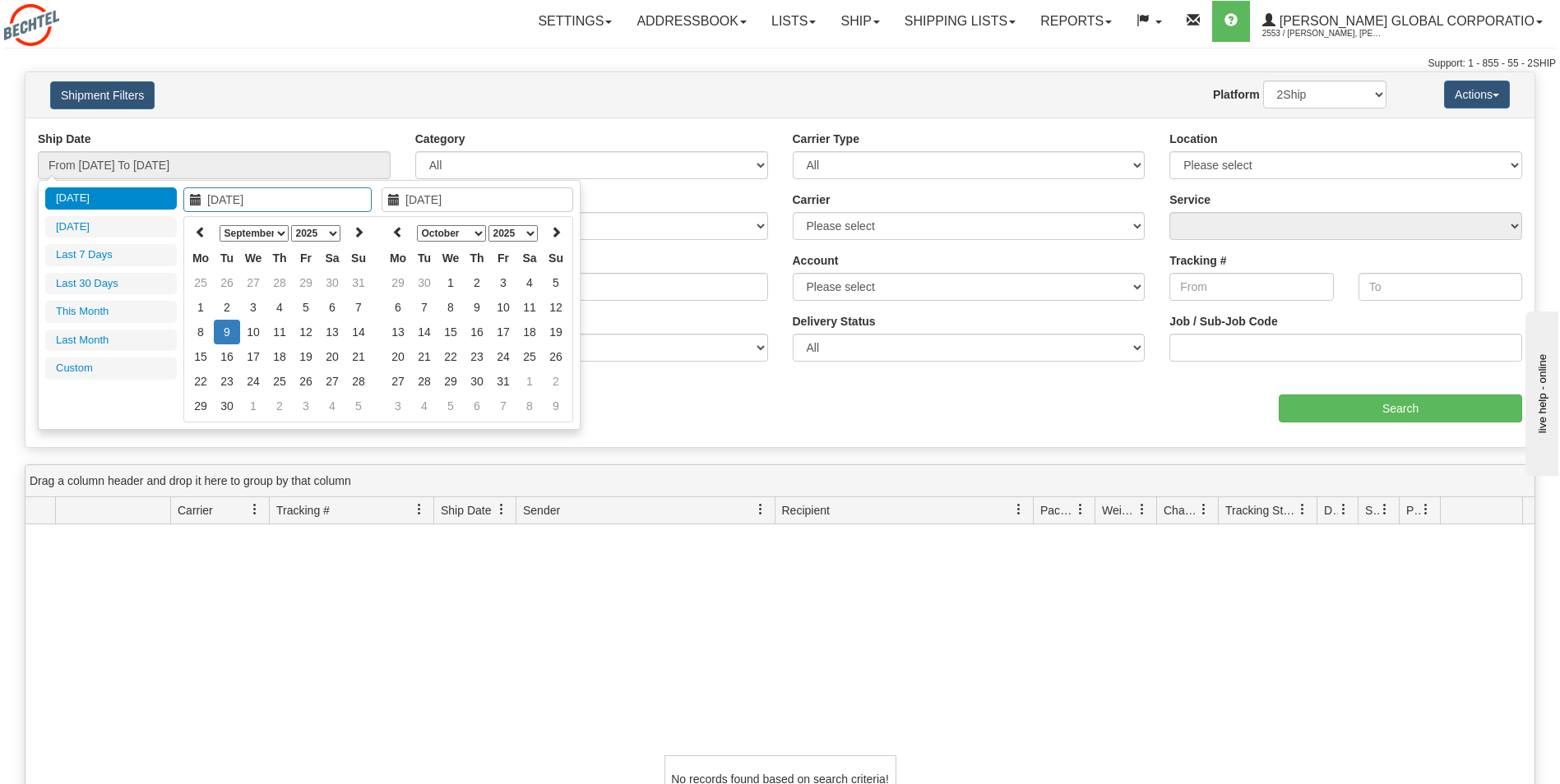
type input "[DATE]"
click at [202, 232] on icon at bounding box center [200, 232] width 11 height 11
type input "[DATE]"
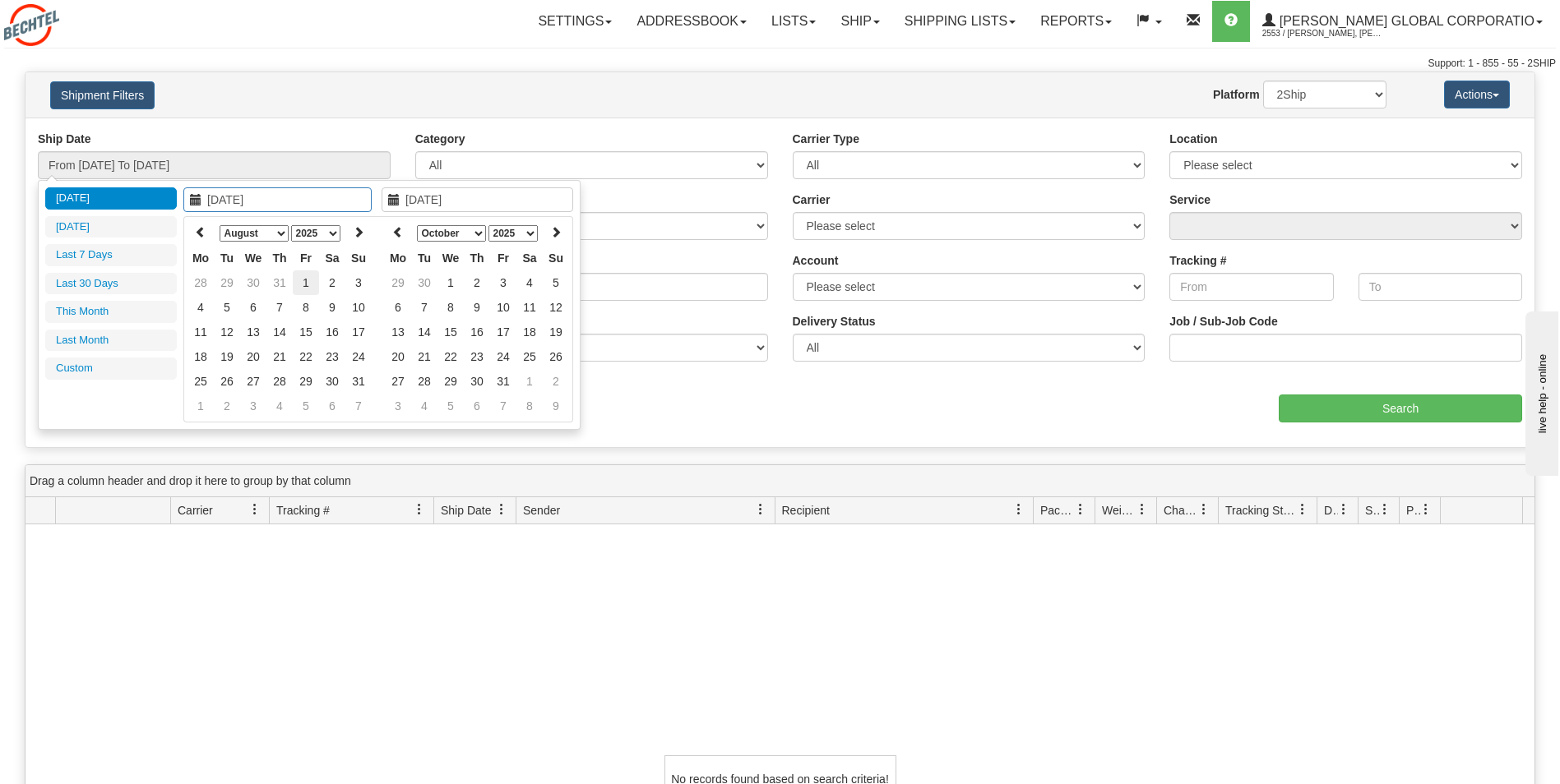
click at [304, 284] on td "1" at bounding box center [306, 282] width 26 height 25
click at [391, 235] on th at bounding box center [398, 232] width 26 height 25
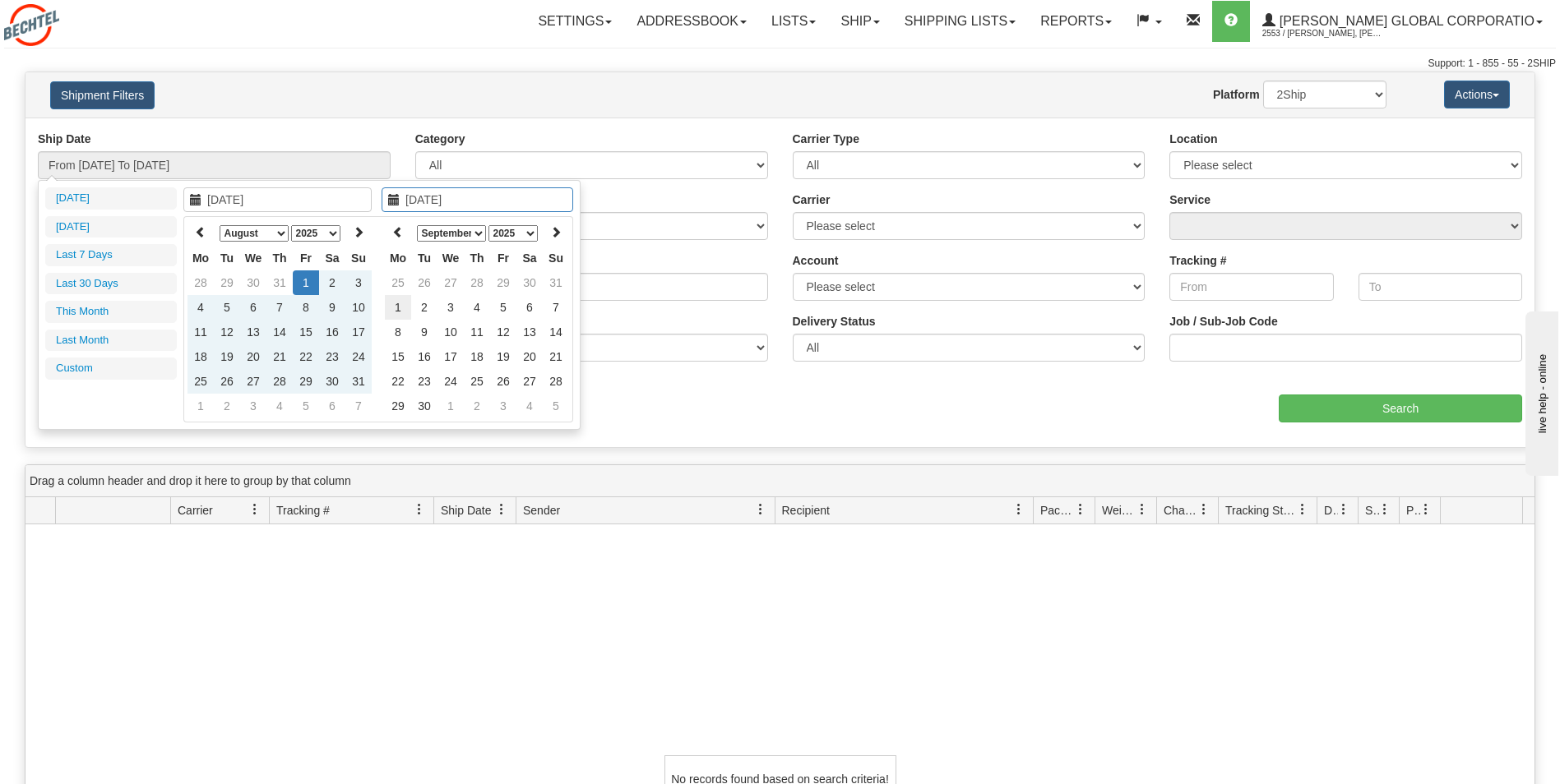
type input "[DATE]"
click at [402, 307] on td "1" at bounding box center [398, 307] width 26 height 25
type input "From [DATE] To [DATE]"
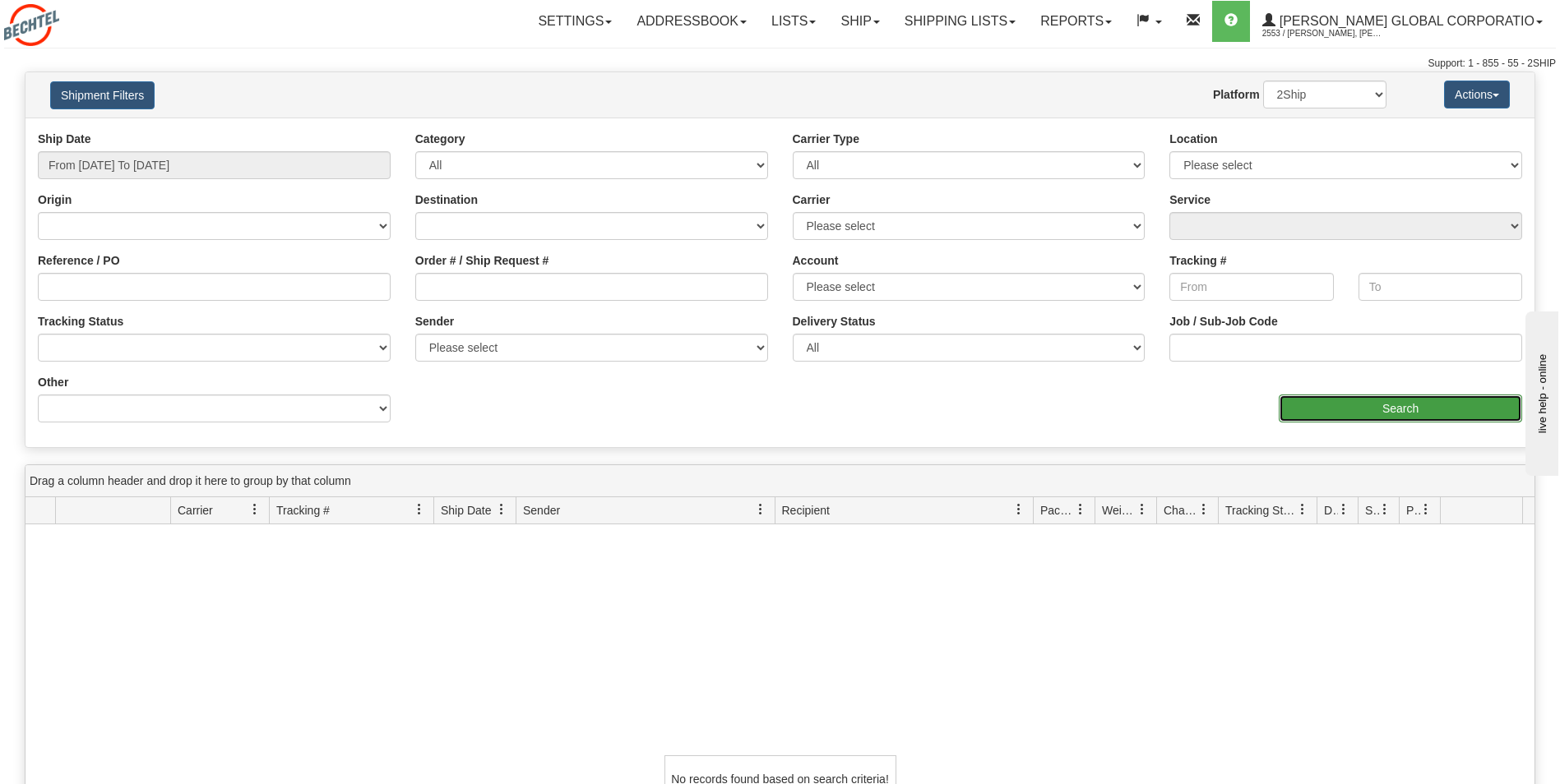
click at [1450, 400] on input "Search" at bounding box center [1399, 409] width 243 height 28
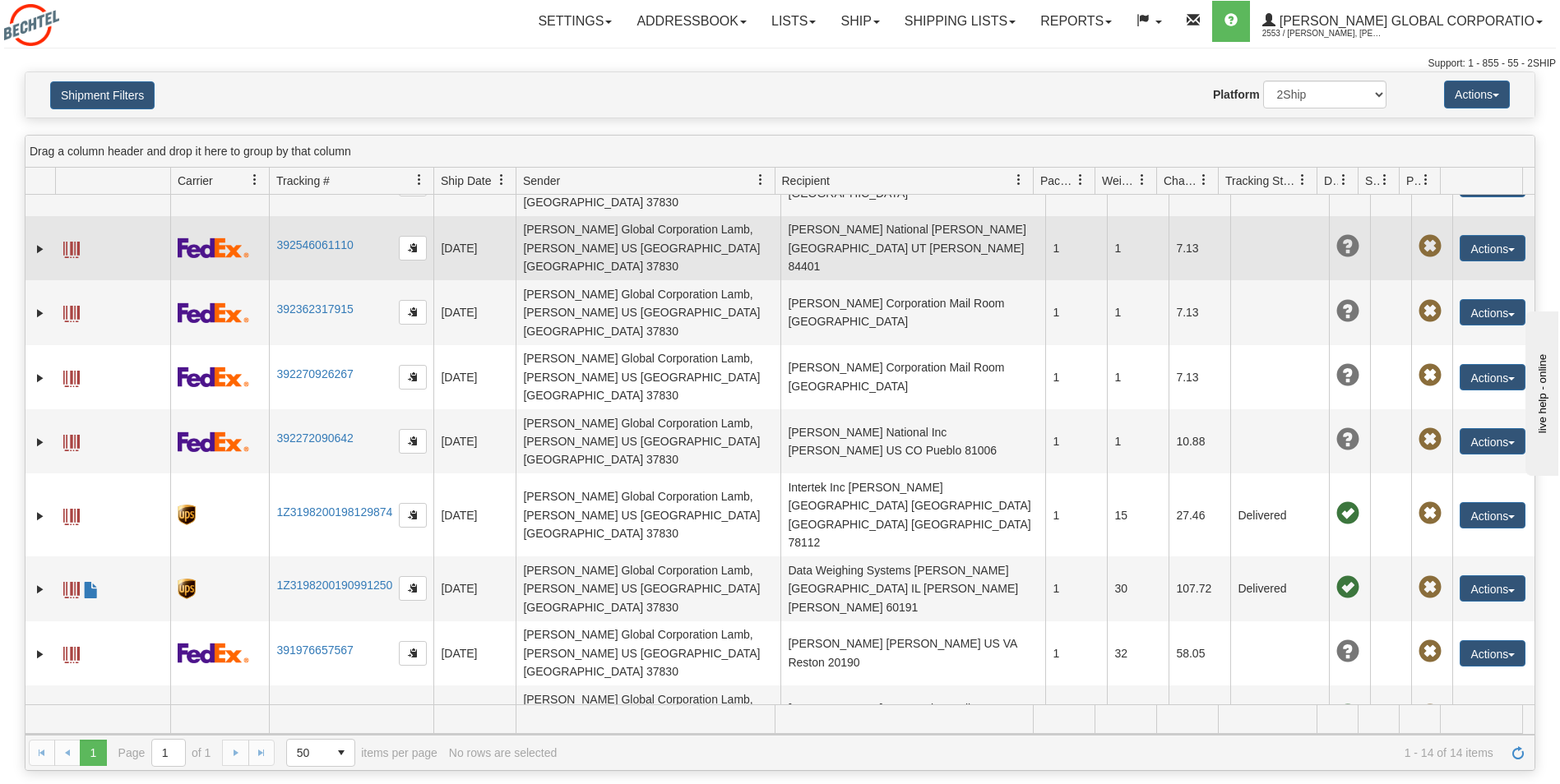
scroll to position [135, 0]
